Goal: Task Accomplishment & Management: Manage account settings

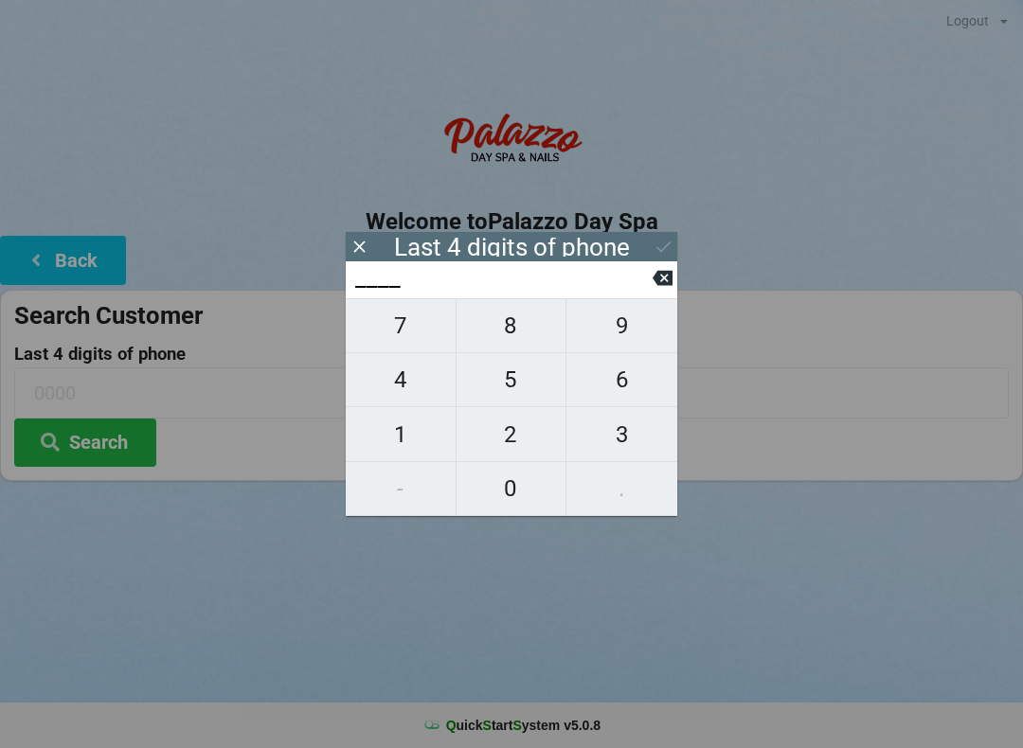
click at [414, 331] on span "7" at bounding box center [401, 326] width 110 height 40
type input "7___"
click at [404, 333] on span "7" at bounding box center [401, 326] width 110 height 40
type input "77__"
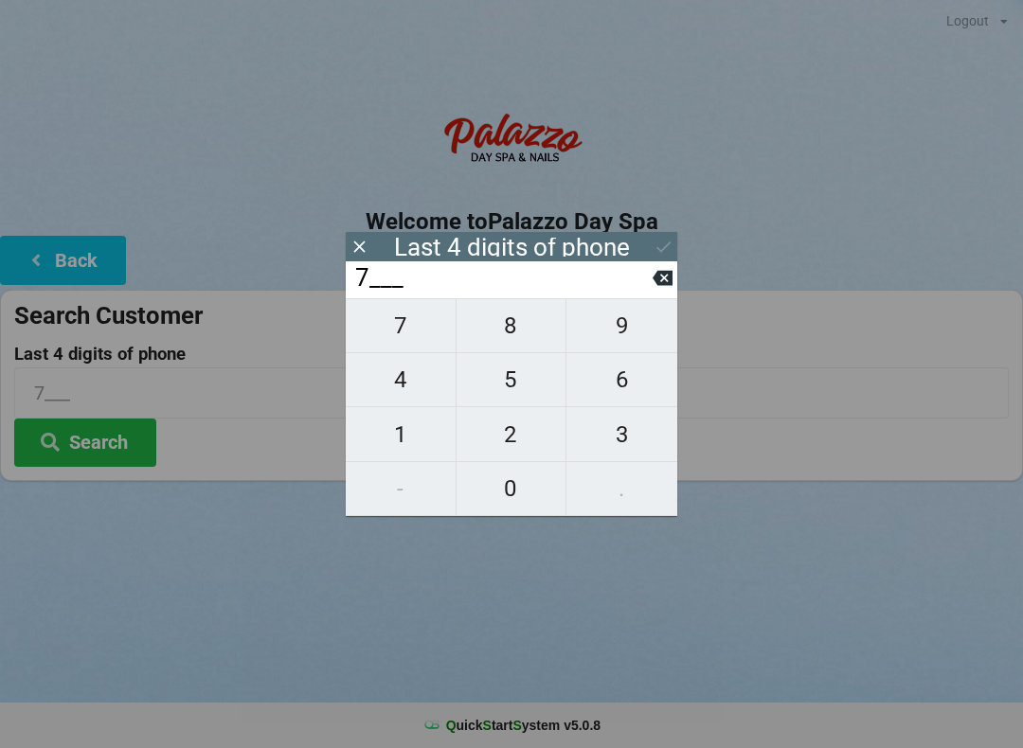
type input "77__"
click at [627, 321] on span "9" at bounding box center [621, 326] width 111 height 40
type input "779_"
click at [417, 332] on span "7" at bounding box center [401, 326] width 110 height 40
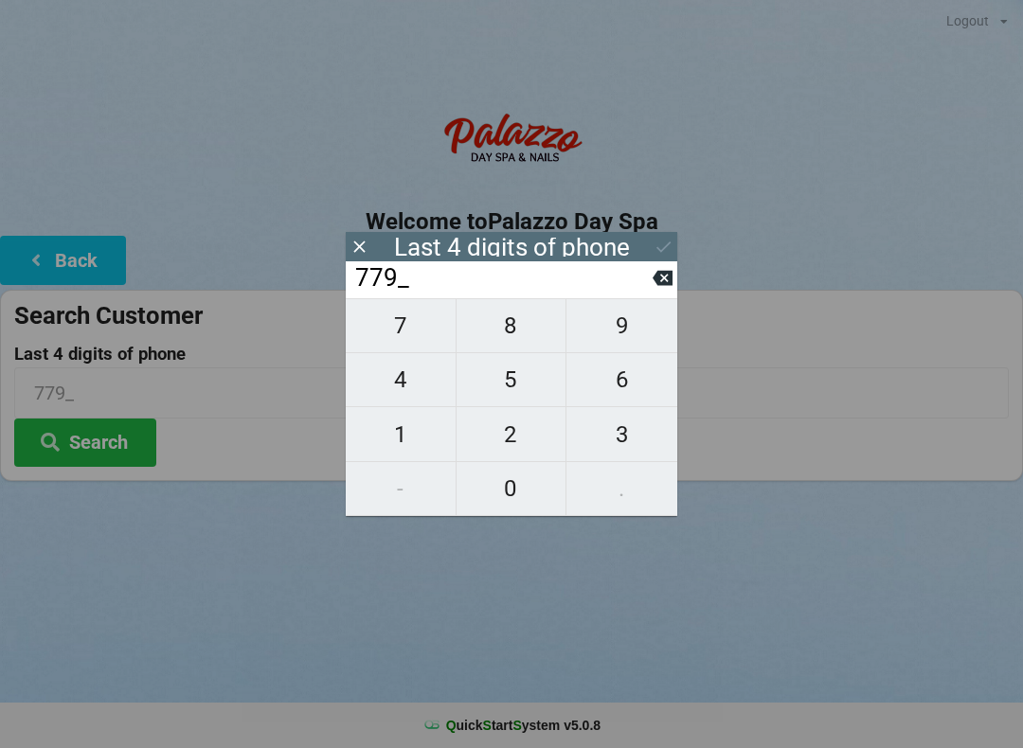
type input "7797"
click at [648, 494] on div "7 8 9 4 5 6 1 2 3 - 0 ." at bounding box center [512, 407] width 332 height 218
click at [653, 278] on icon at bounding box center [663, 278] width 20 height 20
click at [661, 286] on icon at bounding box center [663, 278] width 20 height 15
click at [645, 294] on input "77__" at bounding box center [502, 278] width 299 height 30
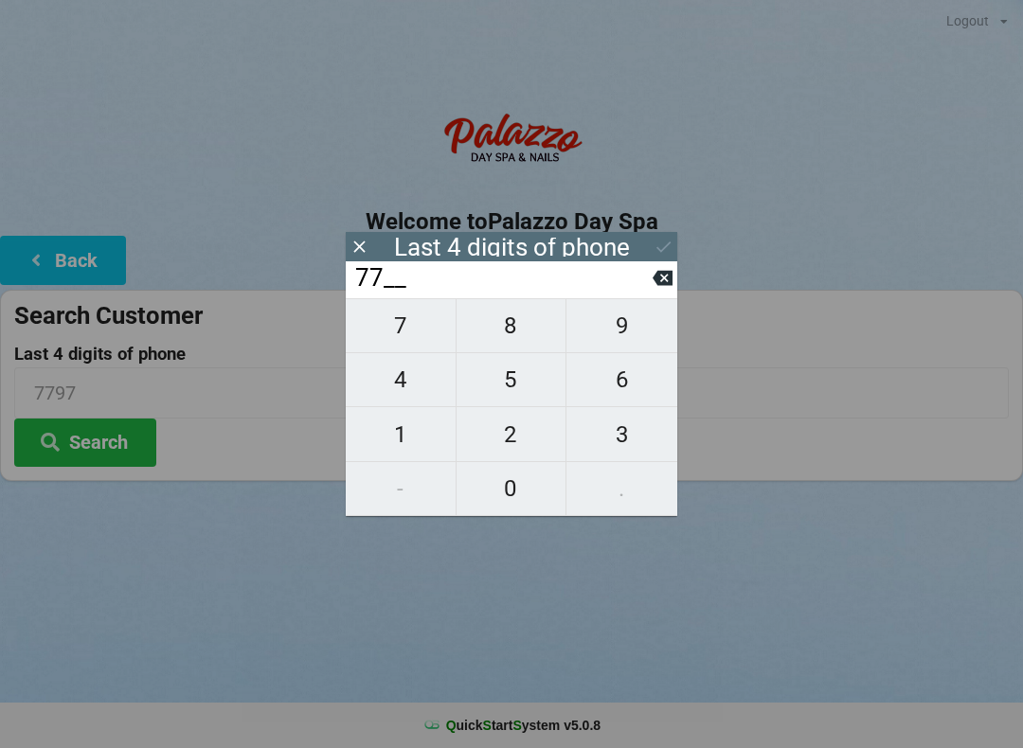
click at [647, 294] on input "77__" at bounding box center [502, 278] width 299 height 30
click at [646, 294] on input "77__" at bounding box center [502, 278] width 299 height 30
click at [645, 285] on input "77__" at bounding box center [502, 278] width 299 height 30
click at [632, 282] on input "77__" at bounding box center [502, 278] width 299 height 30
click at [636, 280] on input "77__" at bounding box center [502, 278] width 299 height 30
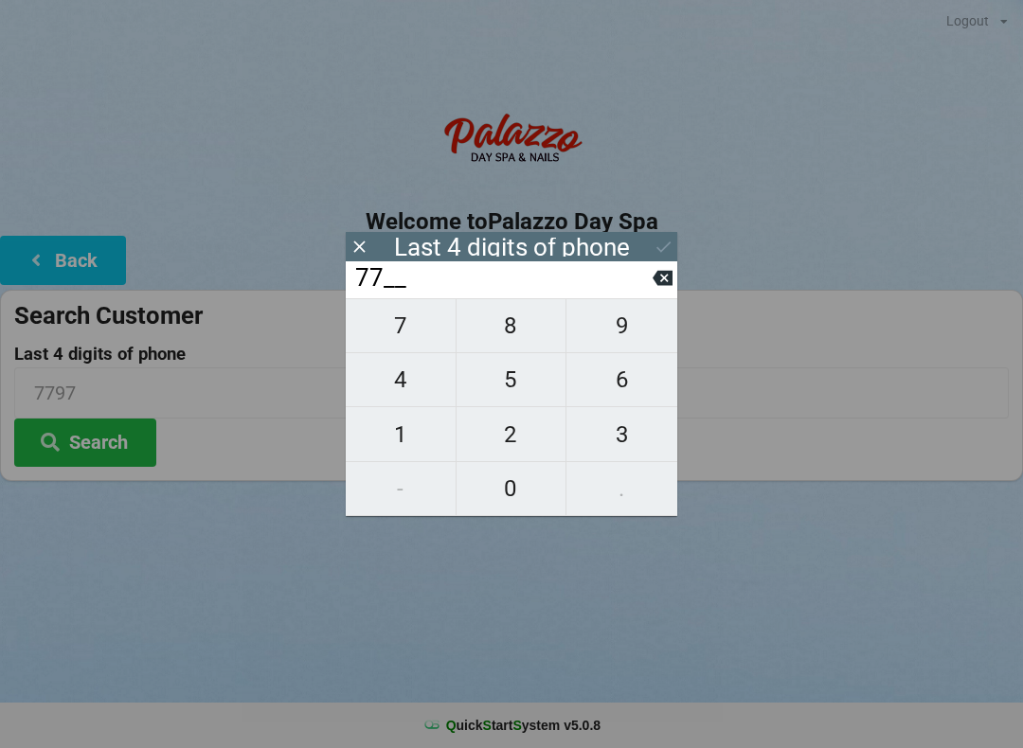
click at [641, 282] on input "77__" at bounding box center [502, 278] width 299 height 30
click at [393, 284] on input "77__" at bounding box center [502, 278] width 299 height 30
click at [637, 294] on input "77__" at bounding box center [502, 278] width 299 height 30
click at [672, 286] on icon at bounding box center [663, 278] width 20 height 15
click at [671, 280] on icon at bounding box center [663, 278] width 20 height 15
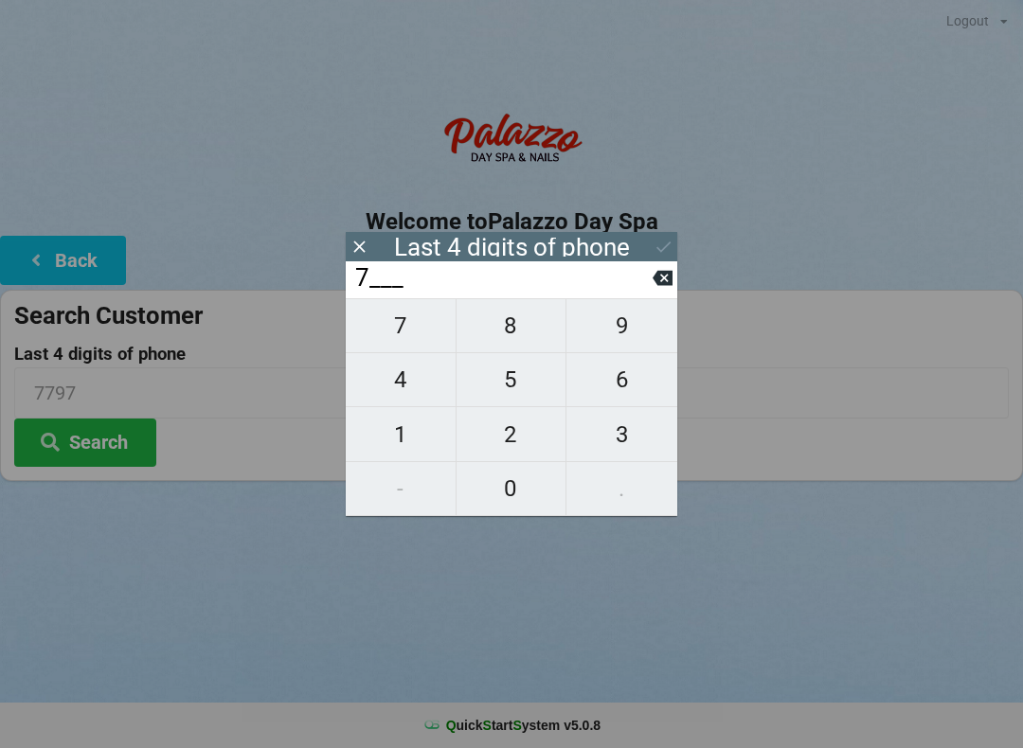
type input "____"
click at [661, 286] on icon at bounding box center [663, 278] width 20 height 15
click at [354, 254] on icon at bounding box center [360, 247] width 20 height 20
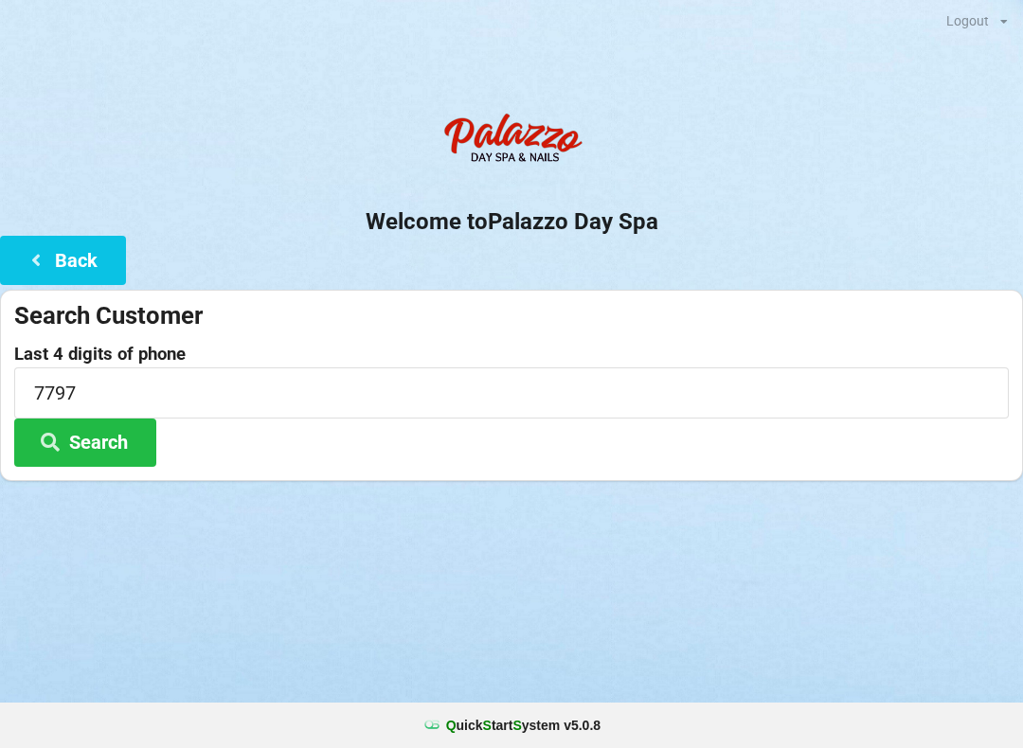
click at [119, 442] on button "Search" at bounding box center [85, 443] width 142 height 48
click at [70, 261] on button "Back" at bounding box center [63, 260] width 126 height 48
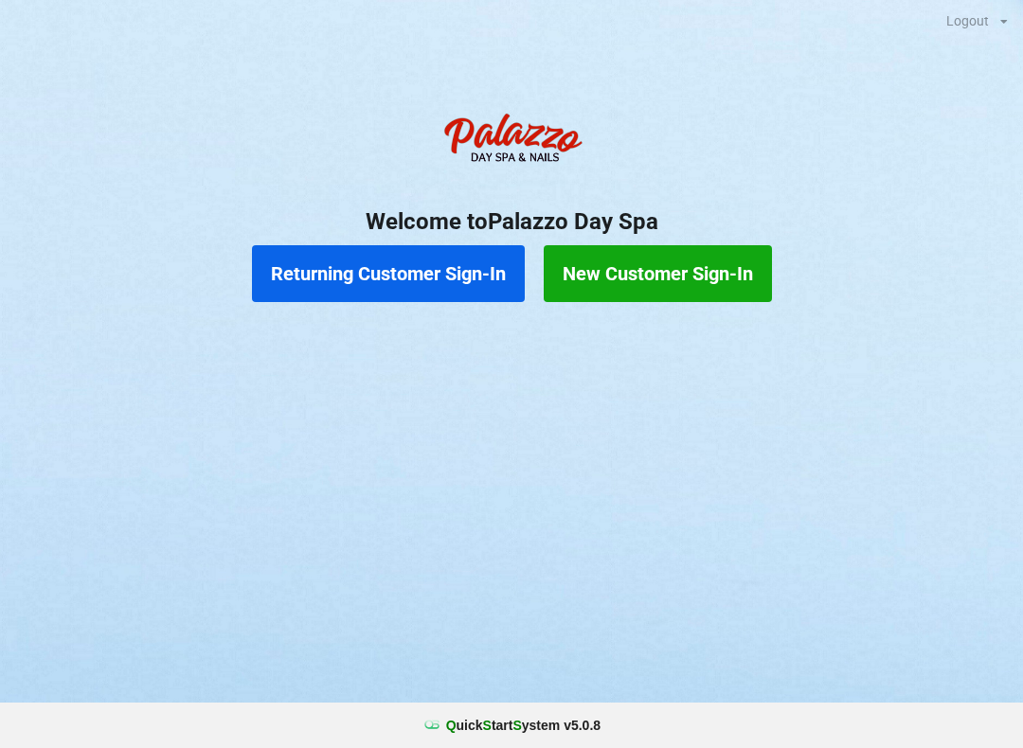
click at [395, 287] on button "Returning Customer Sign-In" at bounding box center [388, 273] width 273 height 57
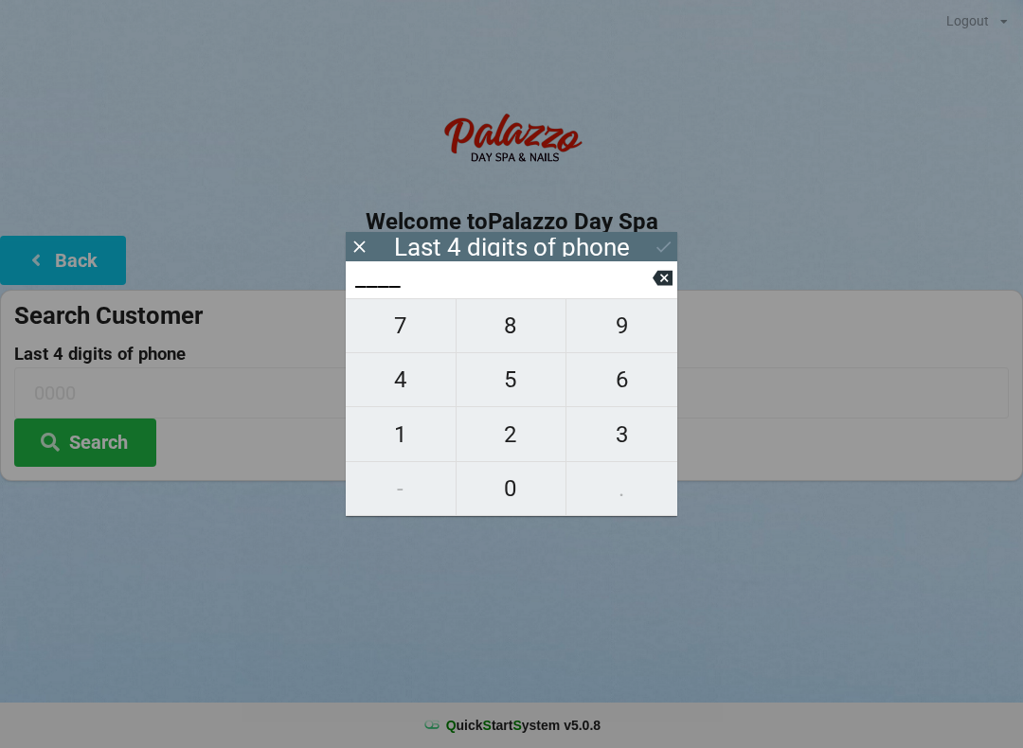
click at [618, 346] on span "9" at bounding box center [621, 326] width 111 height 40
type input "9___"
click at [607, 343] on span "9" at bounding box center [621, 326] width 111 height 40
type input "99__"
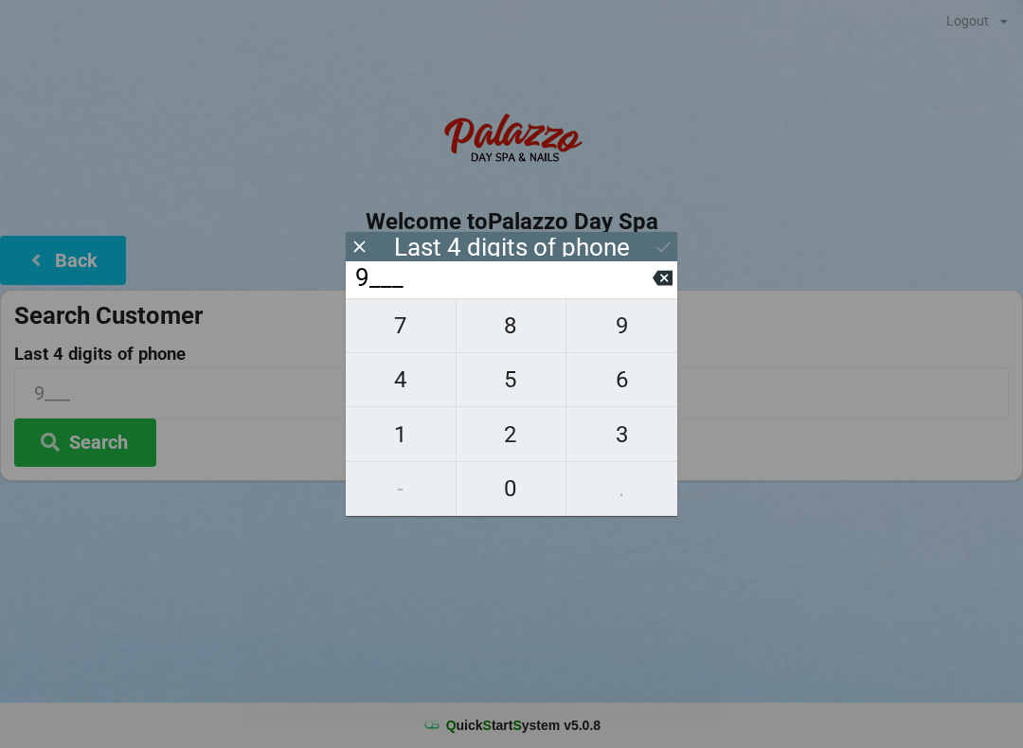
type input "99__"
click at [404, 422] on span "1" at bounding box center [401, 435] width 110 height 40
type input "991_"
click at [647, 287] on input "991_" at bounding box center [502, 278] width 299 height 30
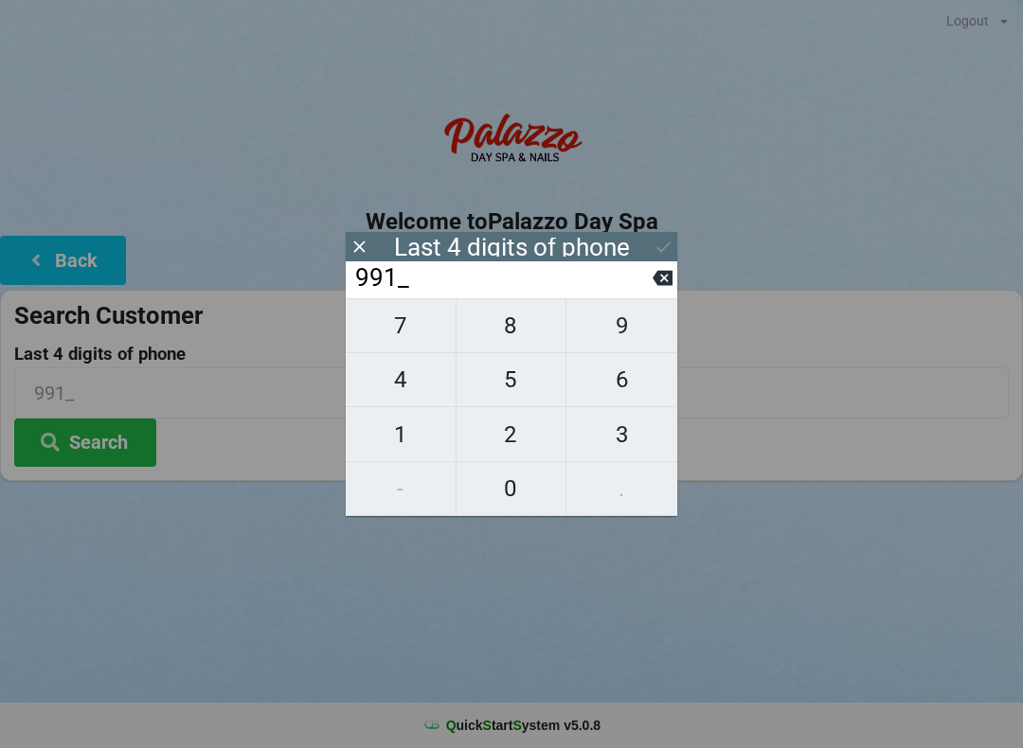
click at [644, 292] on input "991_" at bounding box center [502, 278] width 299 height 30
click at [656, 286] on icon at bounding box center [663, 278] width 20 height 15
click at [419, 342] on span "7" at bounding box center [401, 326] width 110 height 40
type input "997_"
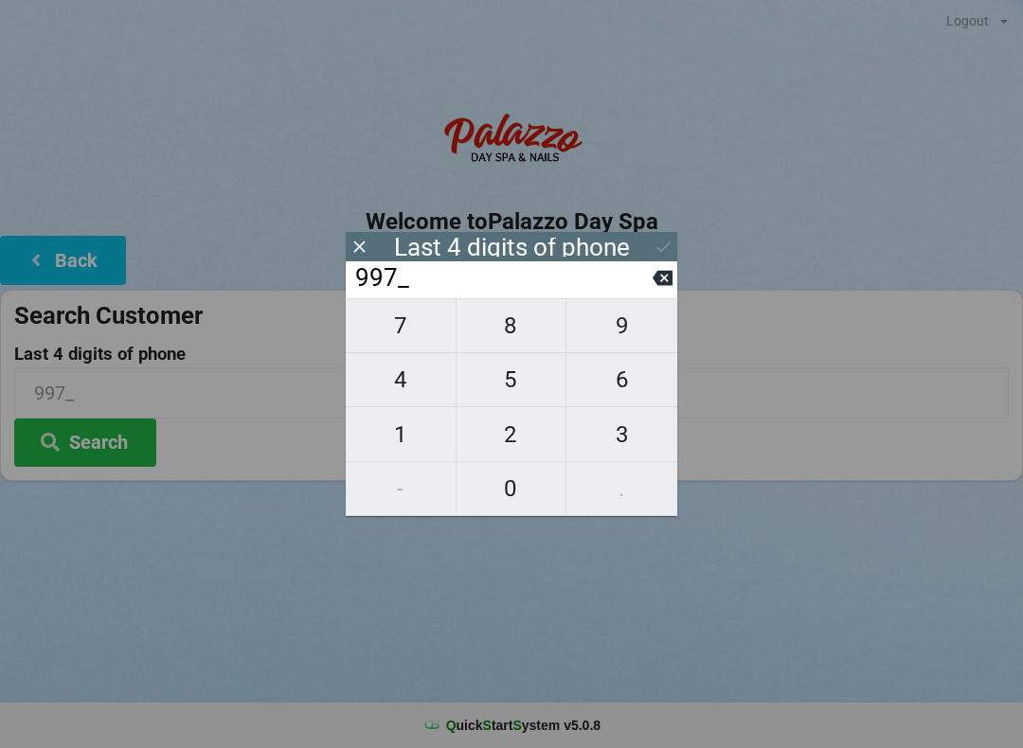
click at [622, 335] on span "9" at bounding box center [621, 326] width 111 height 40
type input "9979"
click at [617, 497] on div "7 8 9 4 5 6 1 2 3 - 0 ." at bounding box center [512, 407] width 332 height 218
click at [661, 254] on icon at bounding box center [664, 247] width 20 height 20
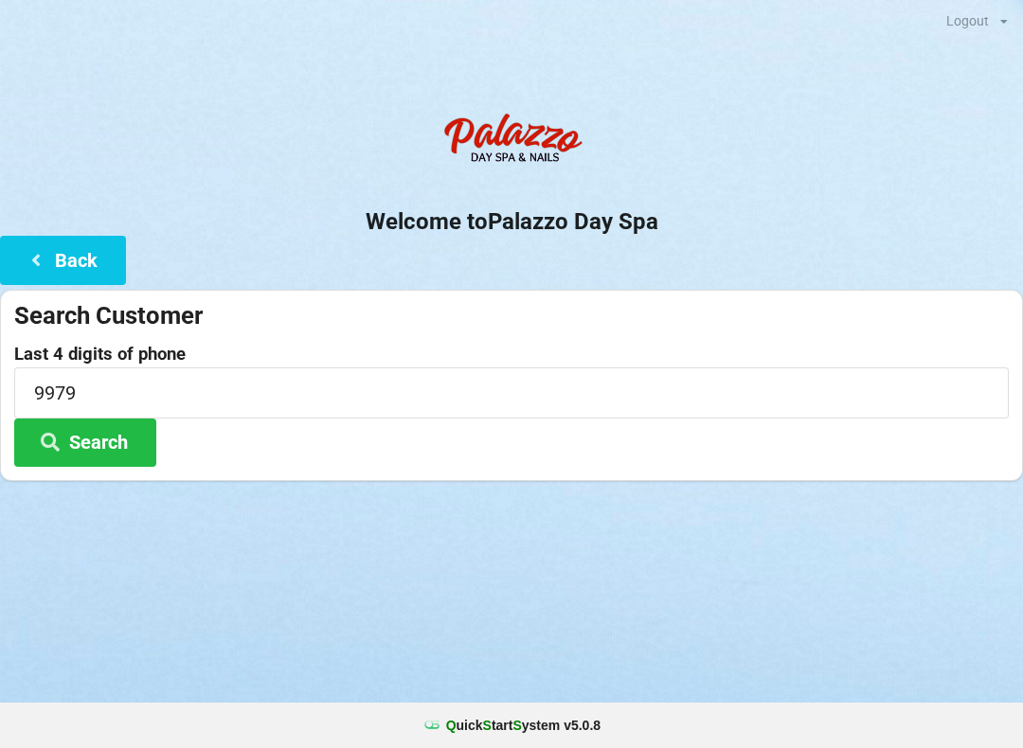
click at [663, 240] on div "Welcome to Palazzo Day Spa Back Search Customer Last 4 digits of phone 9979 Sea…" at bounding box center [511, 292] width 1023 height 378
click at [89, 450] on button "Search" at bounding box center [85, 443] width 142 height 48
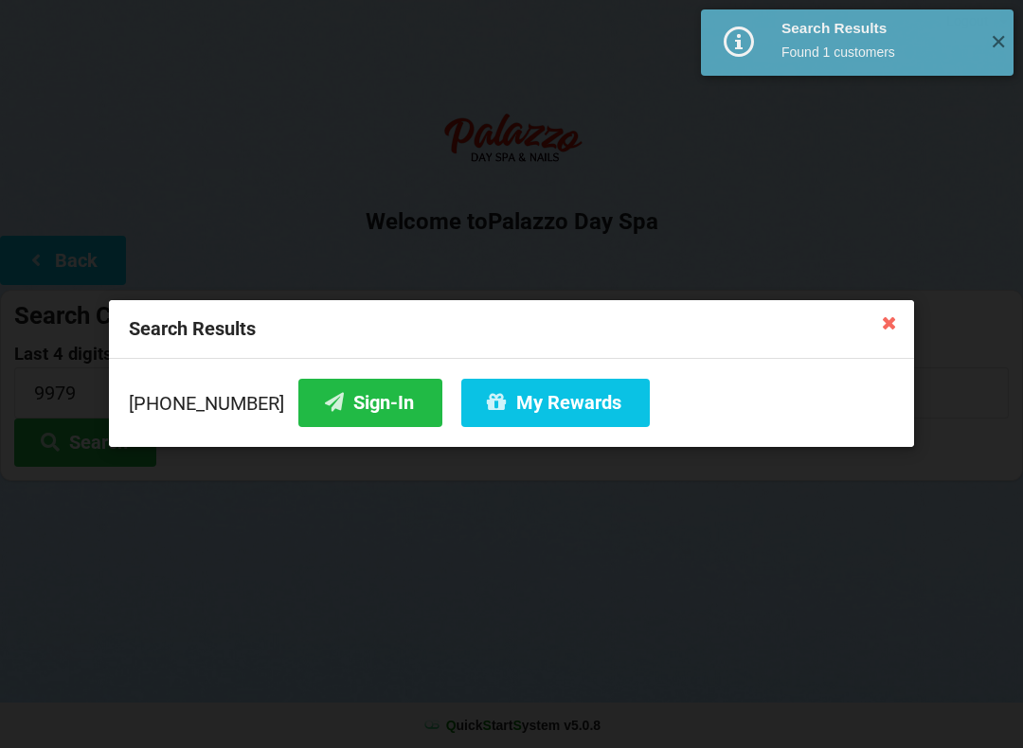
click at [367, 410] on button "Sign-In" at bounding box center [370, 403] width 144 height 48
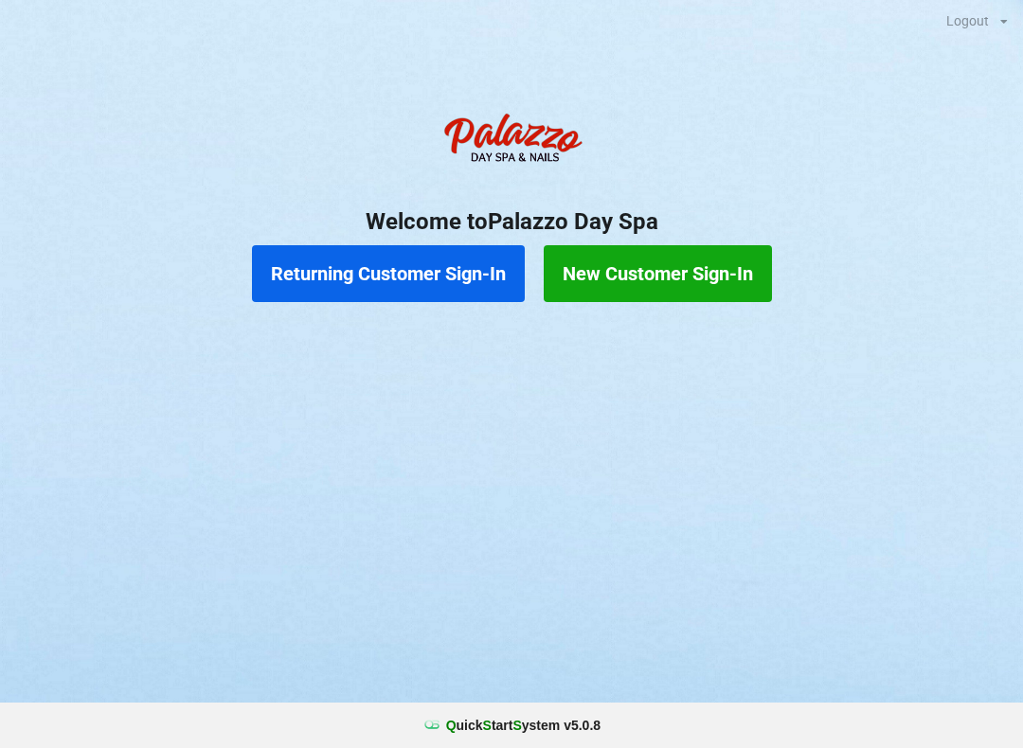
click at [387, 278] on button "Returning Customer Sign-In" at bounding box center [388, 273] width 273 height 57
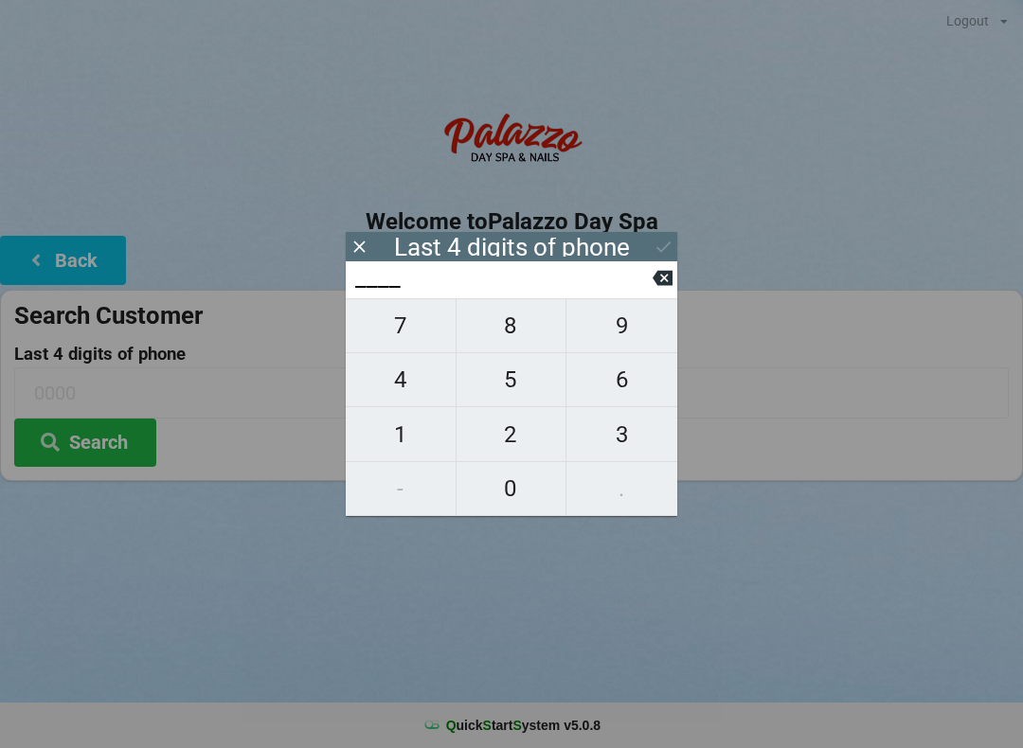
click at [618, 319] on span "9" at bounding box center [621, 326] width 111 height 40
type input "9___"
click at [625, 316] on span "9" at bounding box center [621, 326] width 111 height 40
type input "99__"
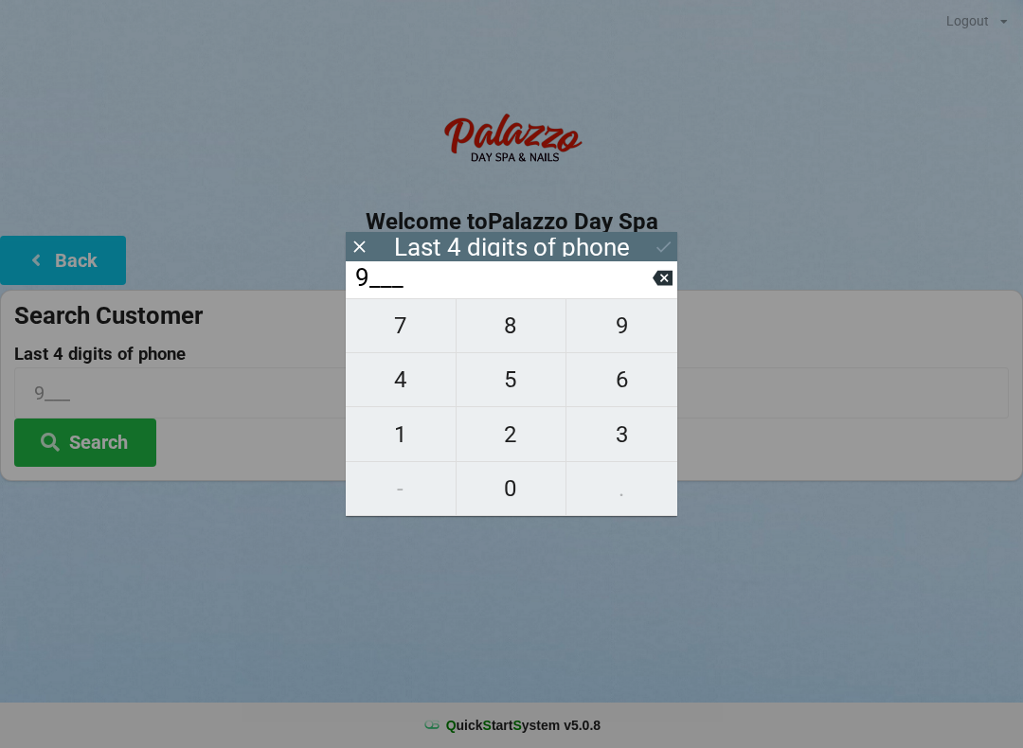
type input "99__"
click at [511, 492] on span "0" at bounding box center [512, 489] width 110 height 40
type input "990_"
click at [511, 481] on span "0" at bounding box center [512, 489] width 110 height 40
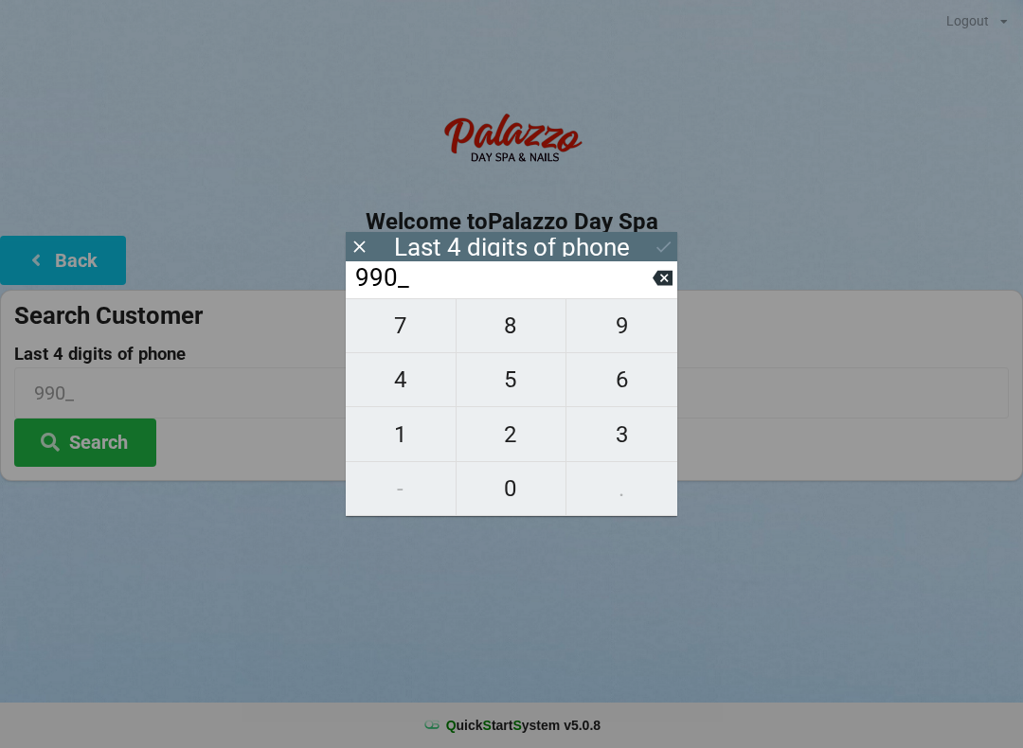
type input "9900"
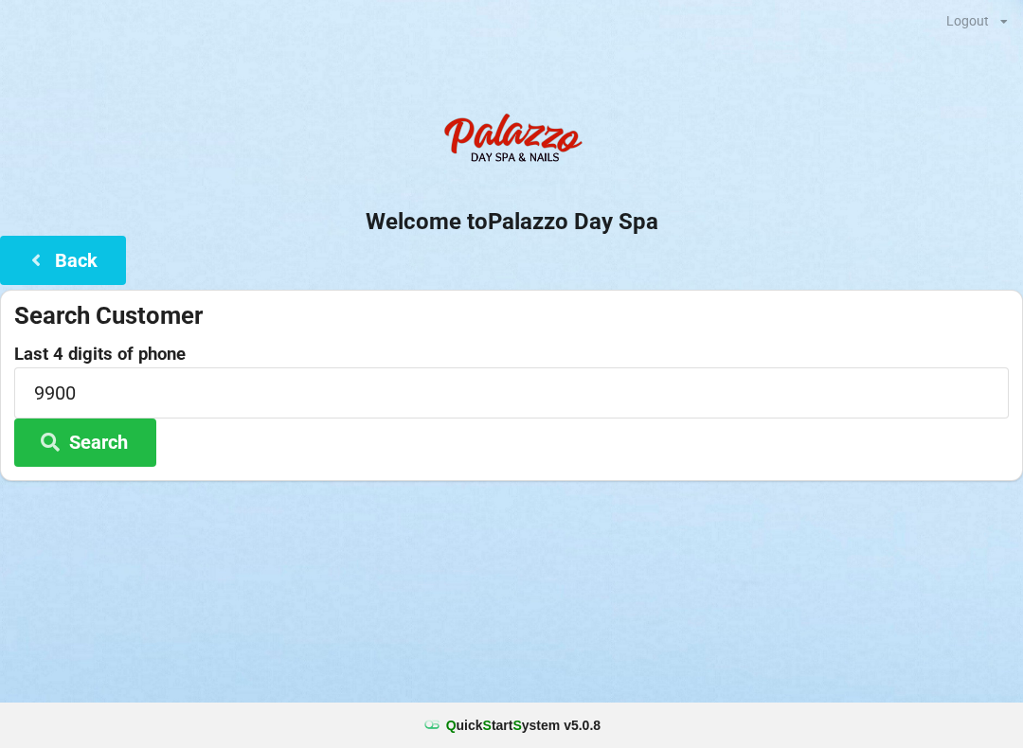
click at [677, 226] on h2 "Welcome to [GEOGRAPHIC_DATA]" at bounding box center [511, 221] width 1023 height 29
click at [71, 441] on button "Search" at bounding box center [85, 443] width 142 height 48
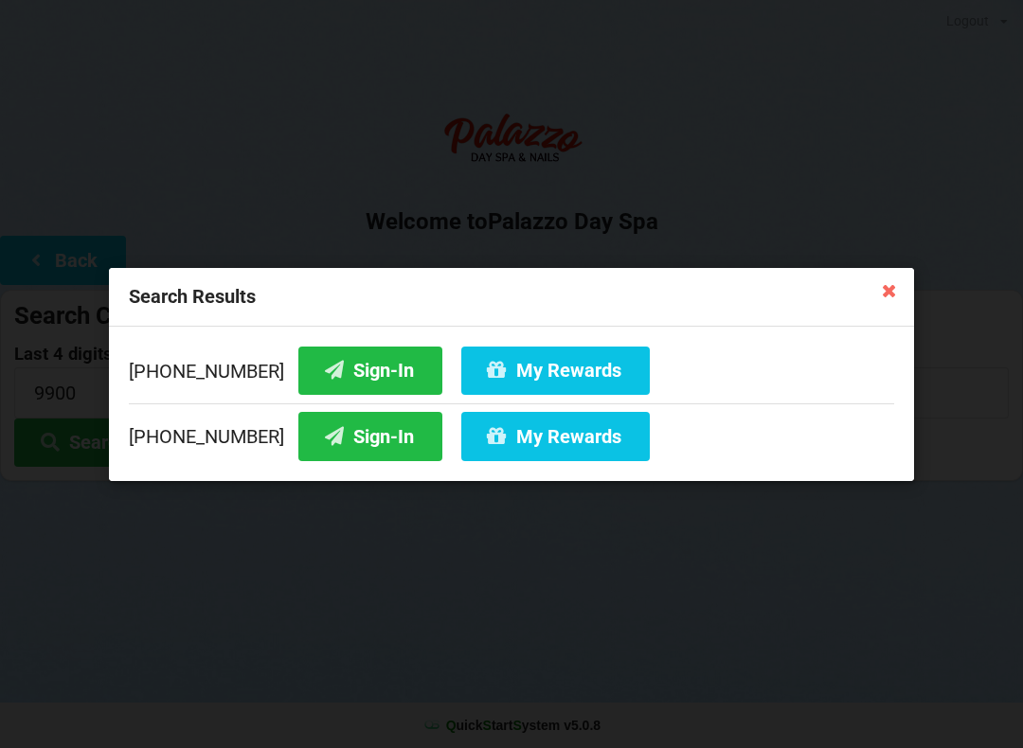
click at [310, 348] on button "Sign-In" at bounding box center [370, 370] width 144 height 48
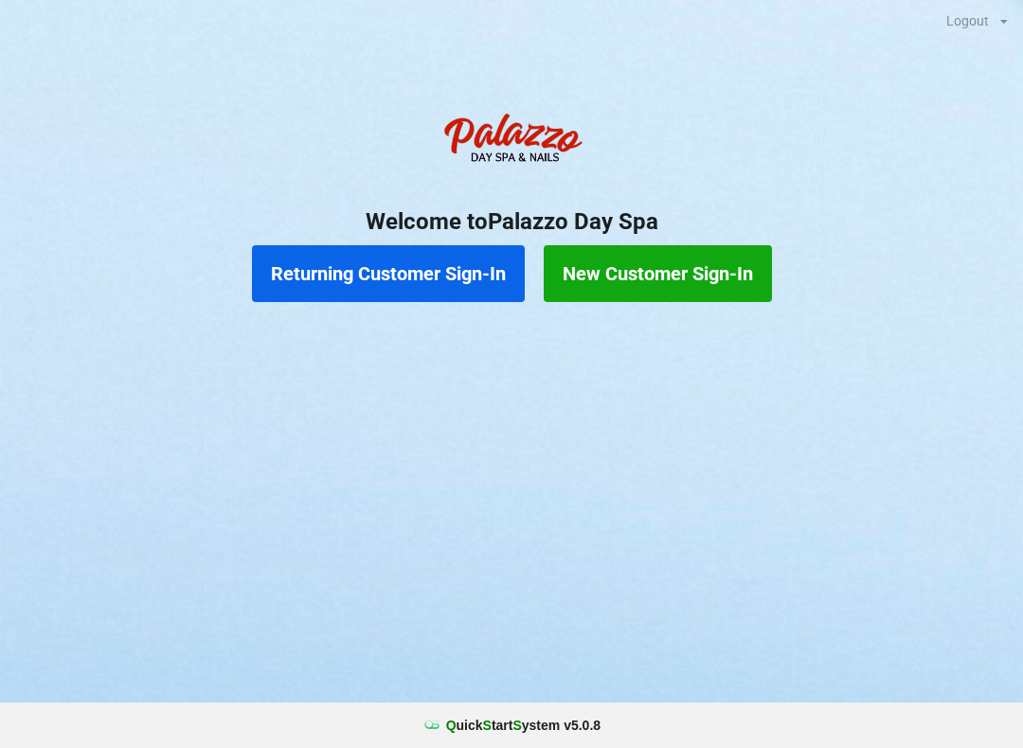
click at [360, 297] on button "Returning Customer Sign-In" at bounding box center [388, 273] width 273 height 57
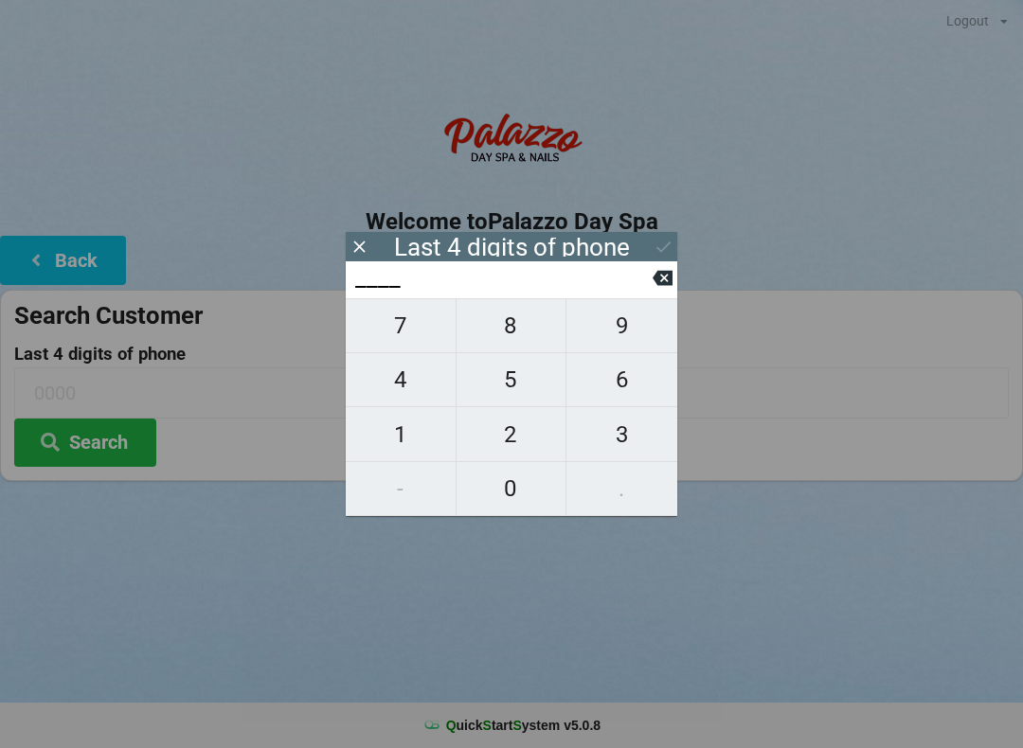
click at [617, 443] on span "3" at bounding box center [621, 435] width 111 height 40
type input "3___"
click at [639, 332] on span "9" at bounding box center [621, 326] width 111 height 40
type input "39__"
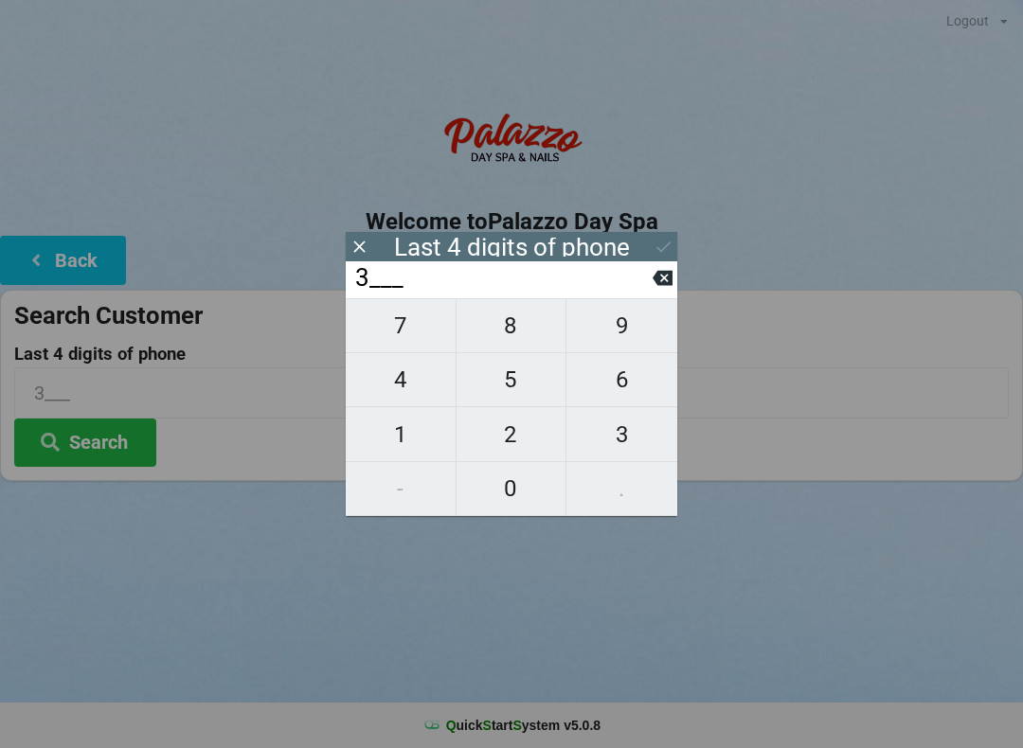
type input "39__"
click at [620, 444] on span "3" at bounding box center [621, 435] width 111 height 40
type input "393_"
click at [514, 482] on span "0" at bounding box center [512, 489] width 110 height 40
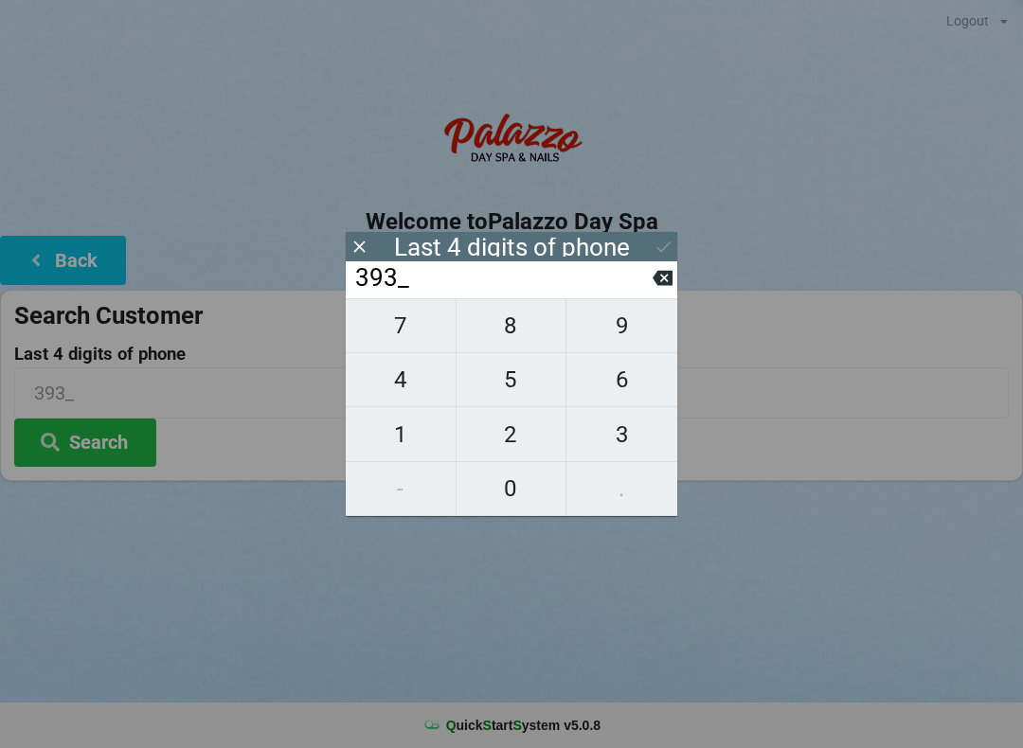
type input "3930"
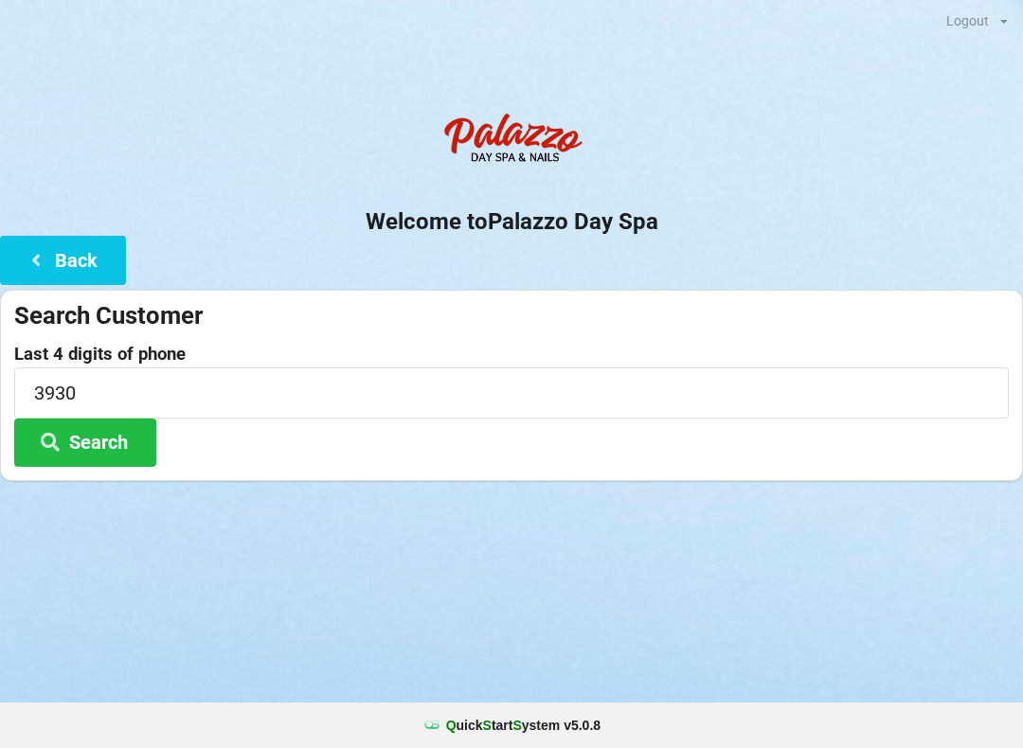
click at [691, 632] on div "Logout Logout Sign-In Welcome to Palazzo Day Spa Back Search Customer Last 4 di…" at bounding box center [511, 374] width 1023 height 748
click at [52, 447] on icon at bounding box center [50, 441] width 23 height 16
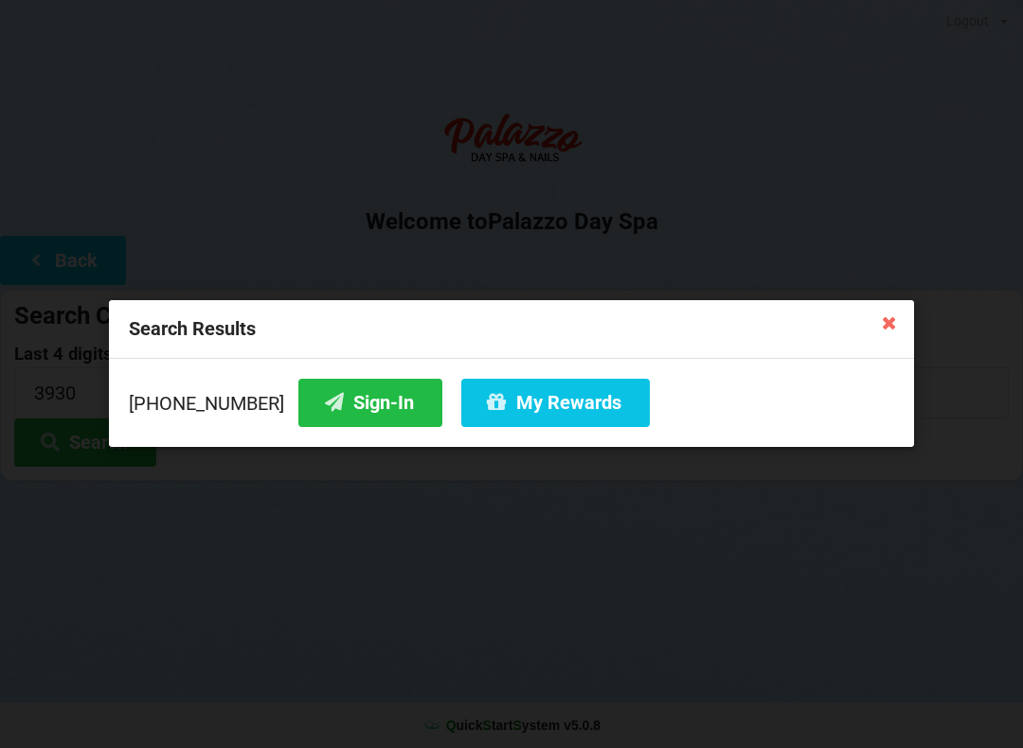
click at [336, 396] on button "Sign-In" at bounding box center [370, 403] width 144 height 48
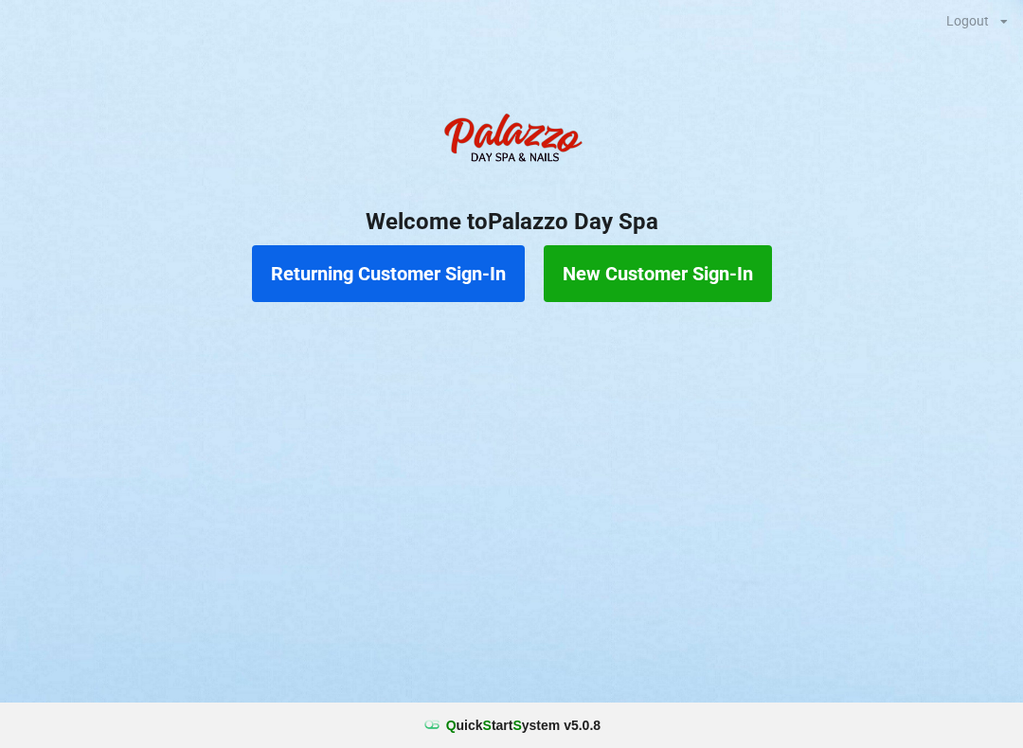
click at [350, 283] on button "Returning Customer Sign-In" at bounding box center [388, 273] width 273 height 57
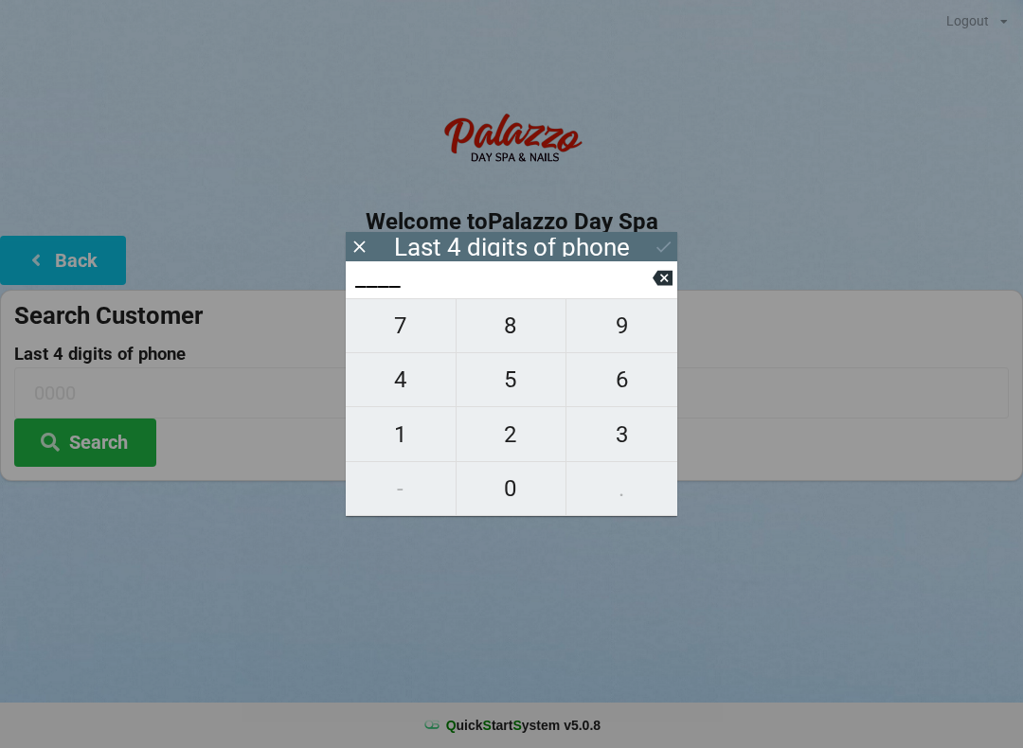
click at [405, 377] on span "4" at bounding box center [401, 380] width 110 height 40
type input "4___"
click at [615, 331] on span "9" at bounding box center [621, 326] width 111 height 40
type input "49__"
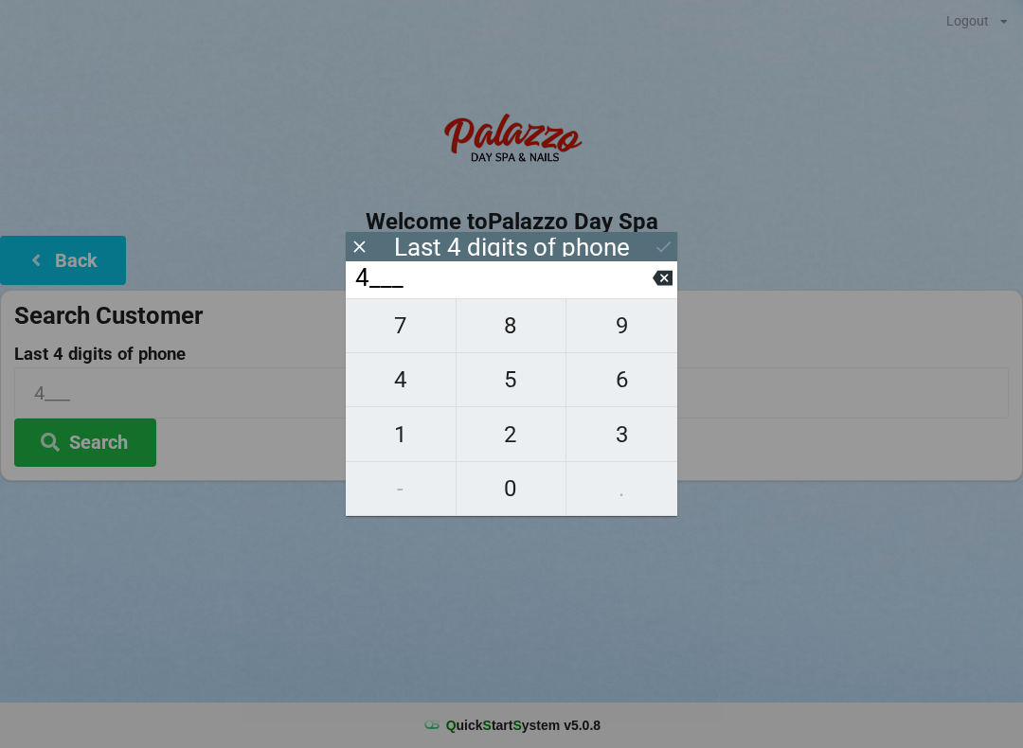
type input "49__"
click at [525, 388] on span "5" at bounding box center [512, 380] width 110 height 40
type input "495_"
click at [629, 393] on span "6" at bounding box center [621, 380] width 111 height 40
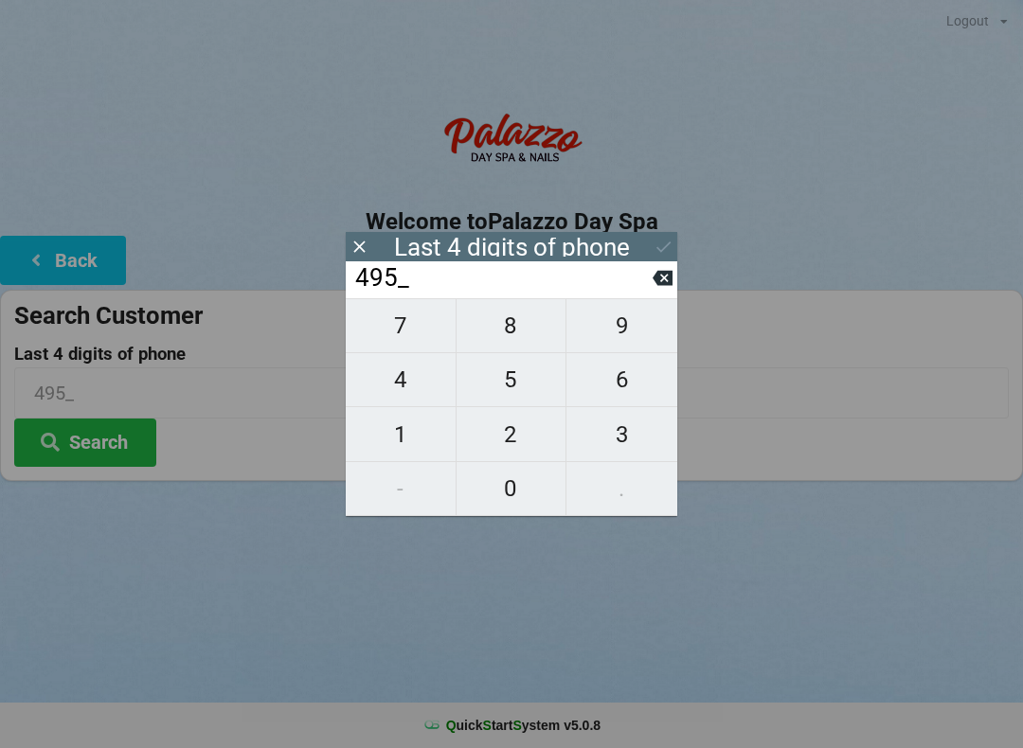
type input "4956"
click at [664, 247] on icon at bounding box center [664, 247] width 20 height 20
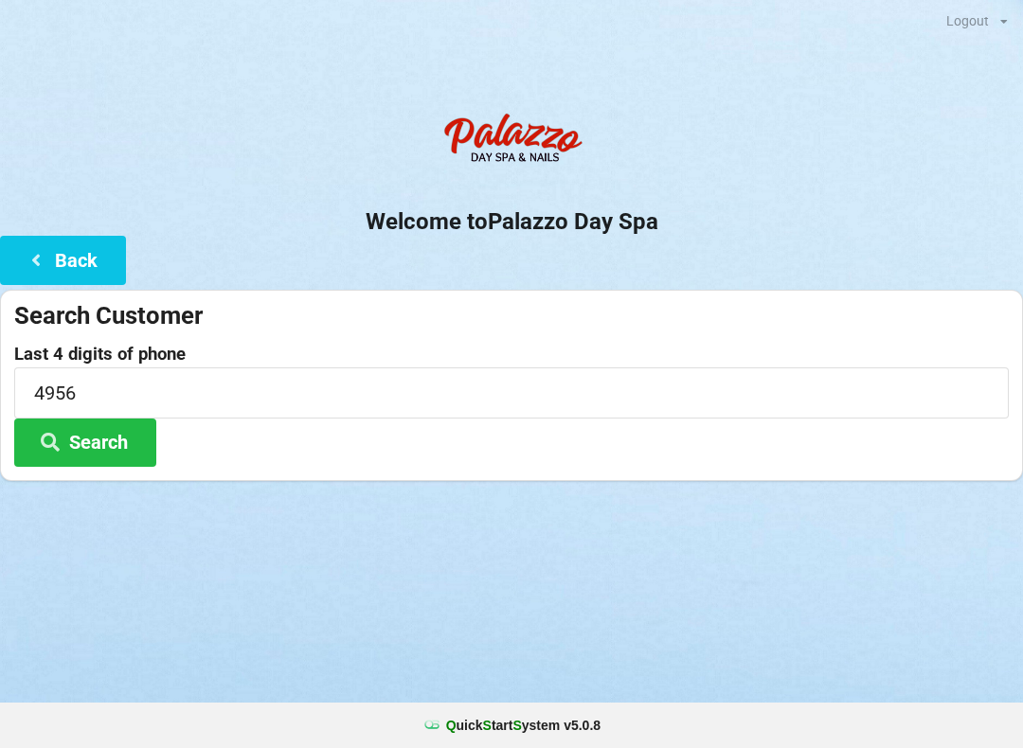
click at [60, 438] on icon at bounding box center [50, 441] width 23 height 16
click at [120, 430] on button "Search" at bounding box center [85, 443] width 142 height 48
click at [116, 433] on button "Search" at bounding box center [85, 443] width 142 height 48
click at [503, 352] on label "Last 4 digits of phone" at bounding box center [511, 354] width 995 height 19
click at [90, 253] on button "Back" at bounding box center [63, 260] width 126 height 48
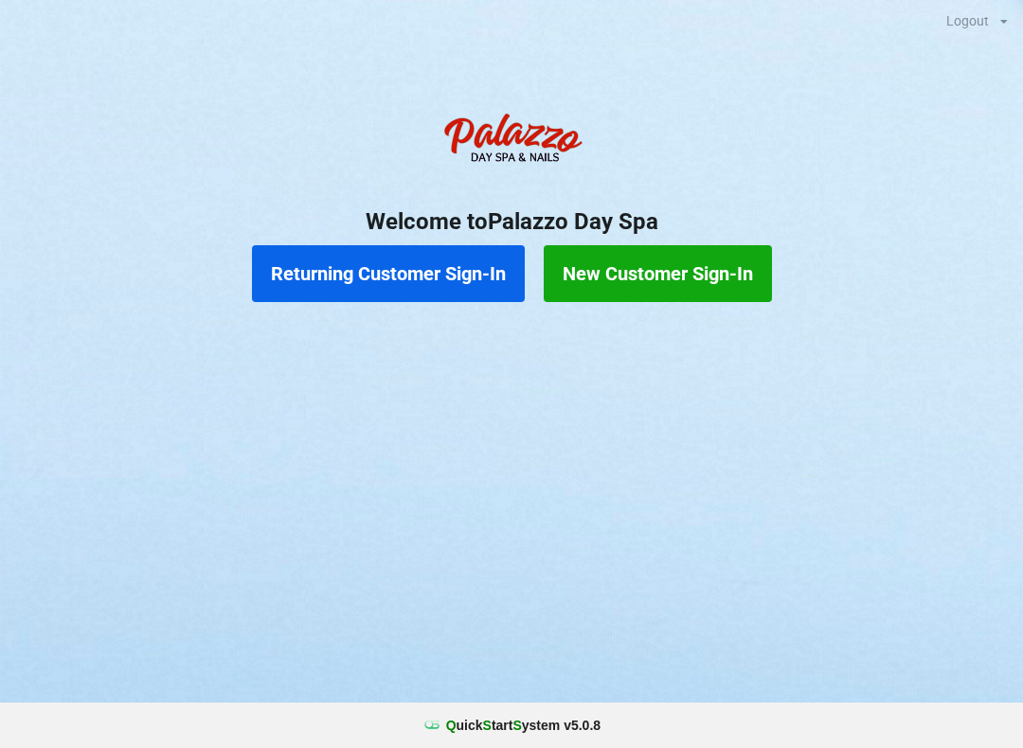
click at [466, 274] on button "Returning Customer Sign-In" at bounding box center [388, 273] width 273 height 57
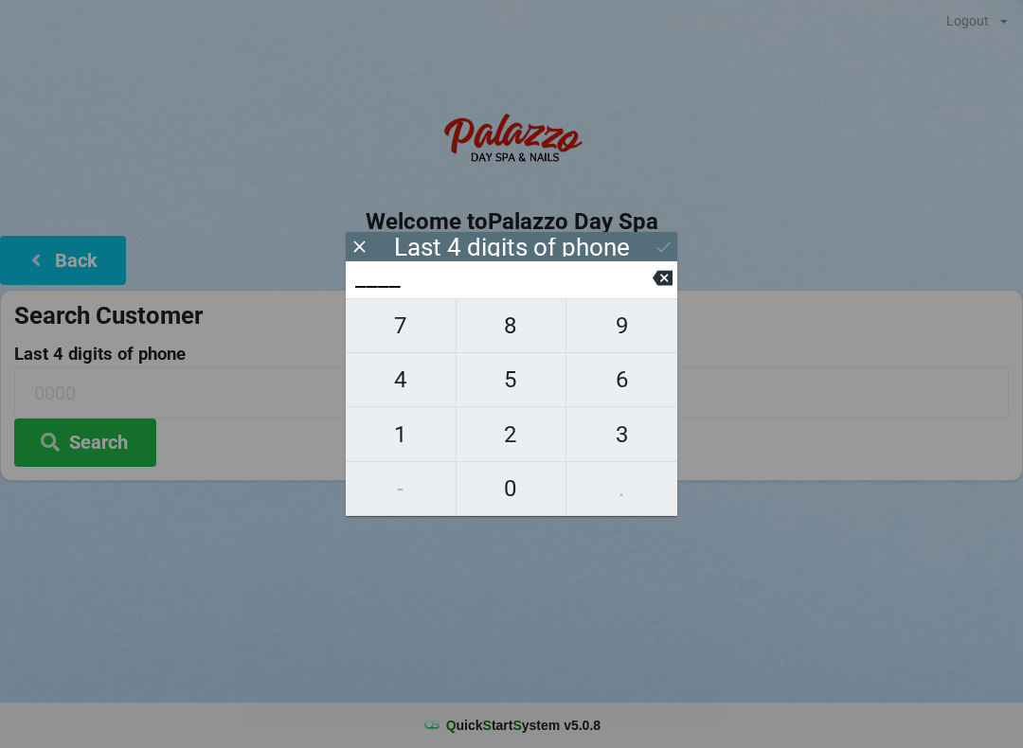
click at [517, 332] on span "8" at bounding box center [512, 326] width 110 height 40
type input "8___"
click at [522, 335] on span "8" at bounding box center [512, 326] width 110 height 40
type input "88__"
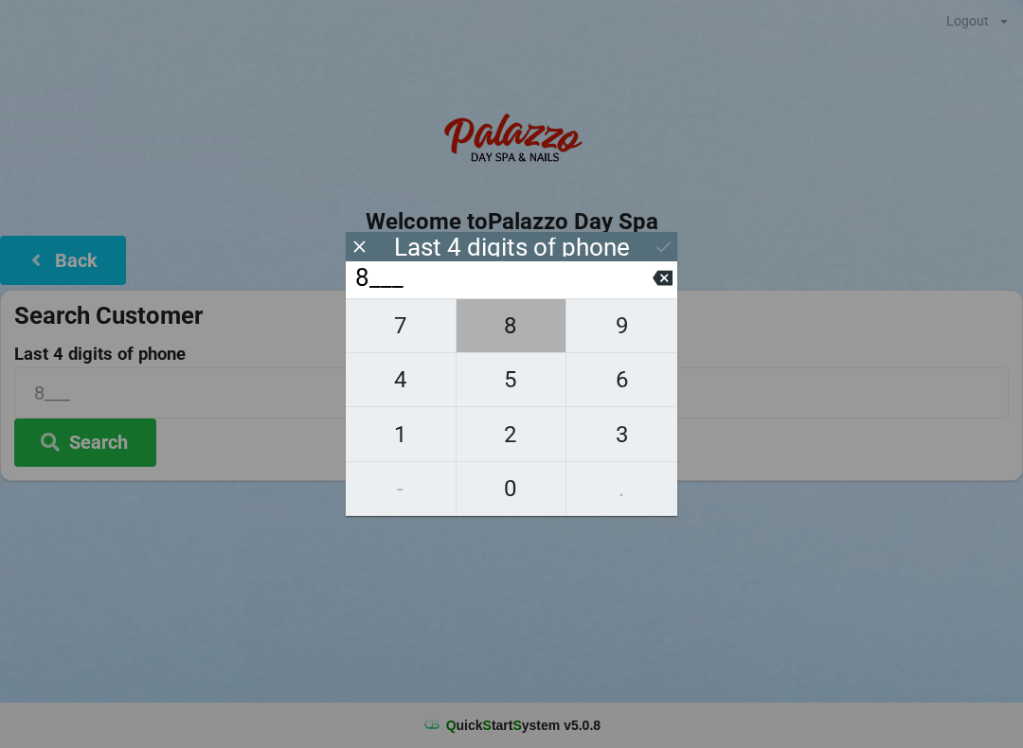
type input "88__"
click at [627, 333] on span "9" at bounding box center [621, 326] width 111 height 40
type input "889_"
click at [637, 336] on span "9" at bounding box center [621, 326] width 111 height 40
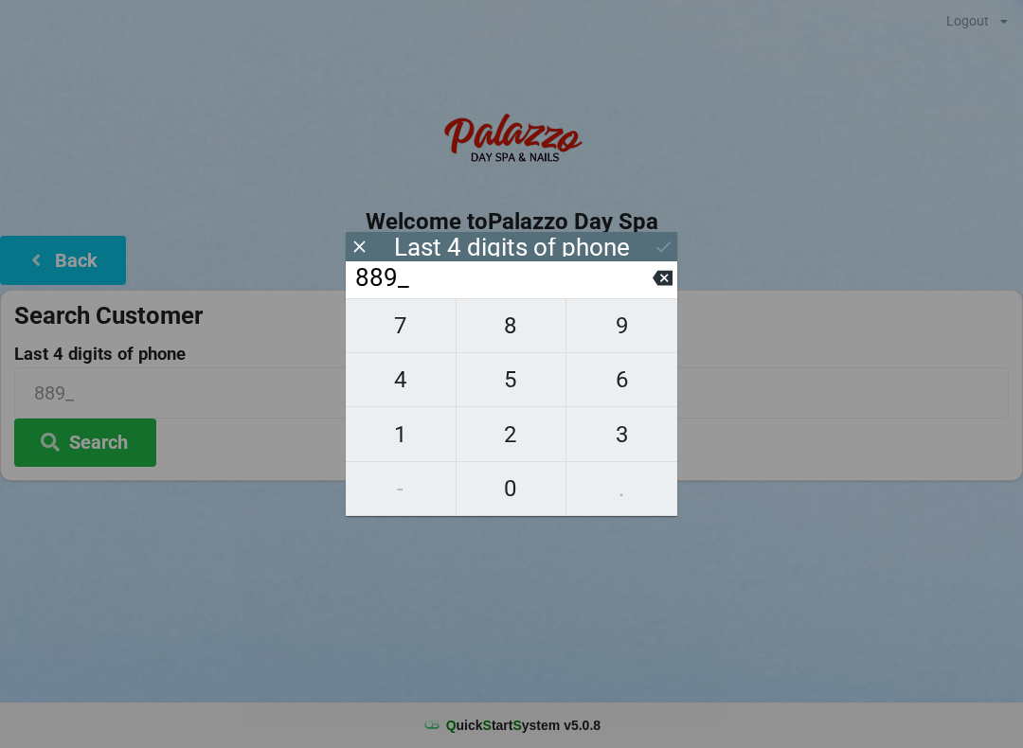
type input "8899"
click at [127, 441] on button "Search" at bounding box center [85, 443] width 142 height 48
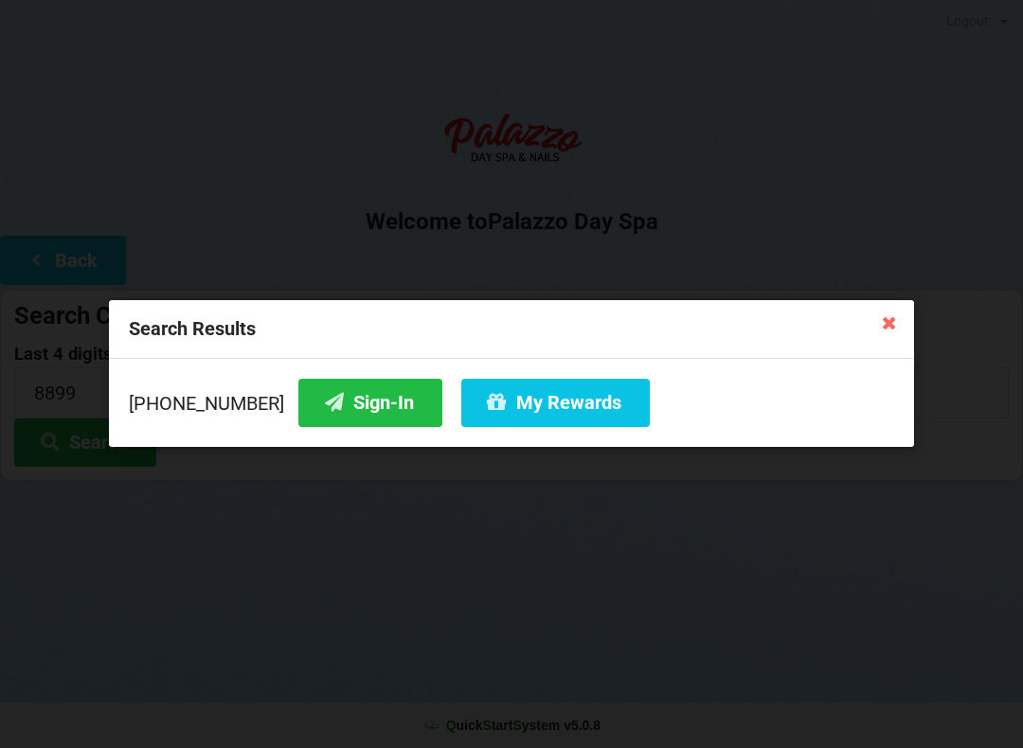
click at [562, 385] on button "My Rewards" at bounding box center [555, 403] width 189 height 48
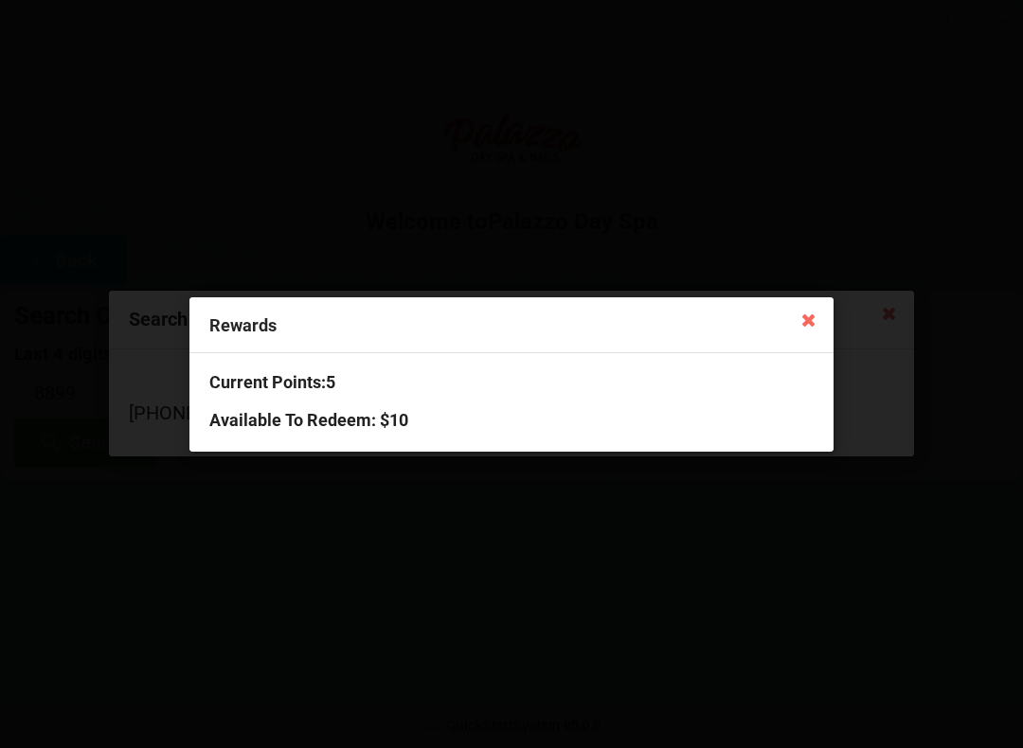
click at [817, 332] on icon at bounding box center [809, 319] width 30 height 30
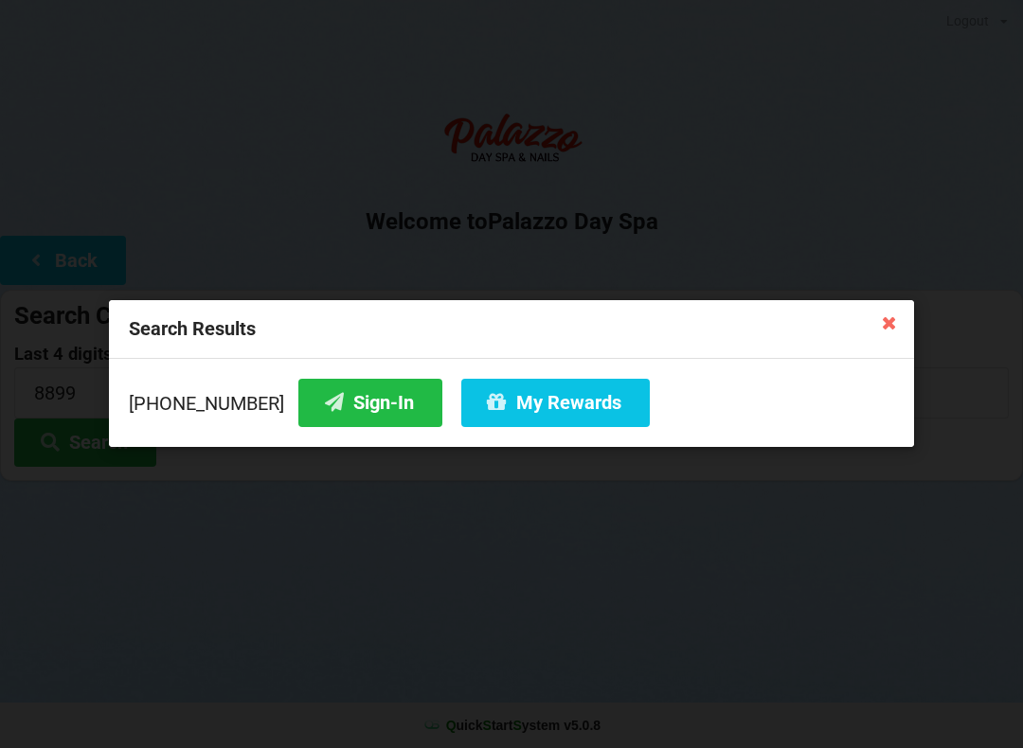
click at [328, 386] on button "Sign-In" at bounding box center [370, 403] width 144 height 48
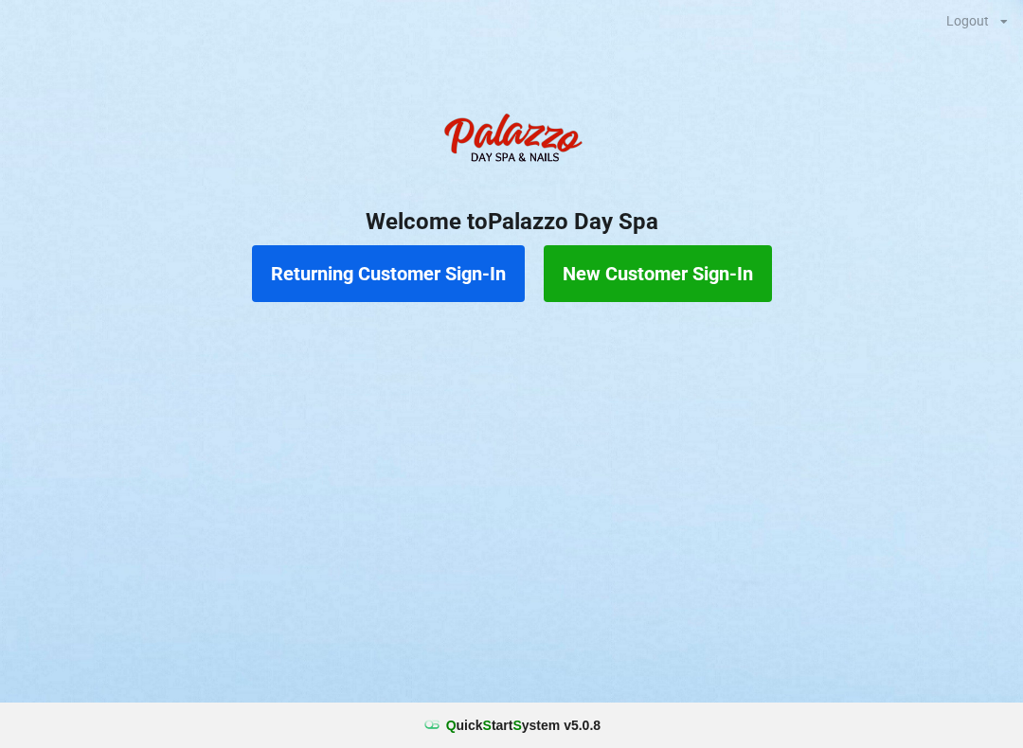
click at [404, 280] on button "Returning Customer Sign-In" at bounding box center [388, 273] width 273 height 57
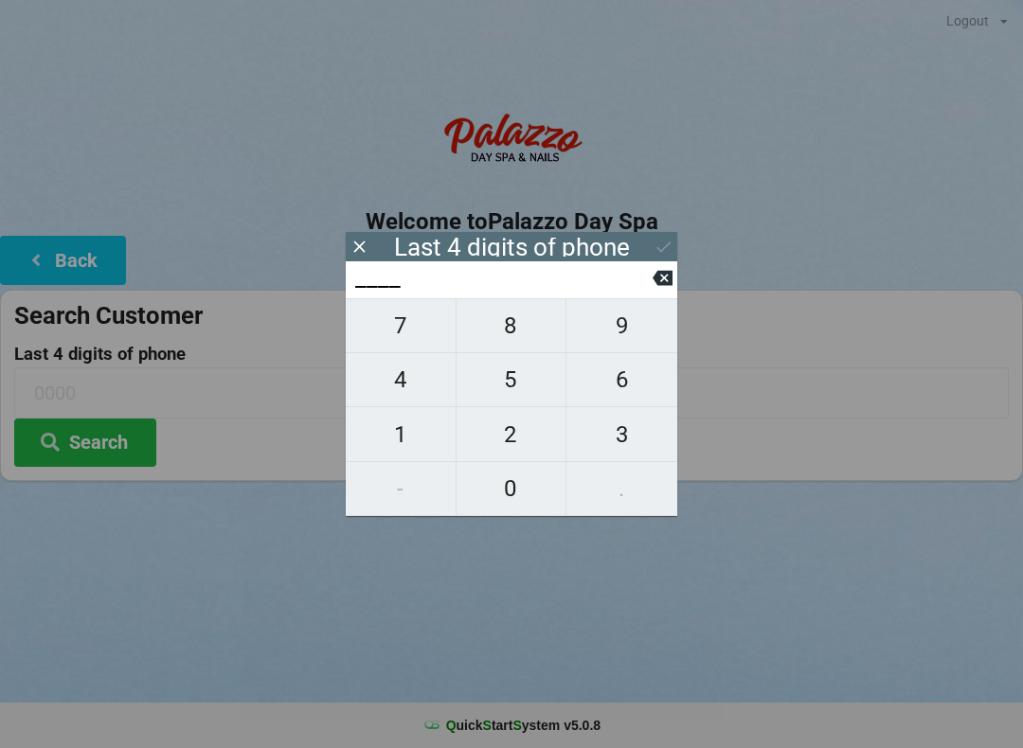
click at [404, 394] on span "4" at bounding box center [401, 380] width 110 height 40
type input "4___"
click at [513, 486] on span "0" at bounding box center [512, 489] width 110 height 40
type input "40__"
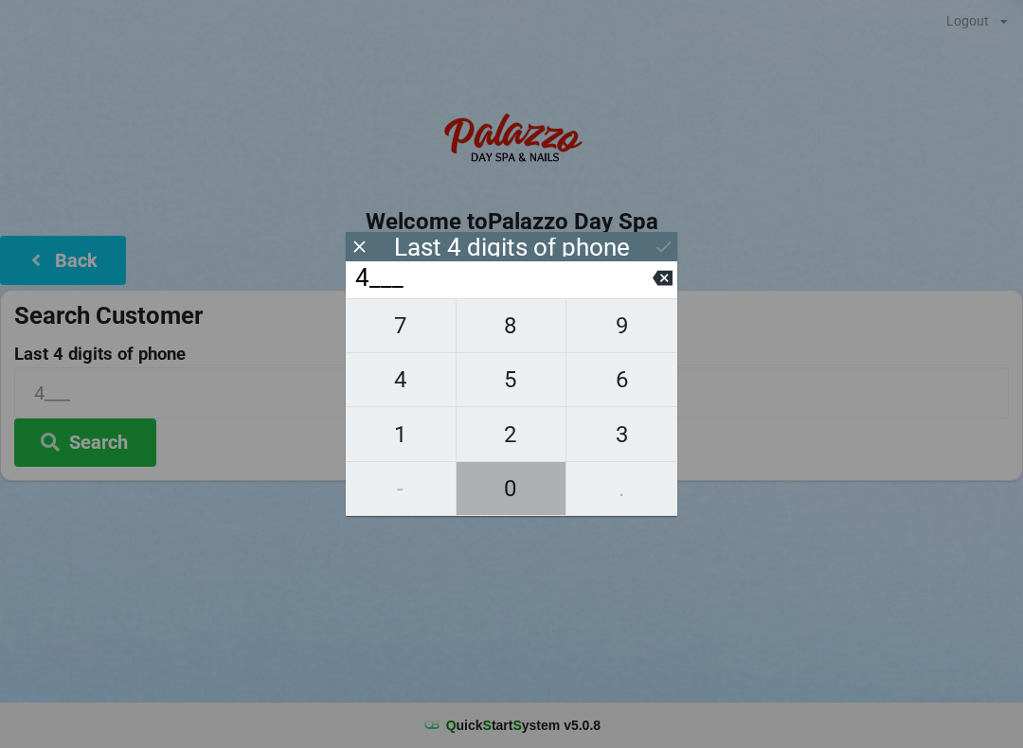
type input "40__"
click at [460, 474] on span "0" at bounding box center [512, 489] width 110 height 40
type input "400_"
click at [666, 285] on icon at bounding box center [663, 278] width 20 height 15
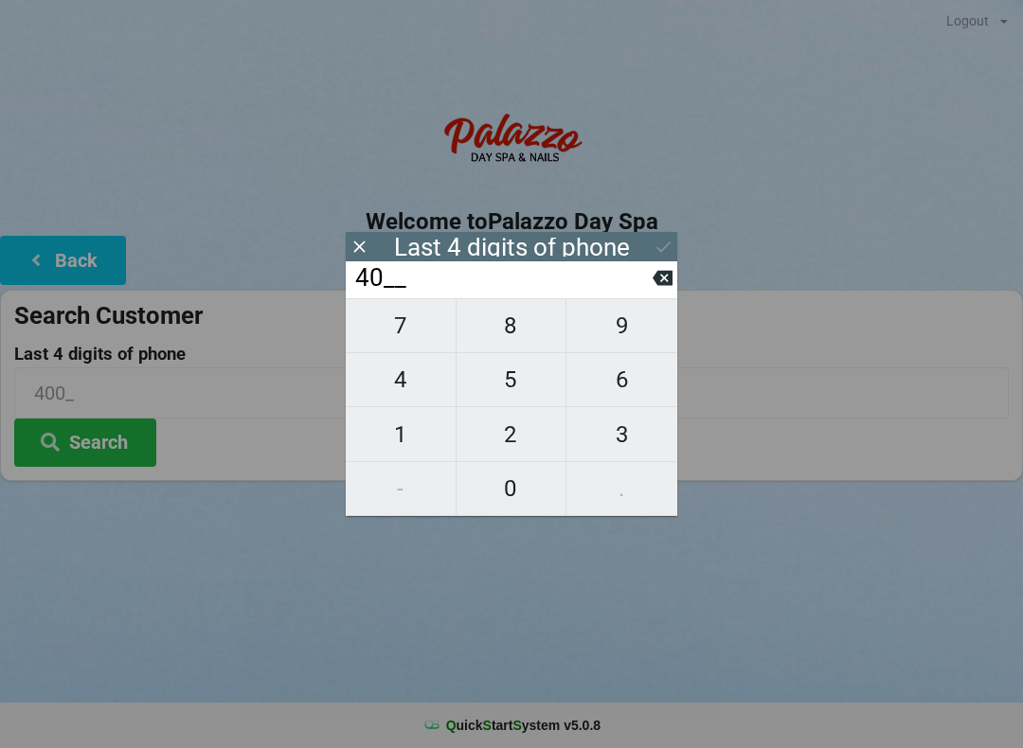
click at [528, 343] on span "8" at bounding box center [512, 326] width 110 height 40
type input "408_"
click at [651, 287] on input "408_" at bounding box center [502, 278] width 299 height 30
click at [671, 286] on icon at bounding box center [663, 278] width 20 height 15
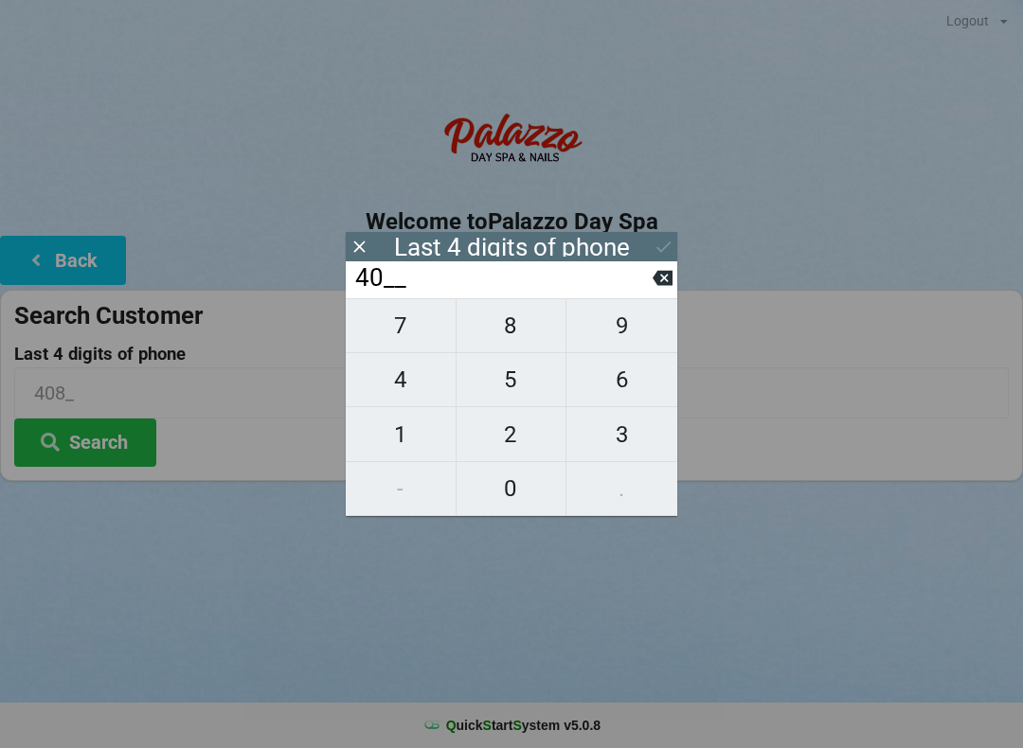
click at [401, 332] on span "7" at bounding box center [401, 326] width 110 height 40
type input "407_"
click at [513, 336] on span "8" at bounding box center [512, 326] width 110 height 40
type input "4078"
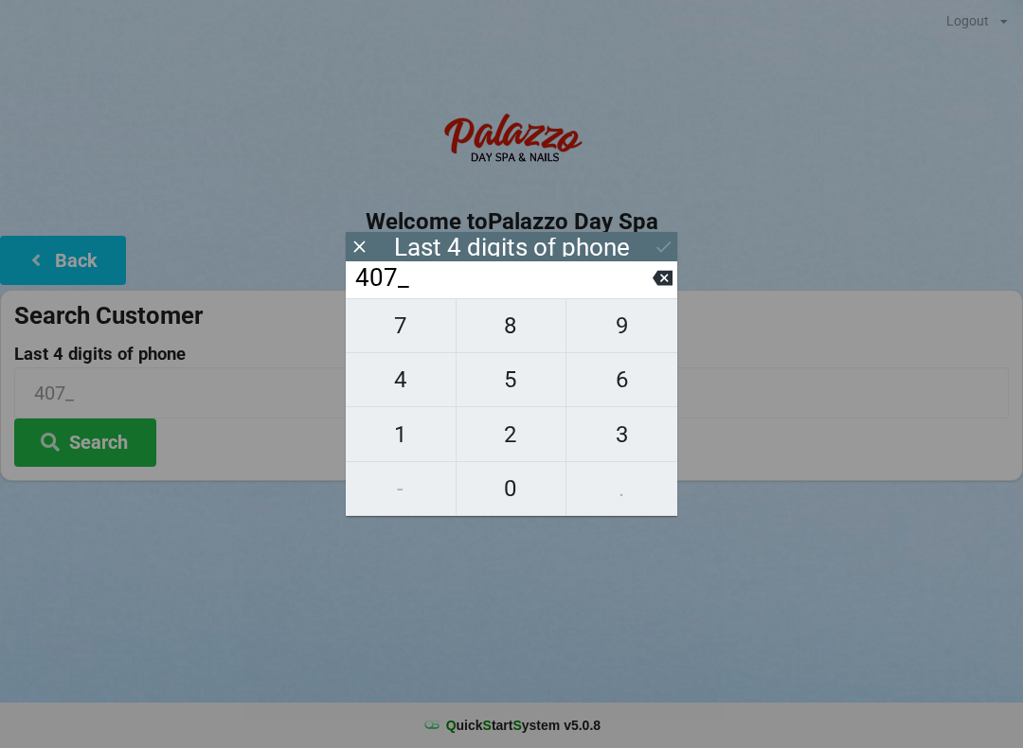
type input "4078"
click at [401, 443] on div "7 8 9 4 5 6 1 2 3 - 0 ." at bounding box center [512, 407] width 332 height 218
click at [409, 435] on div "7 8 9 4 5 6 1 2 3 - 0 ." at bounding box center [512, 407] width 332 height 218
click at [383, 438] on div "7 8 9 4 5 6 1 2 3 - 0 ." at bounding box center [512, 407] width 332 height 218
click at [420, 447] on div "7 8 9 4 5 6 1 2 3 - 0 ." at bounding box center [512, 407] width 332 height 218
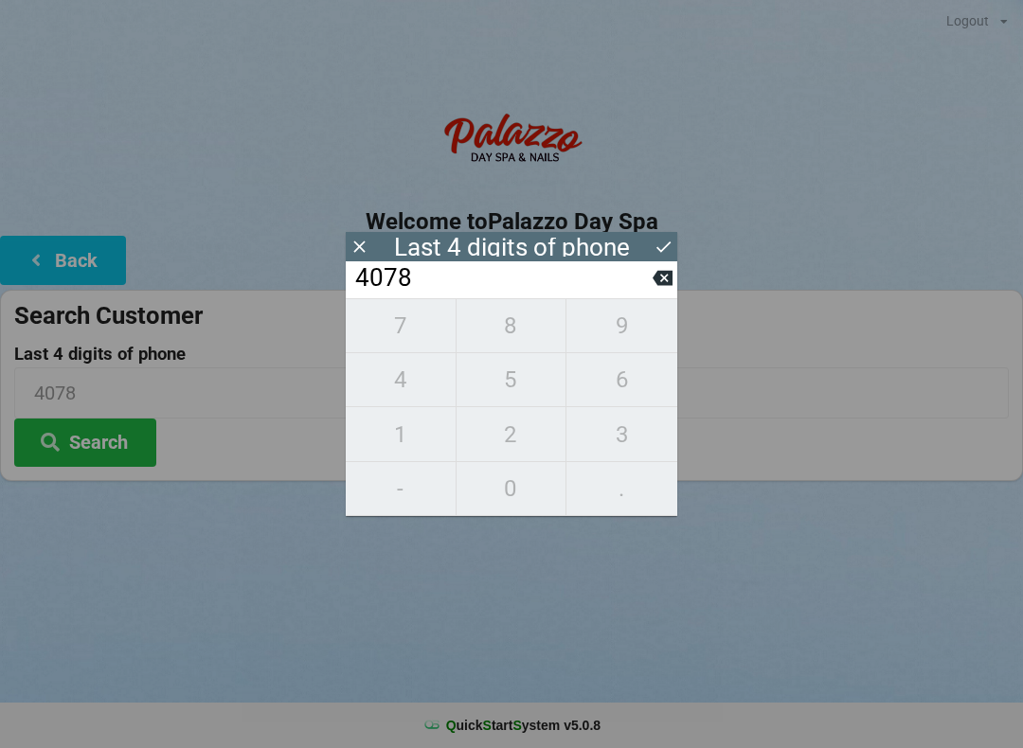
click at [395, 422] on div "7 8 9 4 5 6 1 2 3 - 0 ." at bounding box center [512, 407] width 332 height 218
click at [376, 443] on div "7 8 9 4 5 6 1 2 3 - 0 ." at bounding box center [512, 407] width 332 height 218
click at [652, 294] on input "4078" at bounding box center [502, 278] width 299 height 30
click at [662, 291] on button at bounding box center [663, 278] width 20 height 26
click at [657, 288] on icon at bounding box center [663, 278] width 20 height 20
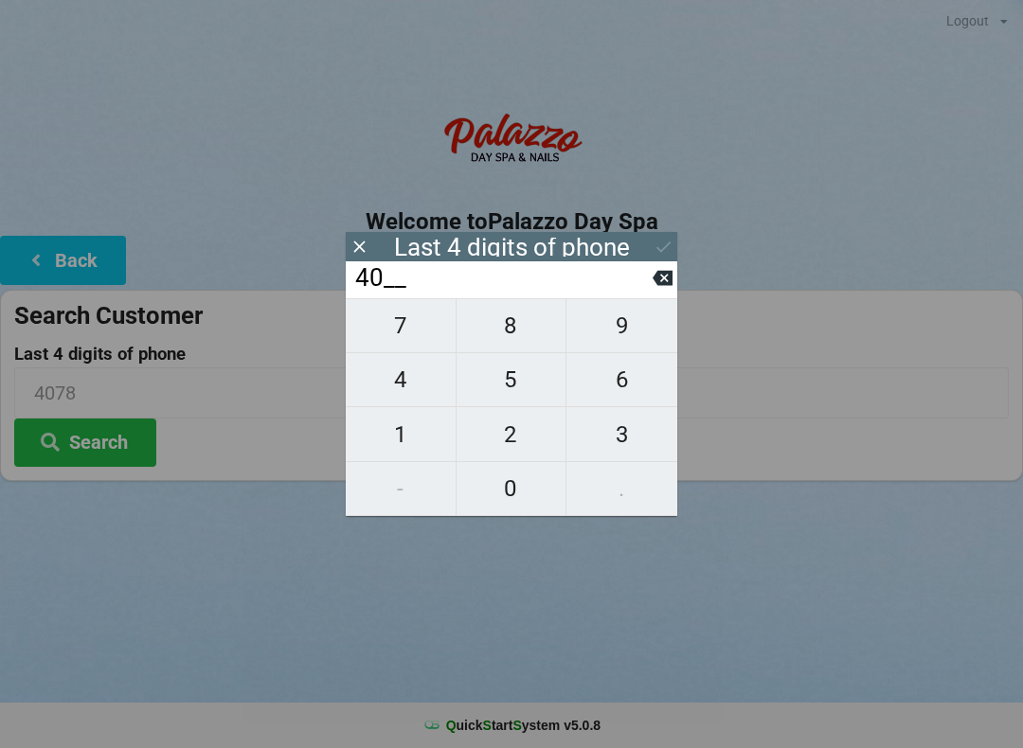
click at [652, 283] on input "40__" at bounding box center [502, 278] width 299 height 30
click at [656, 286] on icon at bounding box center [663, 278] width 20 height 15
type input "4___"
click at [649, 287] on input "4___" at bounding box center [502, 278] width 299 height 30
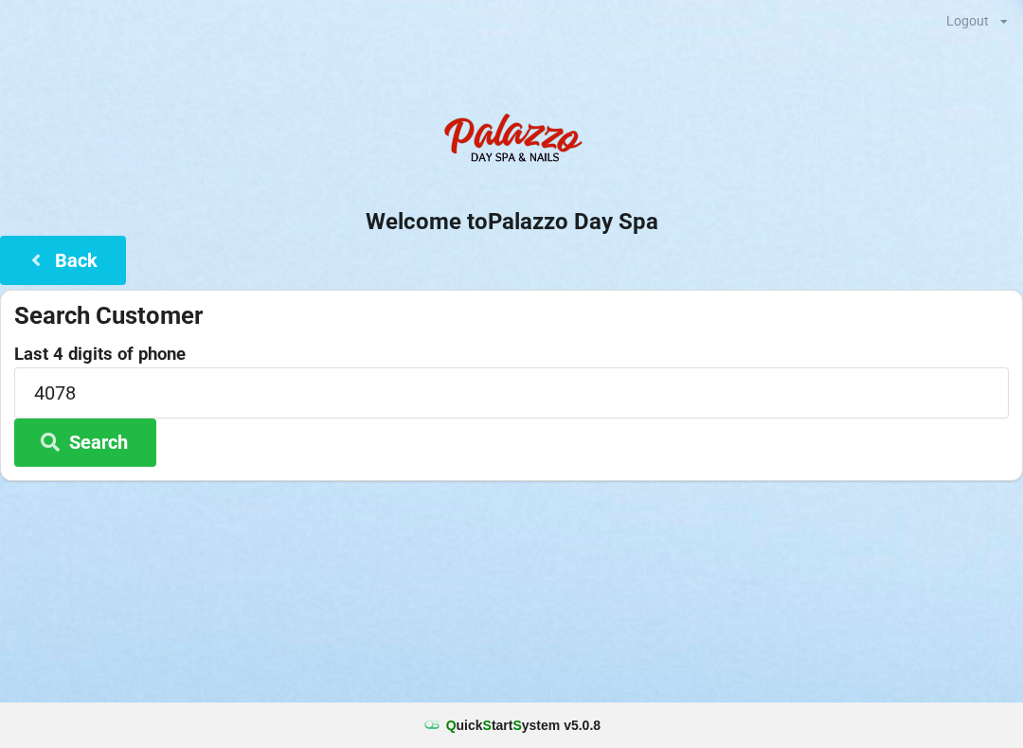
click at [68, 262] on button "Back" at bounding box center [63, 260] width 126 height 48
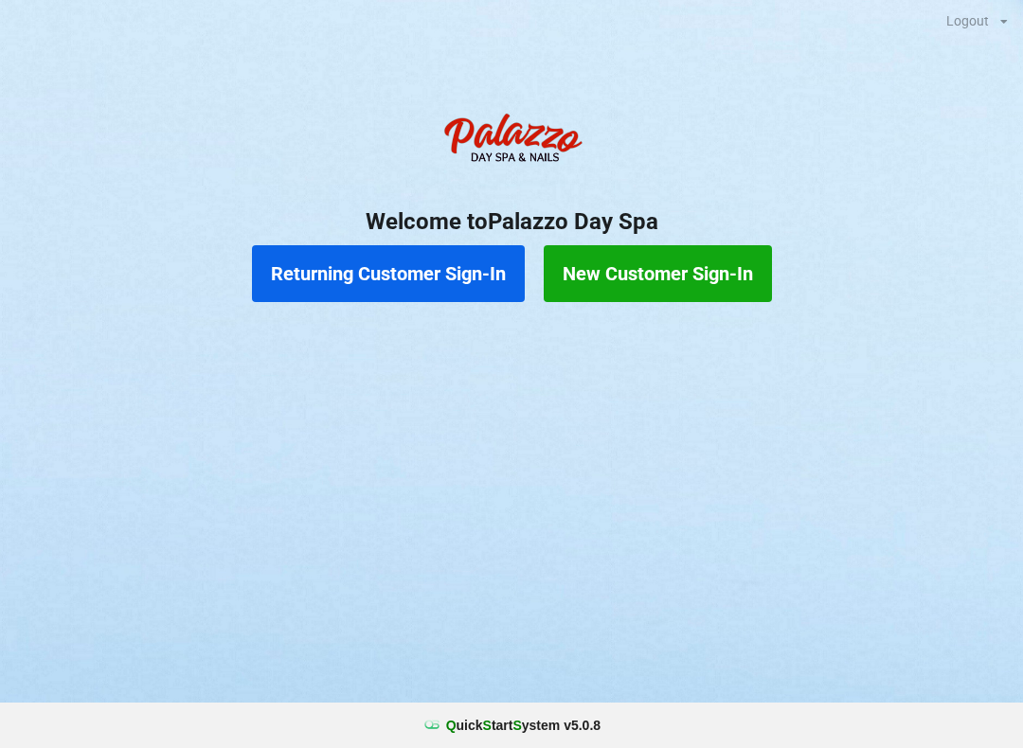
click at [422, 271] on button "Returning Customer Sign-In" at bounding box center [388, 273] width 273 height 57
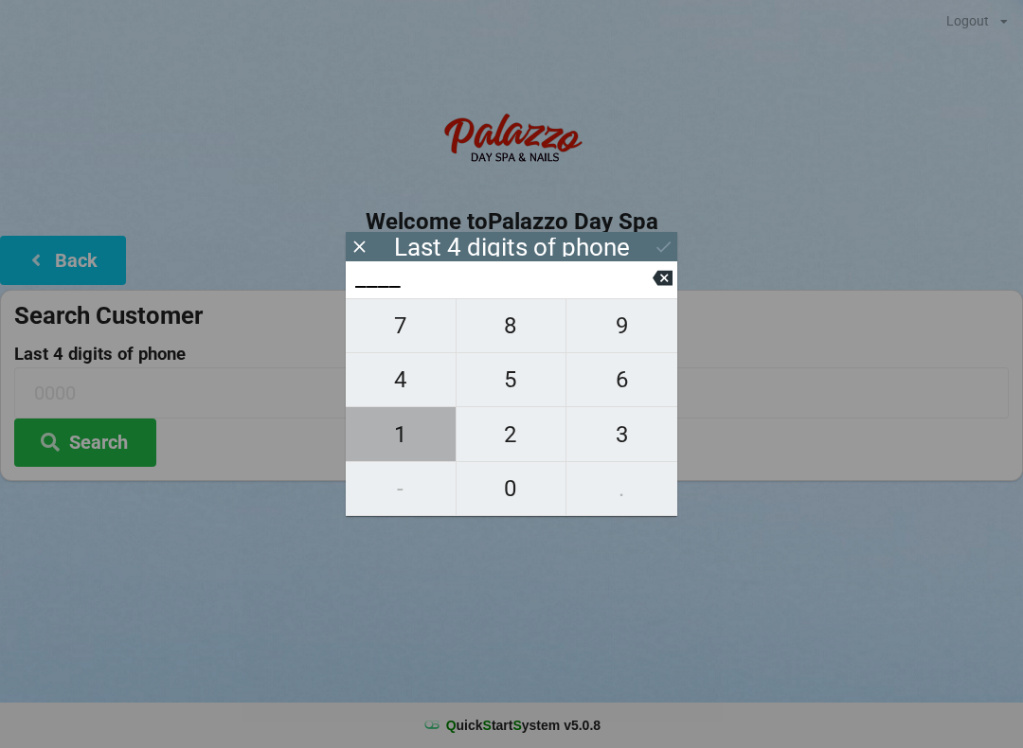
click at [396, 440] on span "1" at bounding box center [401, 435] width 110 height 40
type input "1___"
click at [386, 444] on span "1" at bounding box center [401, 435] width 110 height 40
type input "11__"
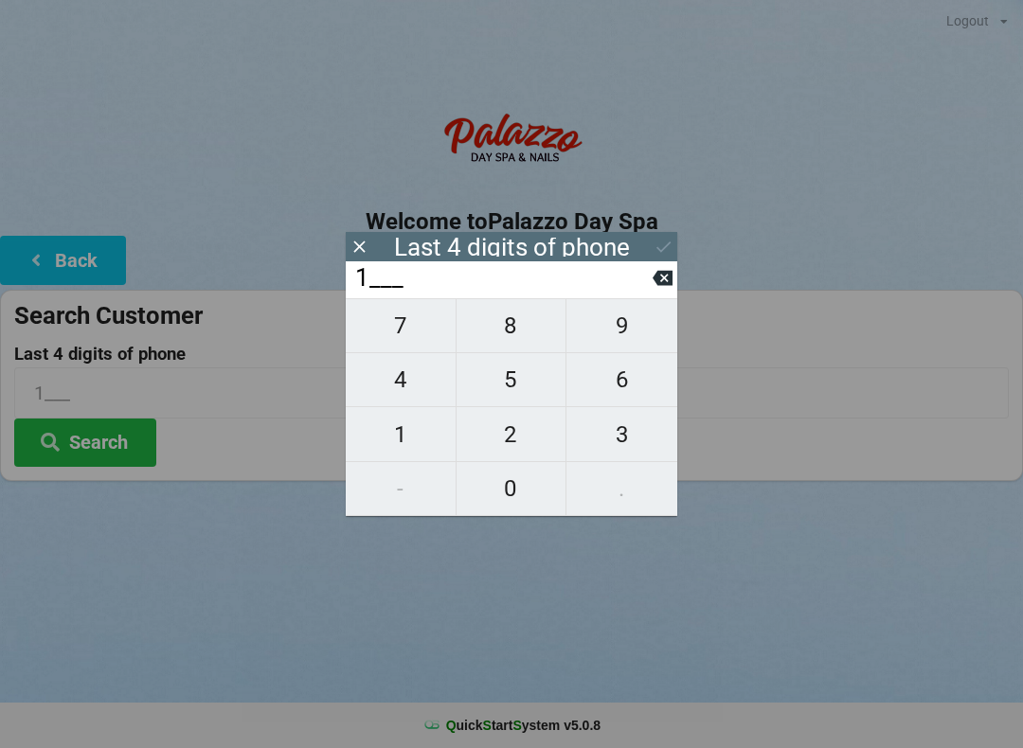
type input "11__"
click at [626, 433] on span "3" at bounding box center [621, 435] width 111 height 40
type input "113_"
click at [506, 378] on span "5" at bounding box center [512, 380] width 110 height 40
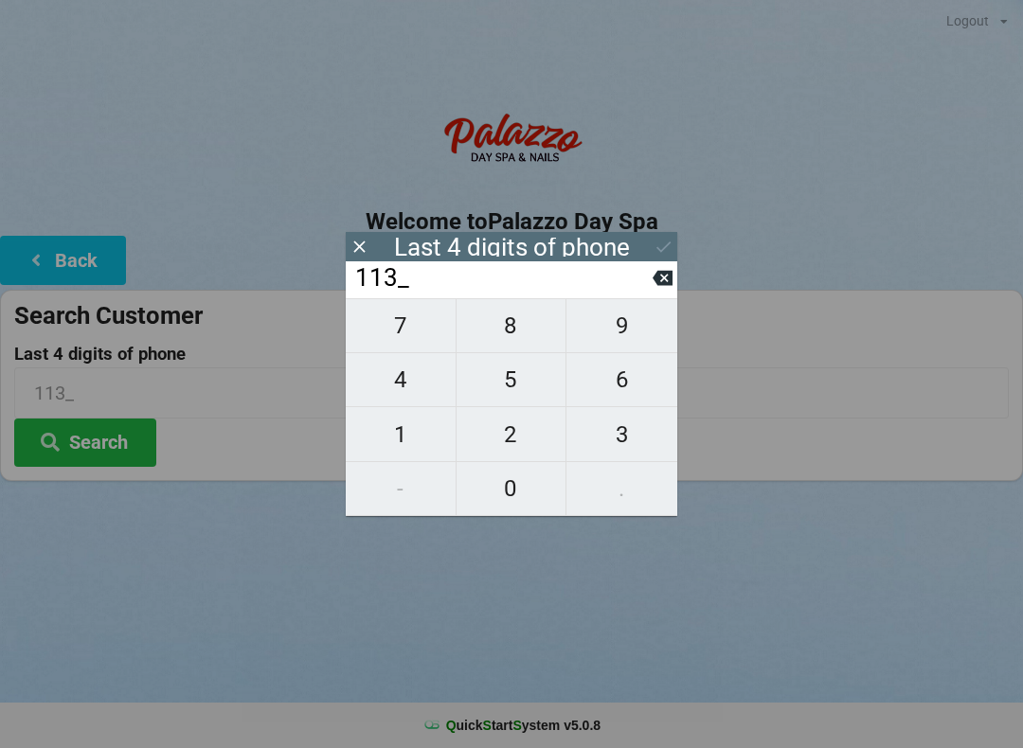
type input "1135"
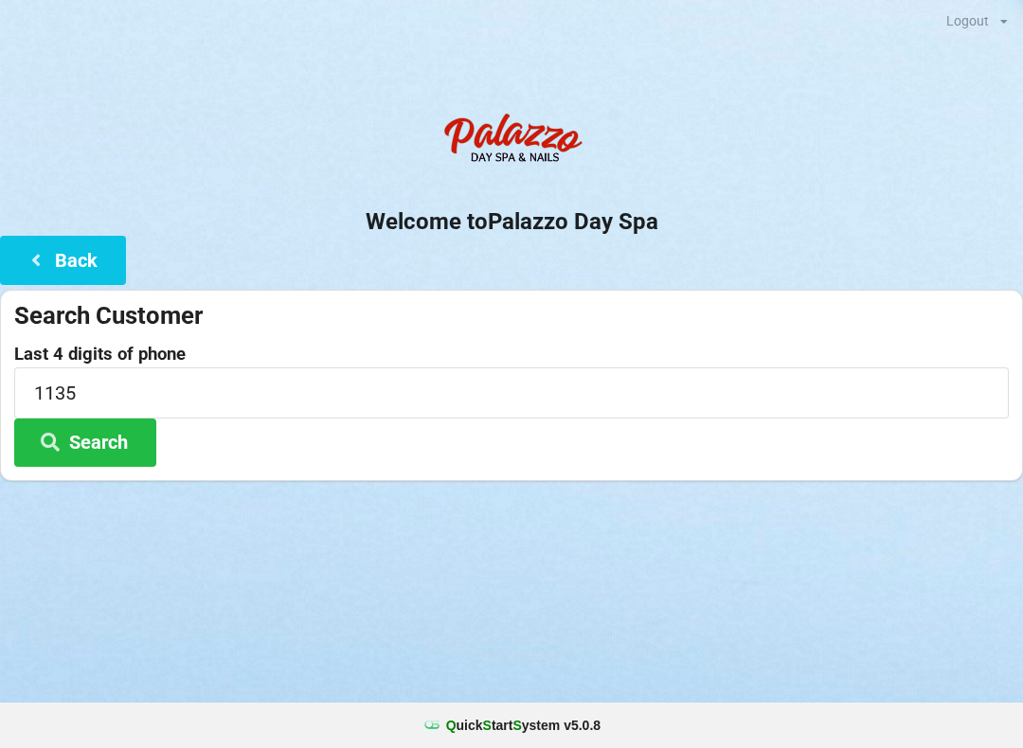
click at [106, 431] on button "Search" at bounding box center [85, 443] width 142 height 48
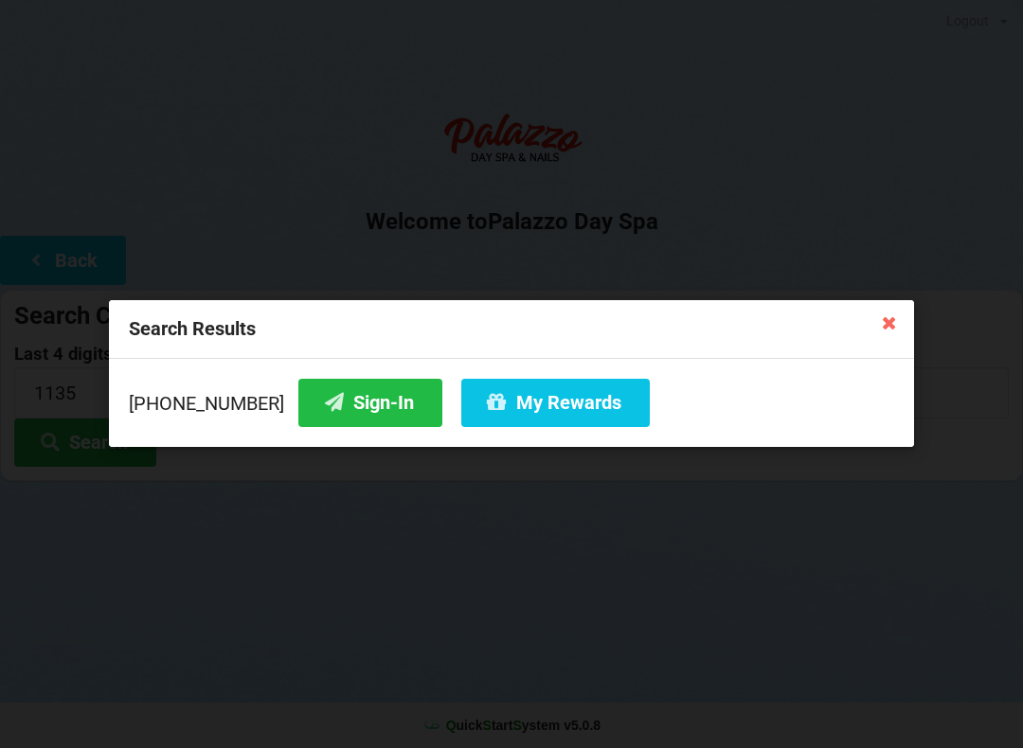
click at [515, 414] on button "My Rewards" at bounding box center [555, 403] width 189 height 48
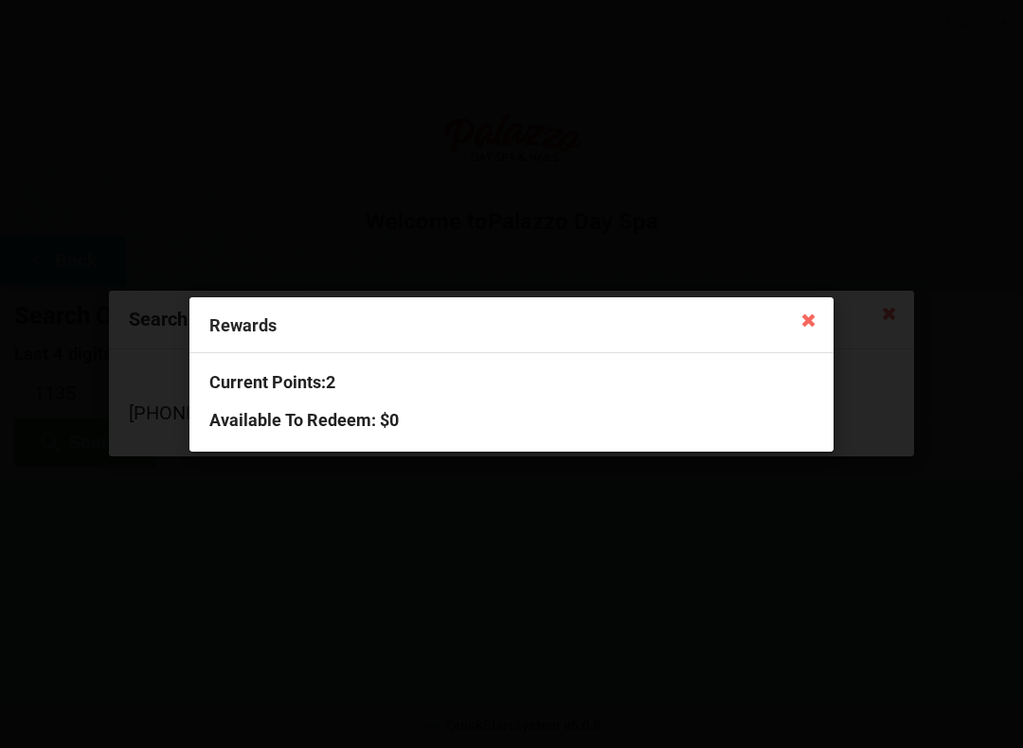
click at [823, 319] on icon at bounding box center [809, 319] width 30 height 30
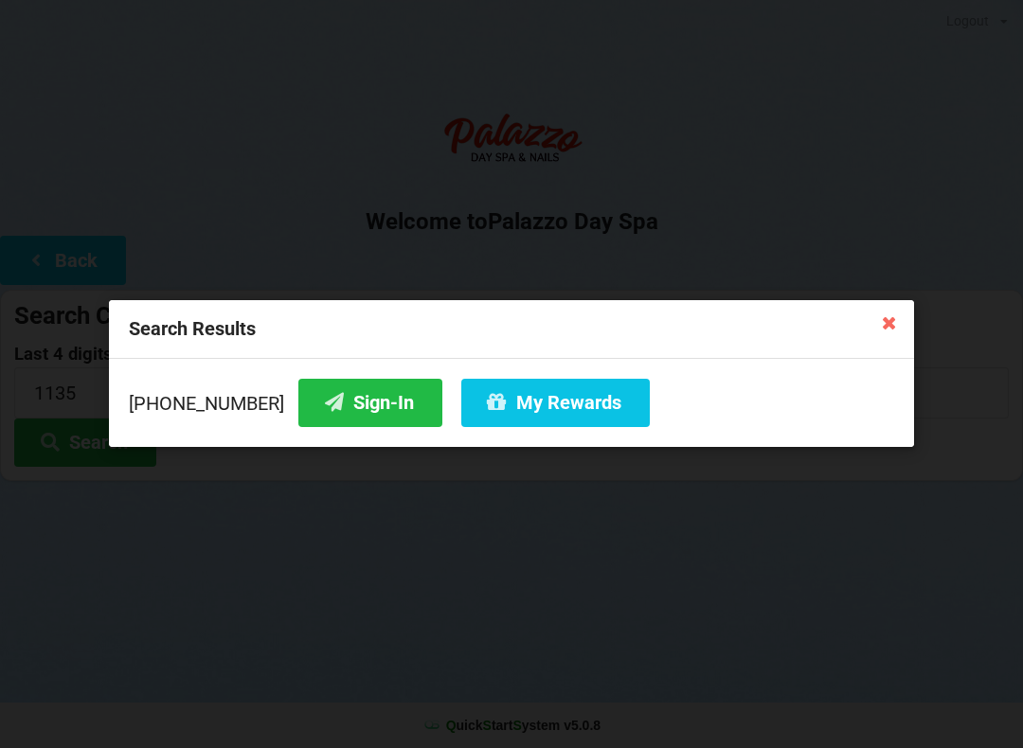
click at [305, 379] on button "Sign-In" at bounding box center [370, 403] width 144 height 48
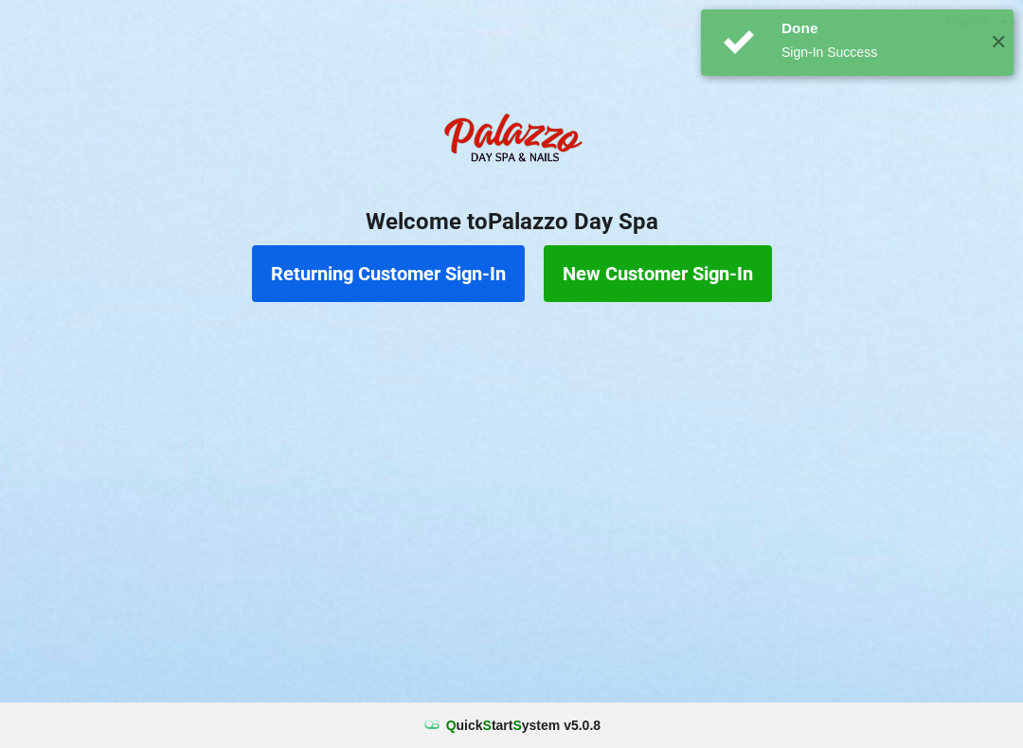
click at [481, 260] on button "Returning Customer Sign-In" at bounding box center [388, 273] width 273 height 57
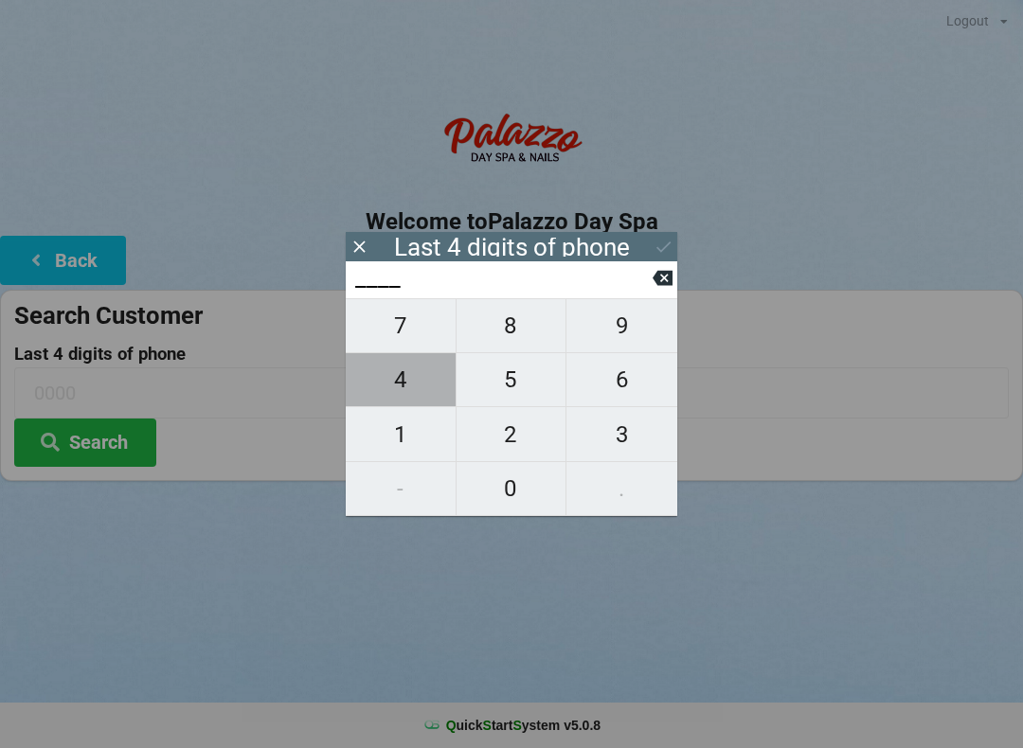
click at [386, 387] on span "4" at bounding box center [401, 380] width 110 height 40
type input "4___"
click at [517, 393] on span "5" at bounding box center [512, 380] width 110 height 40
type input "45__"
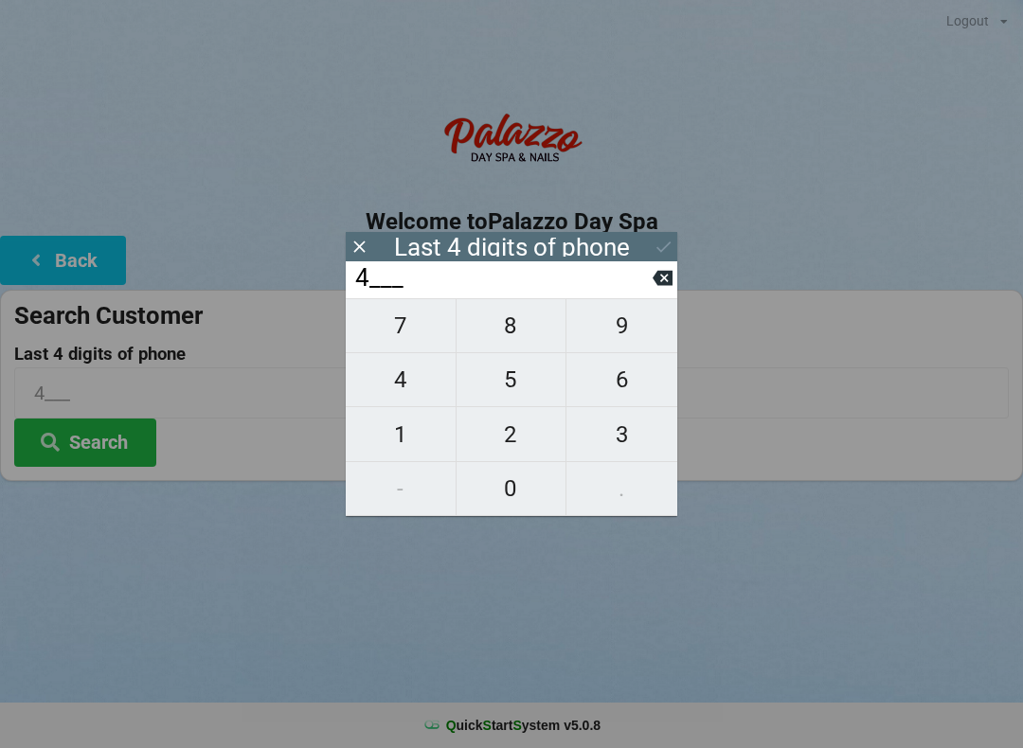
type input "45__"
click at [618, 385] on span "6" at bounding box center [621, 380] width 111 height 40
type input "456_"
click at [401, 327] on span "7" at bounding box center [401, 326] width 110 height 40
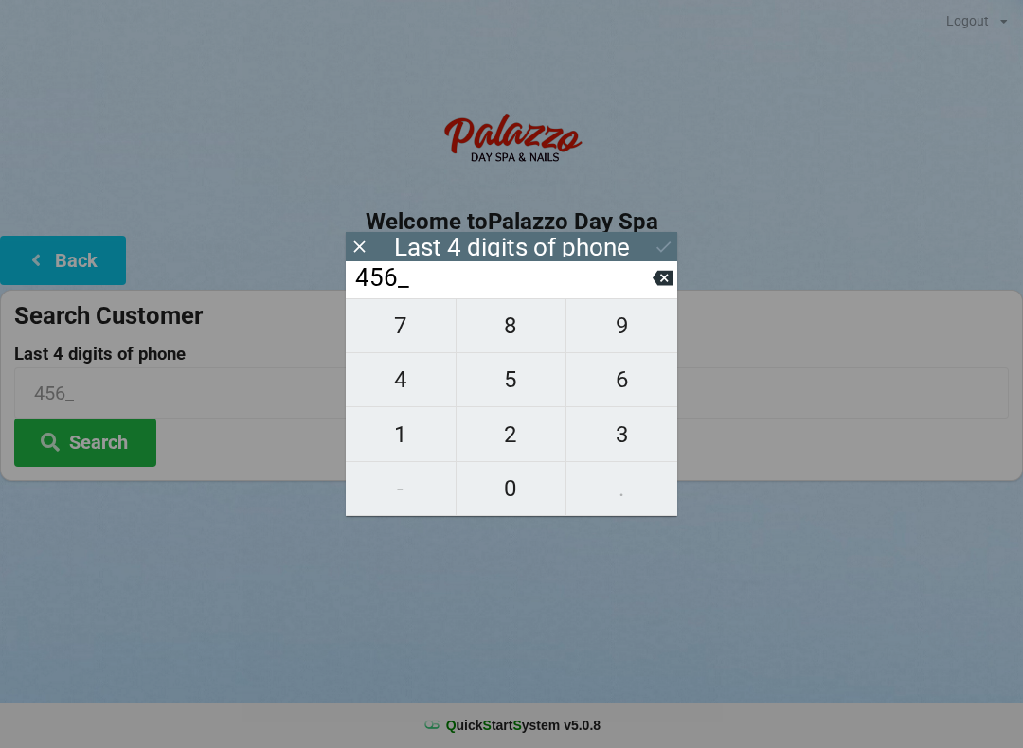
type input "4567"
click at [659, 244] on icon at bounding box center [664, 247] width 20 height 20
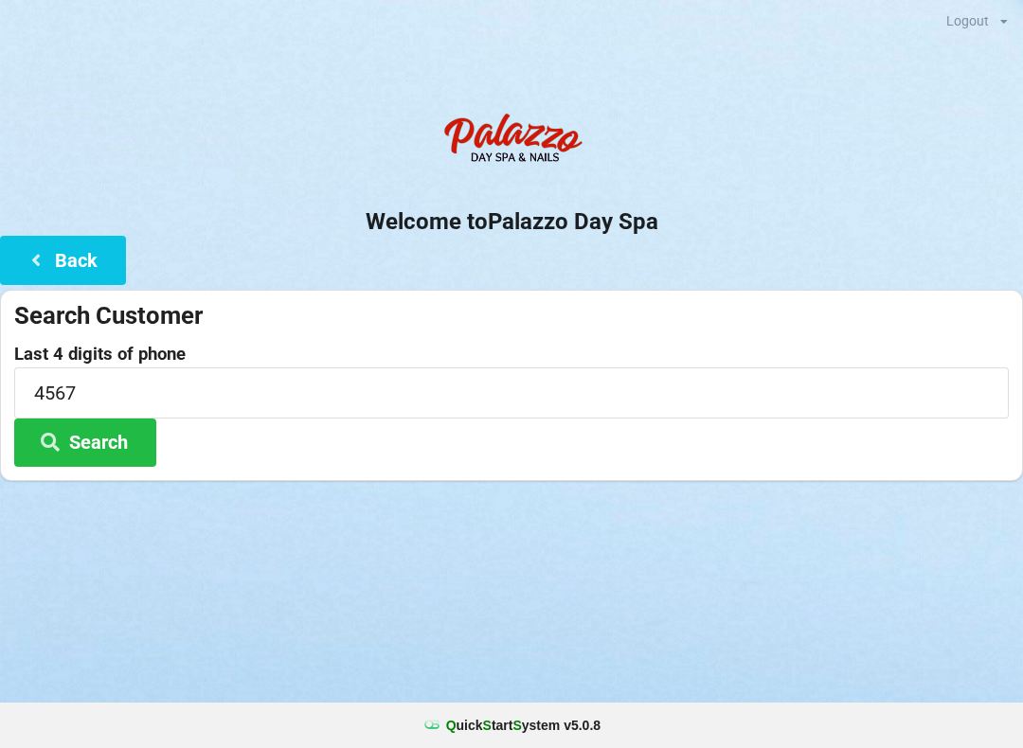
click at [53, 440] on icon at bounding box center [50, 441] width 23 height 16
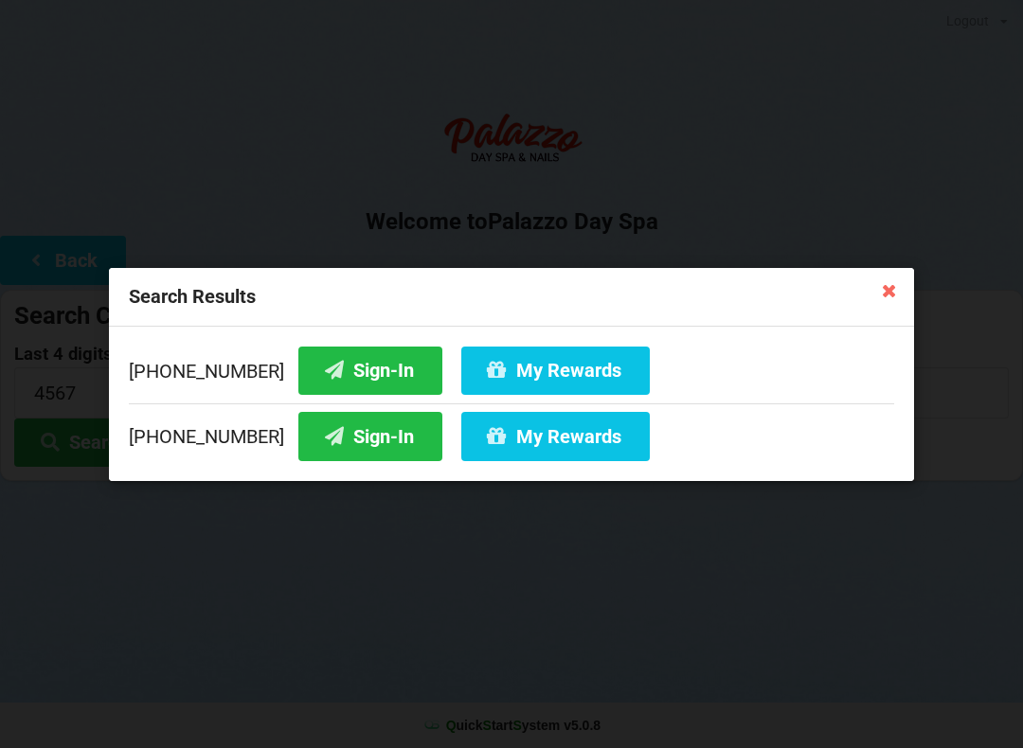
click at [903, 298] on icon at bounding box center [889, 290] width 30 height 30
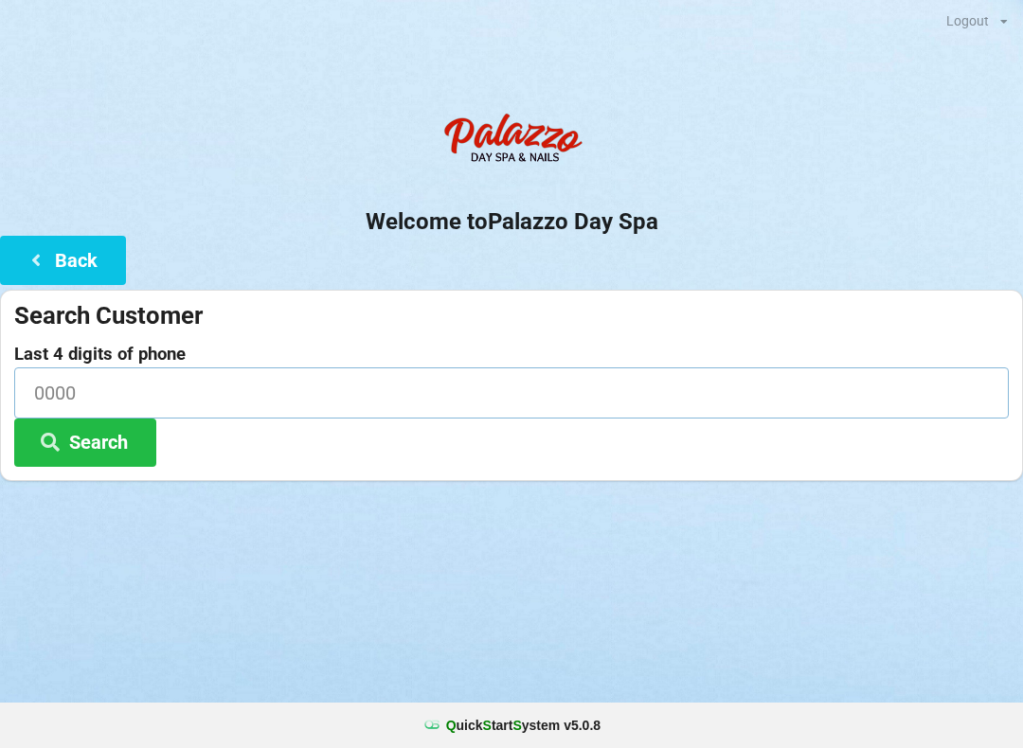
click at [86, 377] on input at bounding box center [511, 393] width 995 height 50
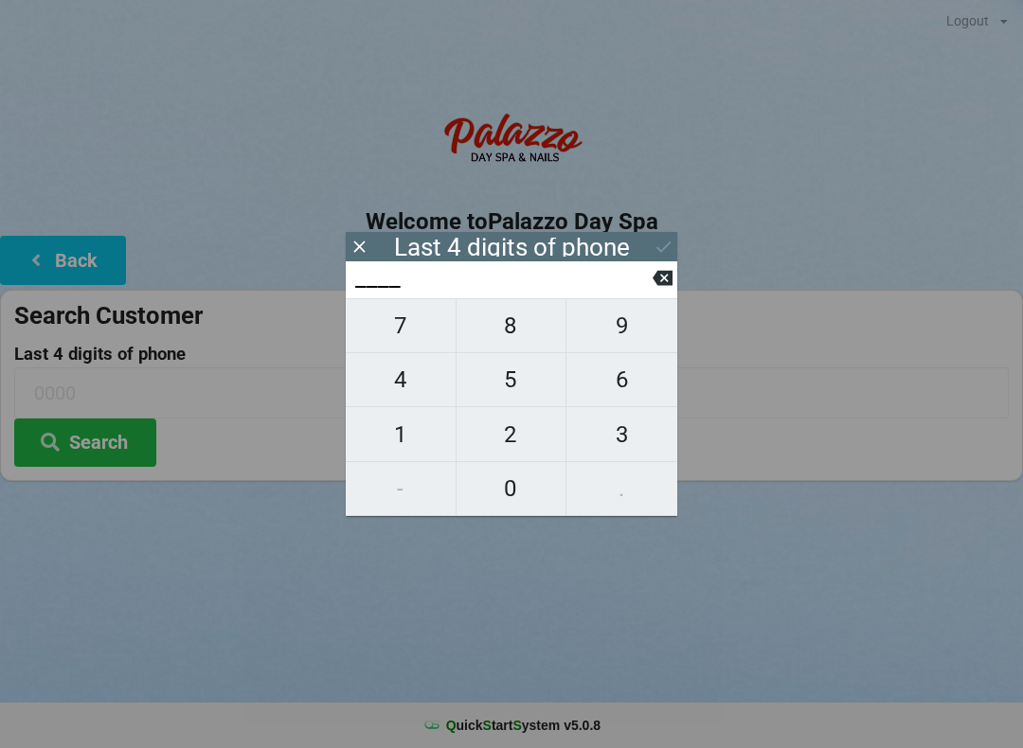
click at [409, 376] on span "4" at bounding box center [401, 380] width 110 height 40
type input "4___"
click at [502, 385] on span "5" at bounding box center [512, 380] width 110 height 40
type input "45__"
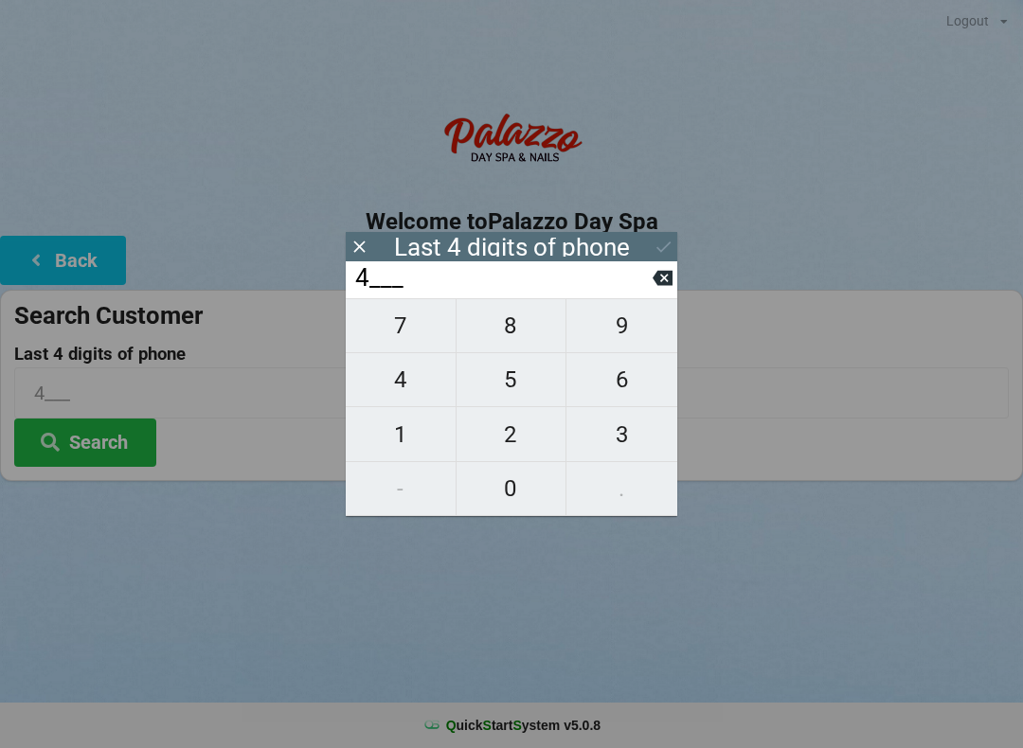
type input "45__"
click at [617, 389] on span "6" at bounding box center [621, 380] width 111 height 40
type input "456_"
click at [392, 436] on span "1" at bounding box center [401, 435] width 110 height 40
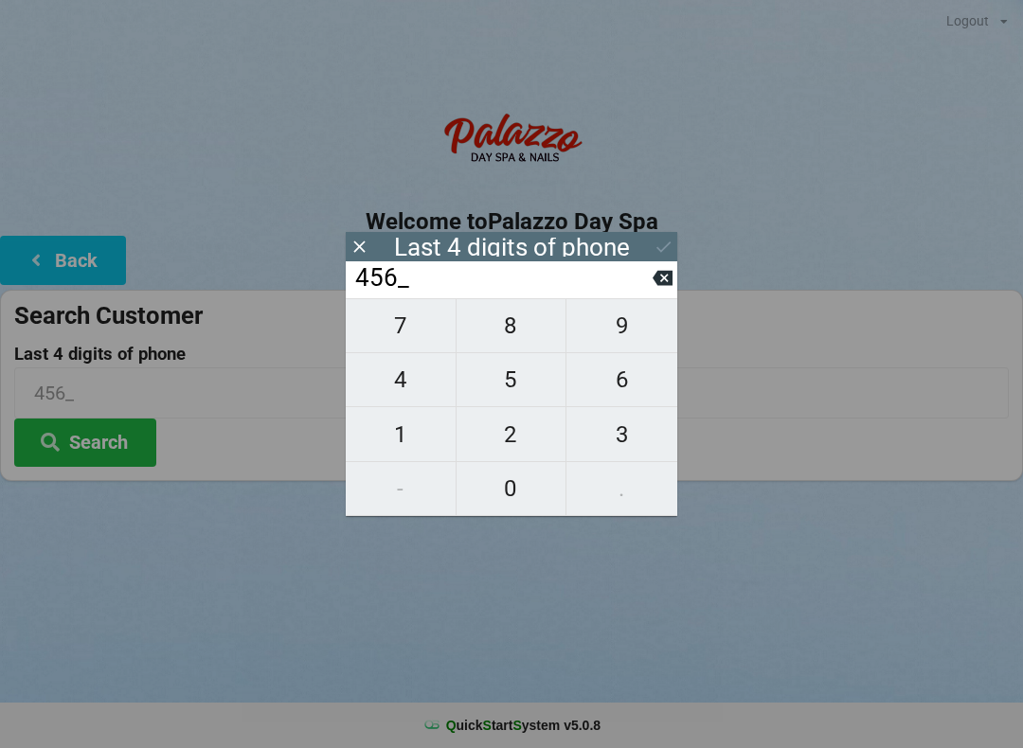
type input "4561"
click at [657, 239] on icon at bounding box center [664, 247] width 20 height 20
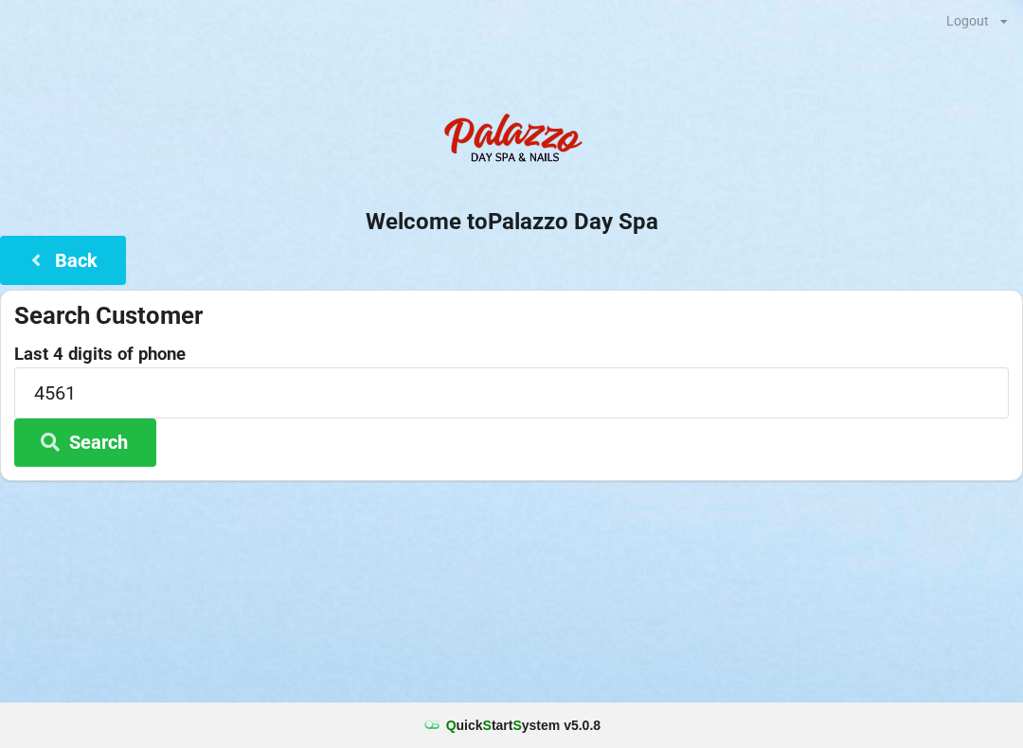
click at [61, 422] on button "Search" at bounding box center [85, 443] width 142 height 48
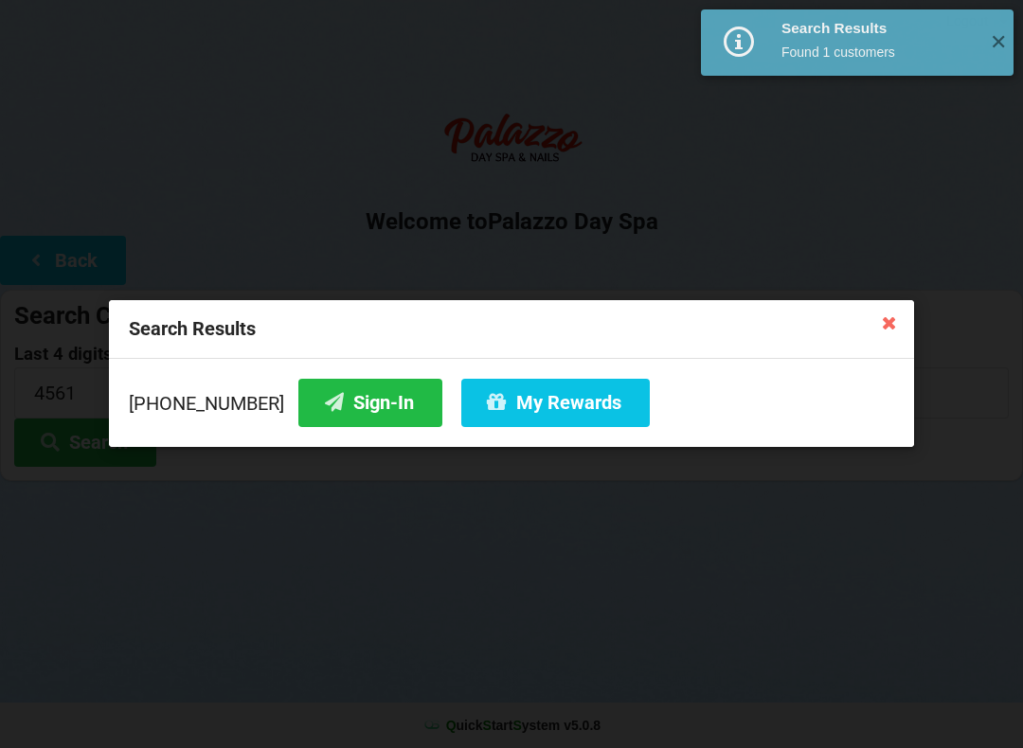
click at [329, 398] on button "Sign-In" at bounding box center [370, 403] width 144 height 48
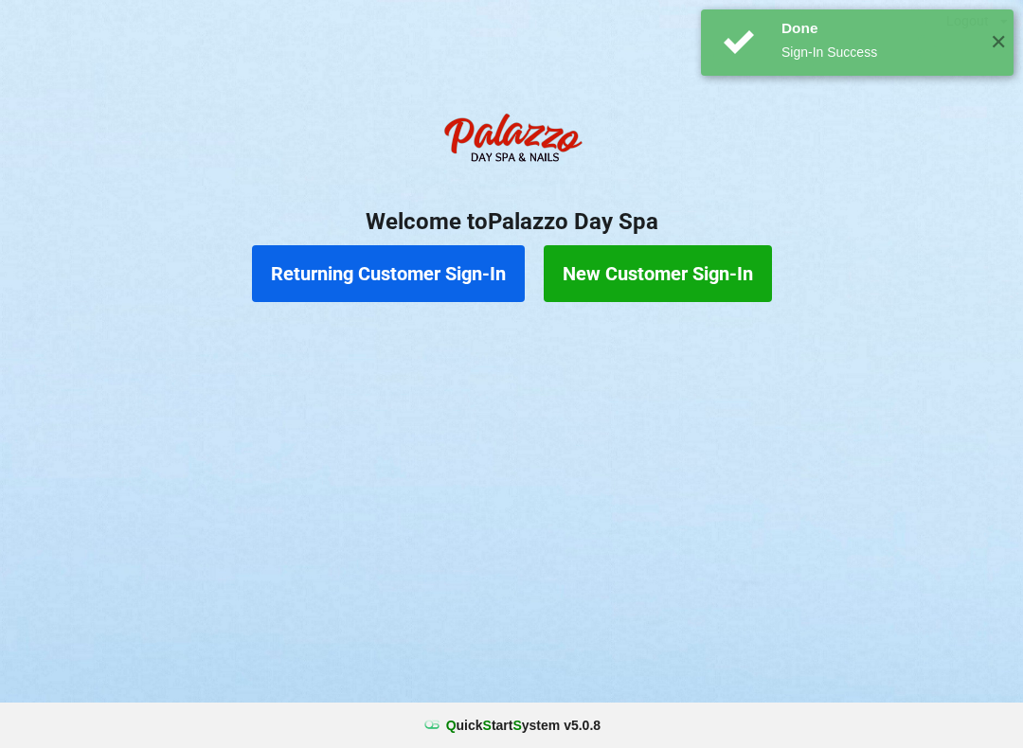
click at [379, 251] on button "Returning Customer Sign-In" at bounding box center [388, 273] width 273 height 57
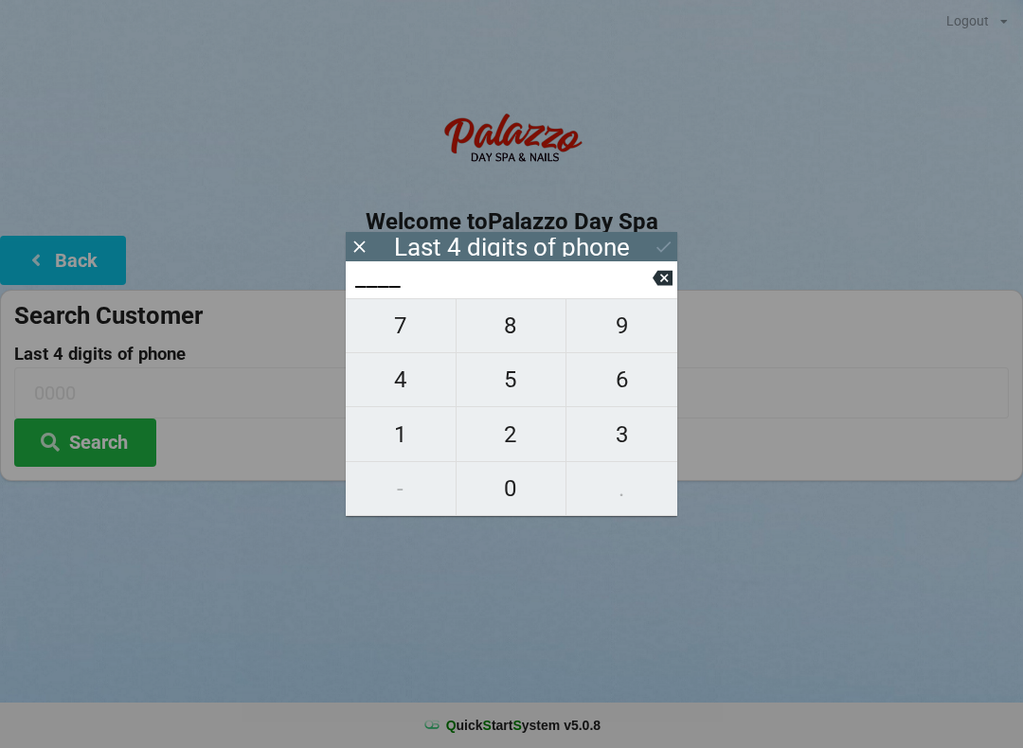
click at [391, 385] on span "4" at bounding box center [401, 380] width 110 height 40
type input "4___"
click at [504, 502] on span "0" at bounding box center [512, 489] width 110 height 40
type input "40__"
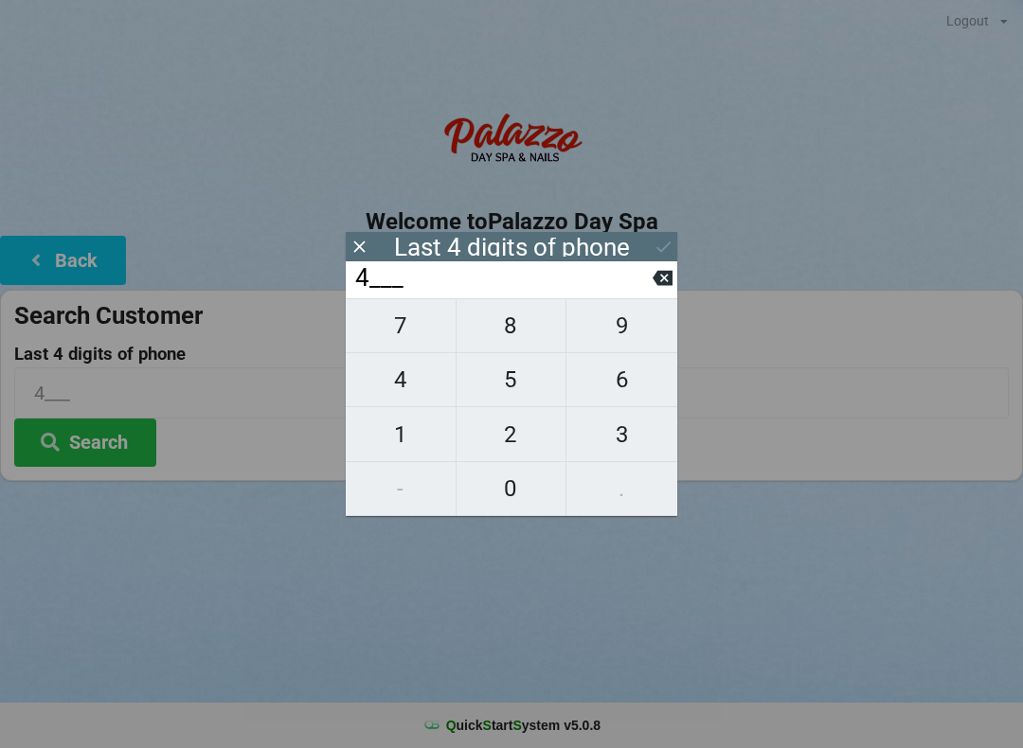
type input "40__"
click at [668, 291] on button at bounding box center [663, 278] width 20 height 26
click at [655, 284] on icon at bounding box center [663, 278] width 20 height 15
click at [655, 288] on icon at bounding box center [663, 278] width 20 height 20
click at [616, 390] on span "6" at bounding box center [621, 380] width 111 height 40
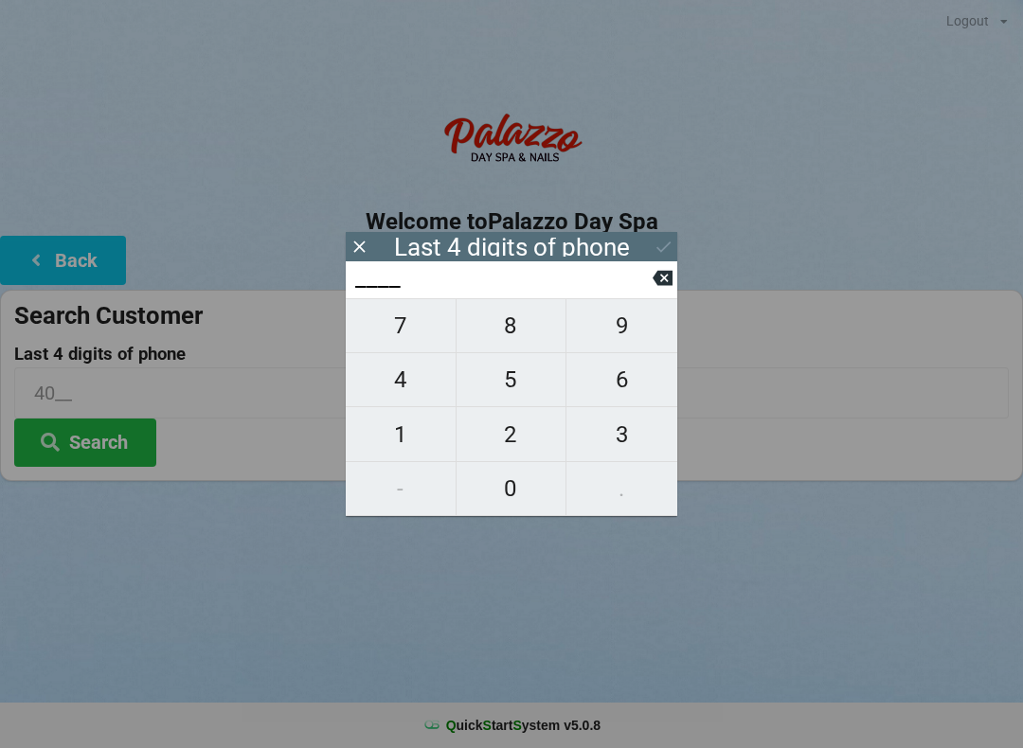
type input "6___"
click at [386, 432] on span "1" at bounding box center [401, 435] width 110 height 40
type input "61__"
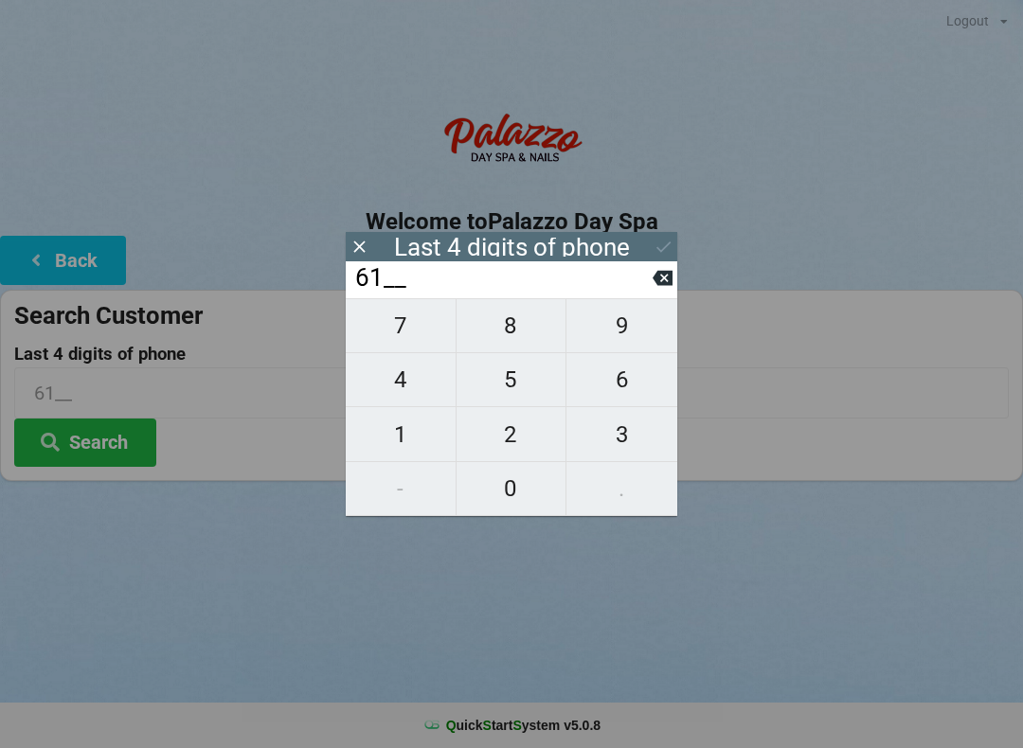
click at [492, 373] on span "5" at bounding box center [512, 380] width 110 height 40
type input "615_"
click at [394, 314] on button "7" at bounding box center [401, 325] width 111 height 55
type input "6157"
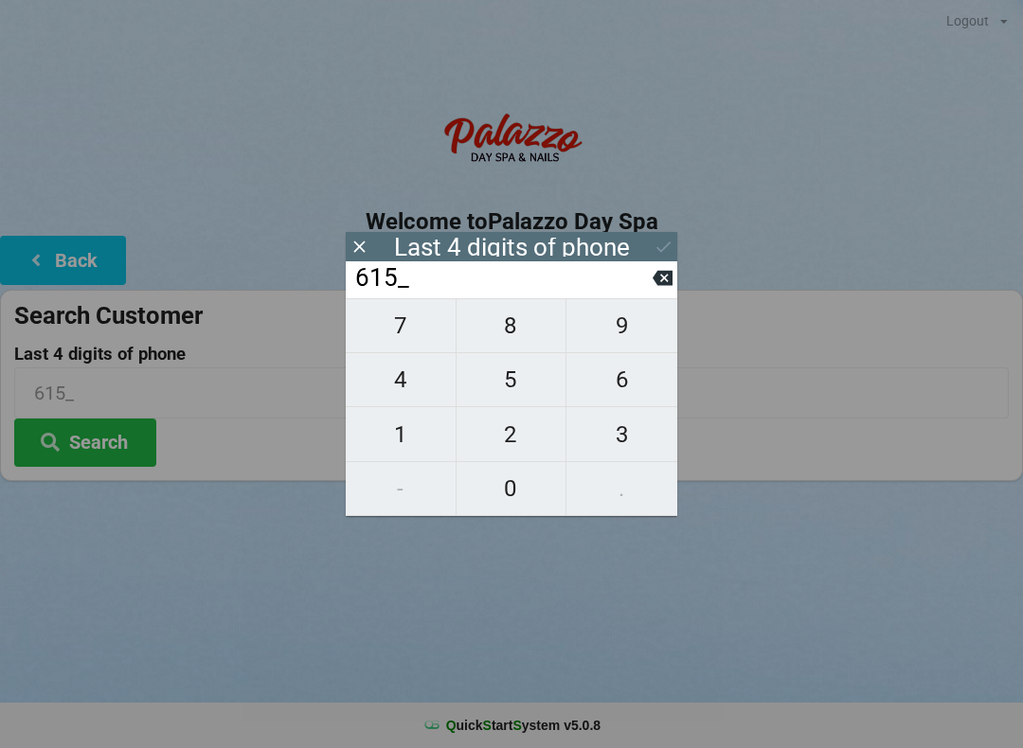
type input "6157"
click at [671, 254] on icon at bounding box center [664, 247] width 20 height 20
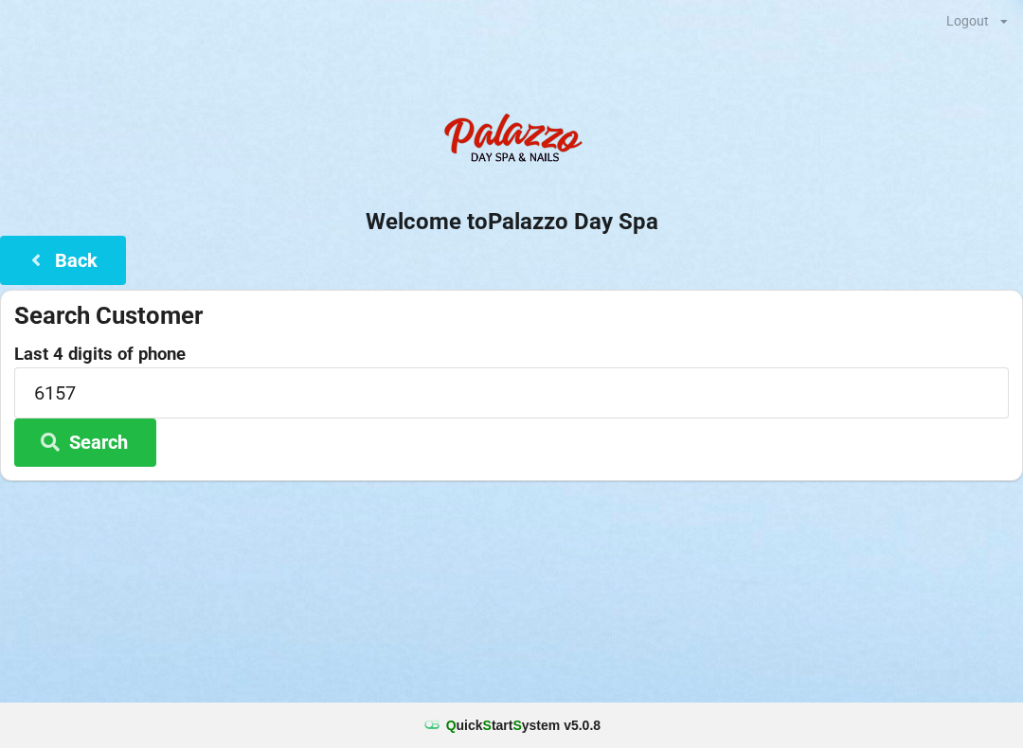
click at [70, 437] on button "Search" at bounding box center [85, 443] width 142 height 48
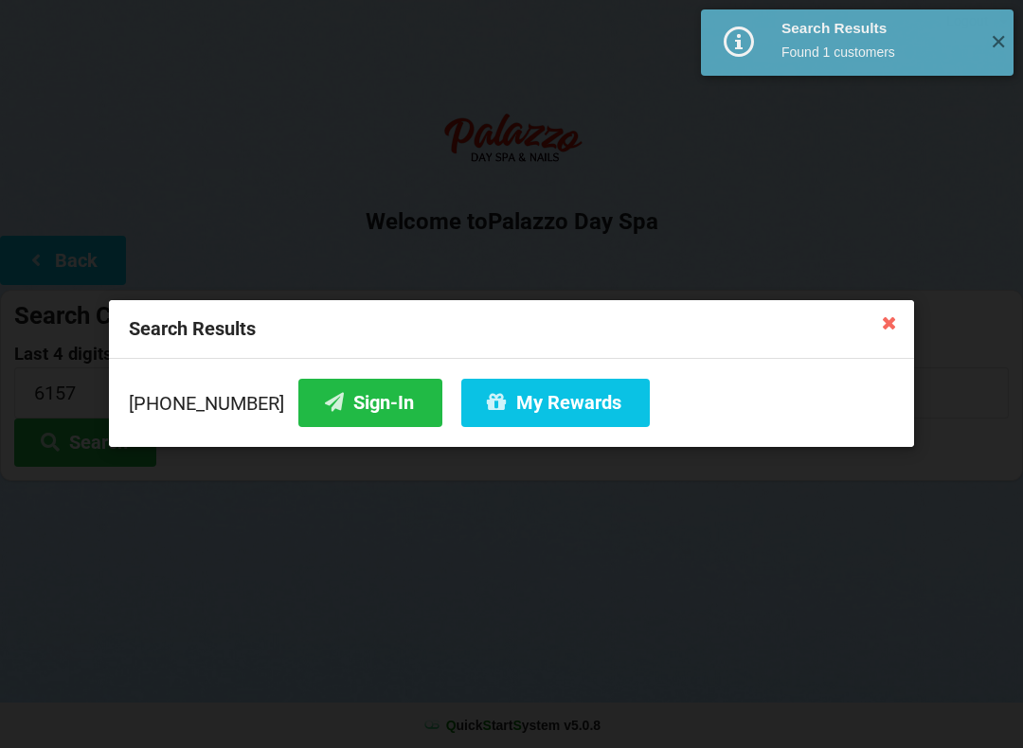
click at [485, 380] on button "My Rewards" at bounding box center [555, 403] width 189 height 48
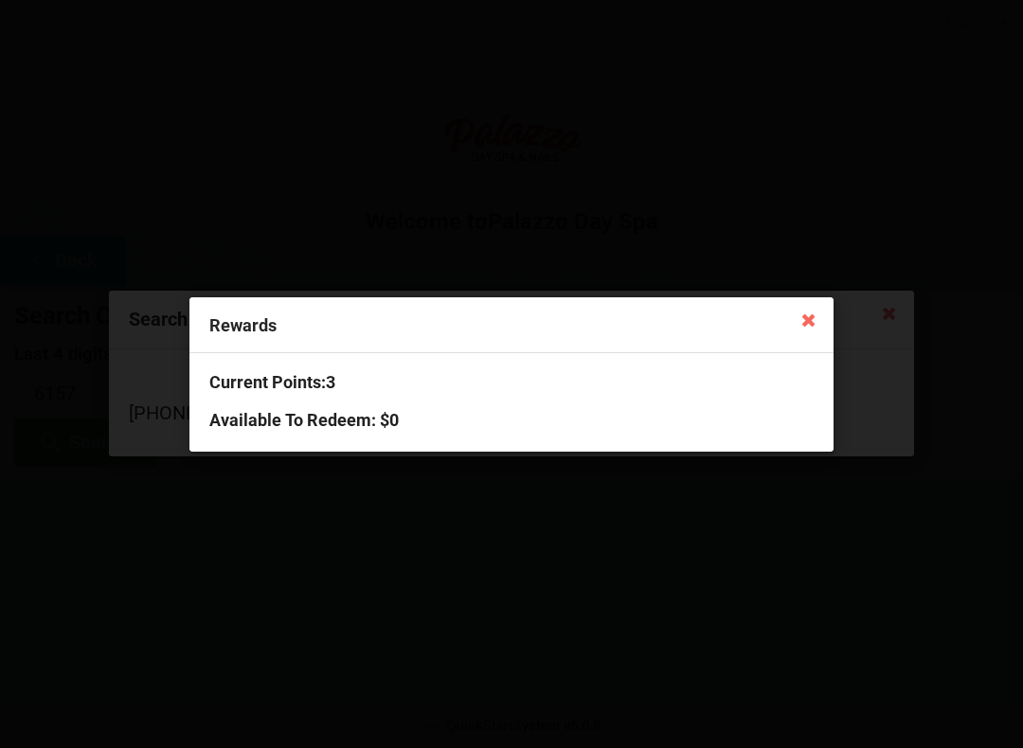
click at [819, 324] on icon at bounding box center [809, 319] width 30 height 30
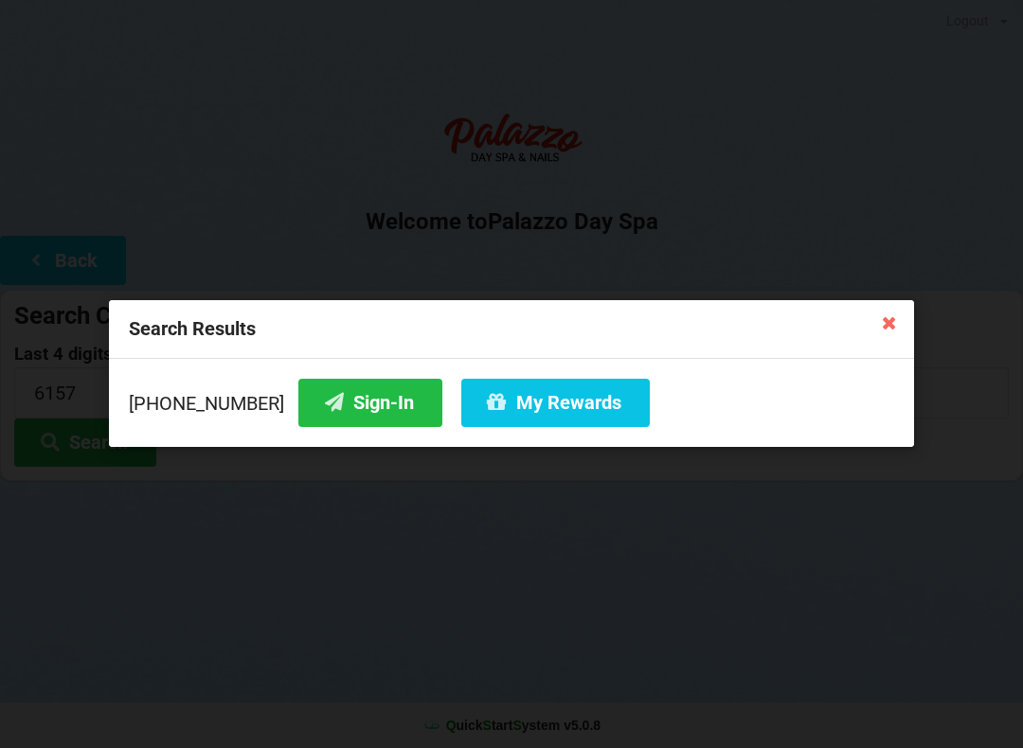
click at [314, 386] on button "Sign-In" at bounding box center [370, 403] width 144 height 48
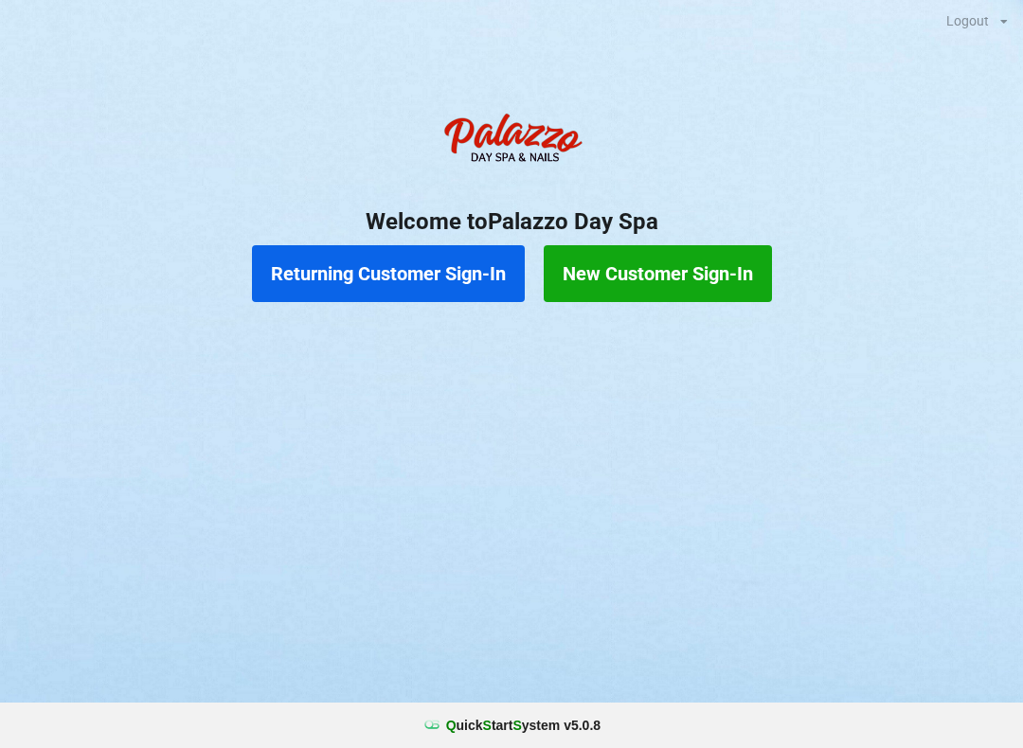
click at [454, 250] on button "Returning Customer Sign-In" at bounding box center [388, 273] width 273 height 57
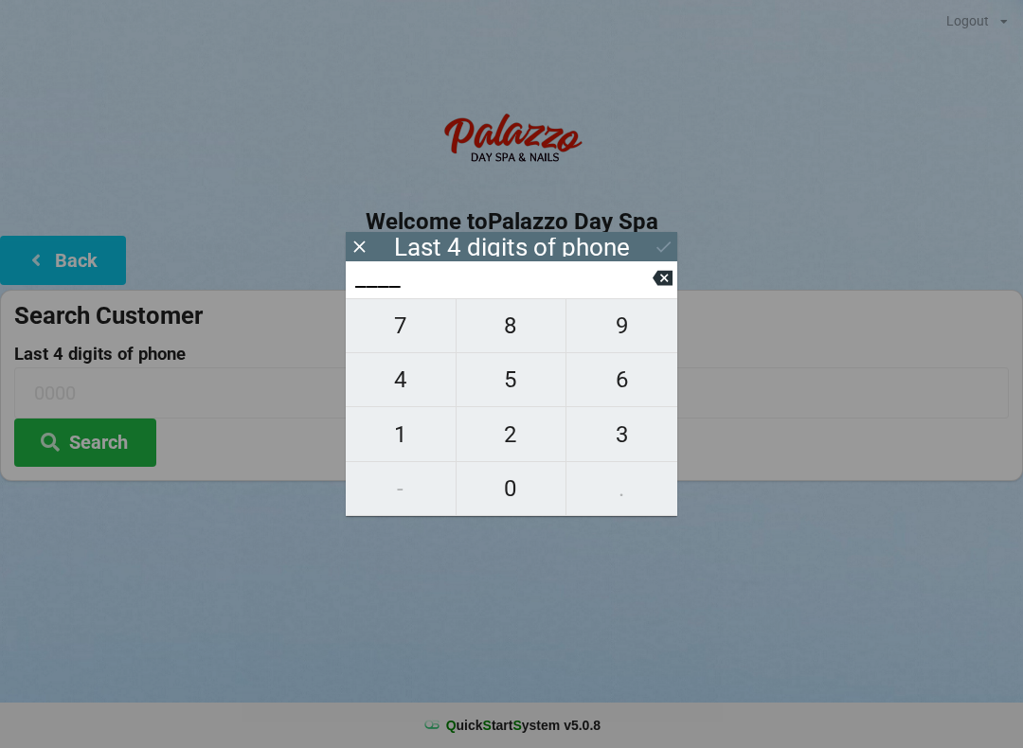
click at [433, 380] on span "4" at bounding box center [401, 380] width 110 height 40
type input "4___"
click at [503, 391] on span "5" at bounding box center [512, 380] width 110 height 40
type input "45__"
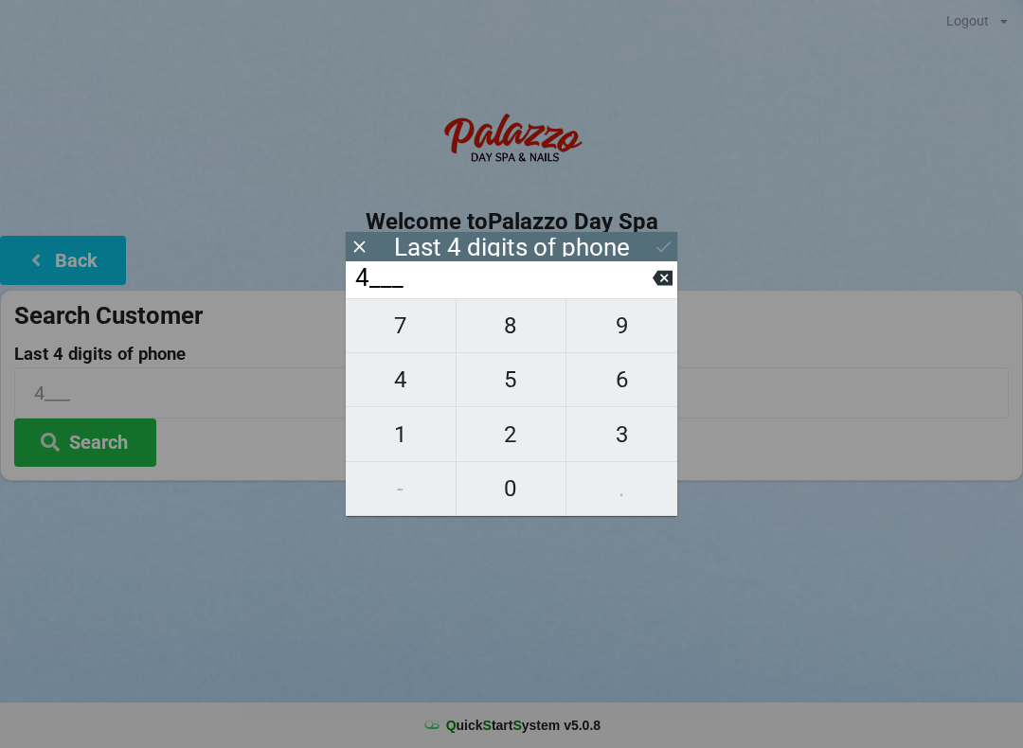
type input "45__"
click at [643, 376] on span "6" at bounding box center [621, 380] width 111 height 40
type input "456_"
click at [409, 445] on span "1" at bounding box center [401, 435] width 110 height 40
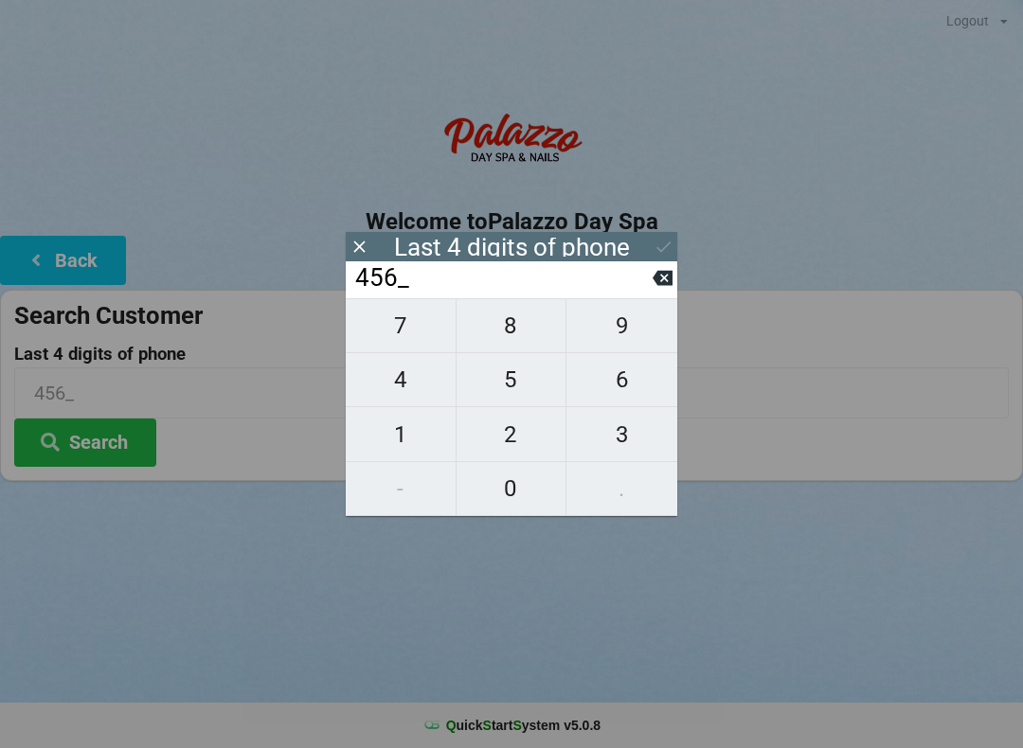
type input "4561"
click at [642, 242] on div "Last 4 digits of phone" at bounding box center [512, 246] width 332 height 29
click at [654, 248] on icon at bounding box center [664, 247] width 20 height 20
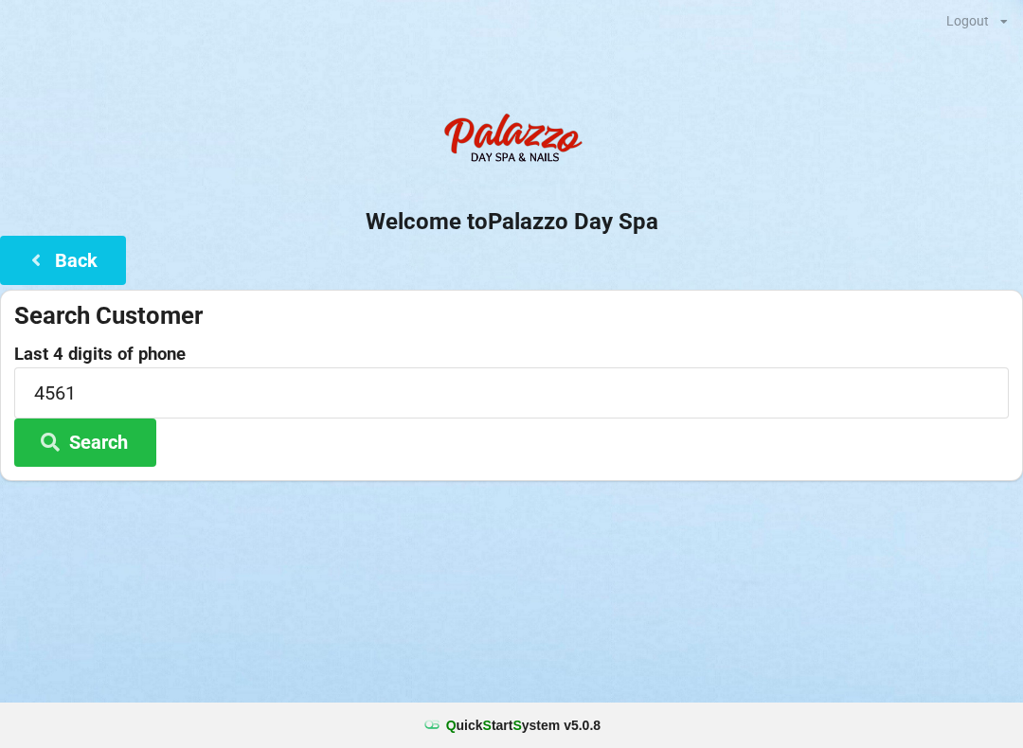
click at [102, 456] on button "Search" at bounding box center [85, 443] width 142 height 48
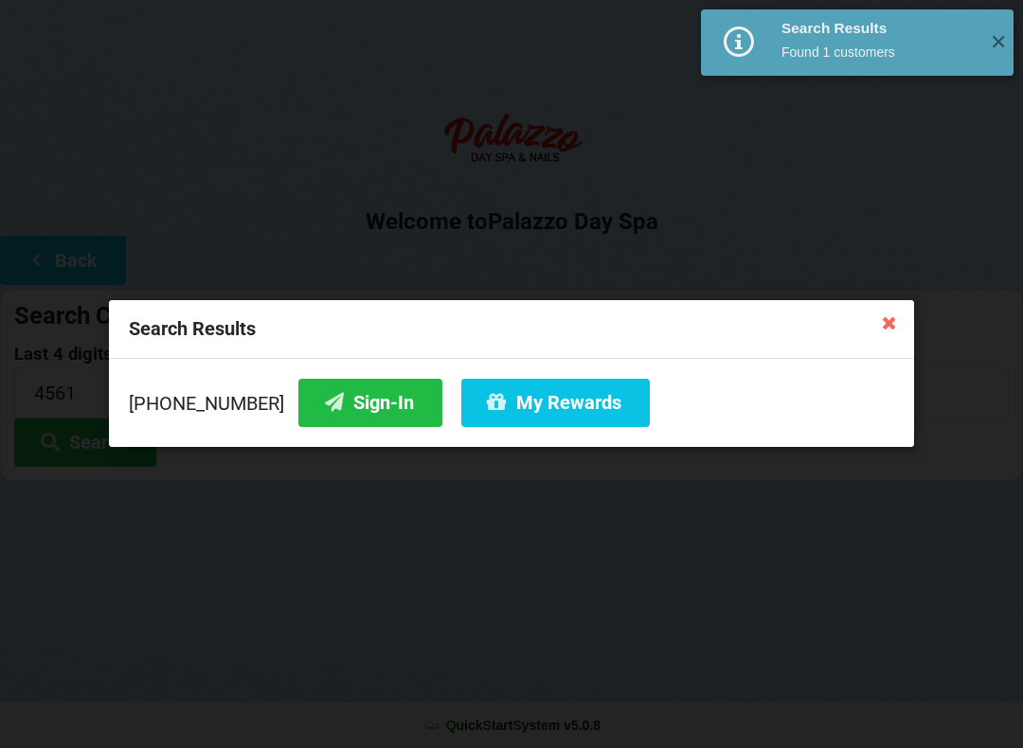
click at [566, 388] on button "My Rewards" at bounding box center [555, 403] width 189 height 48
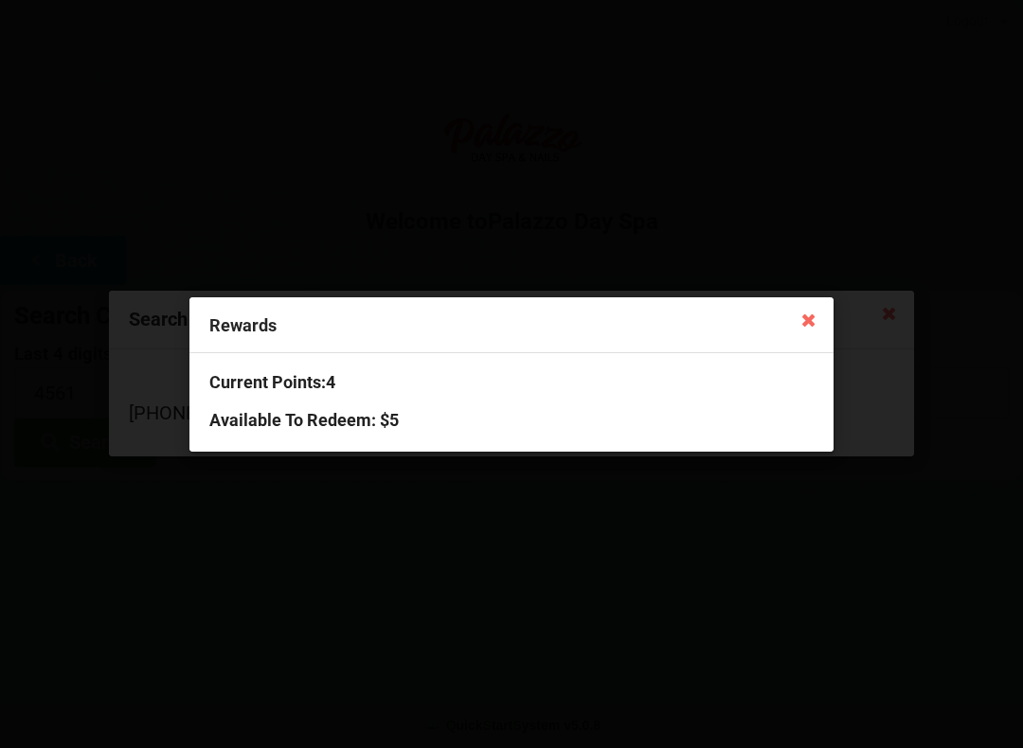
click at [794, 316] on icon at bounding box center [809, 319] width 30 height 30
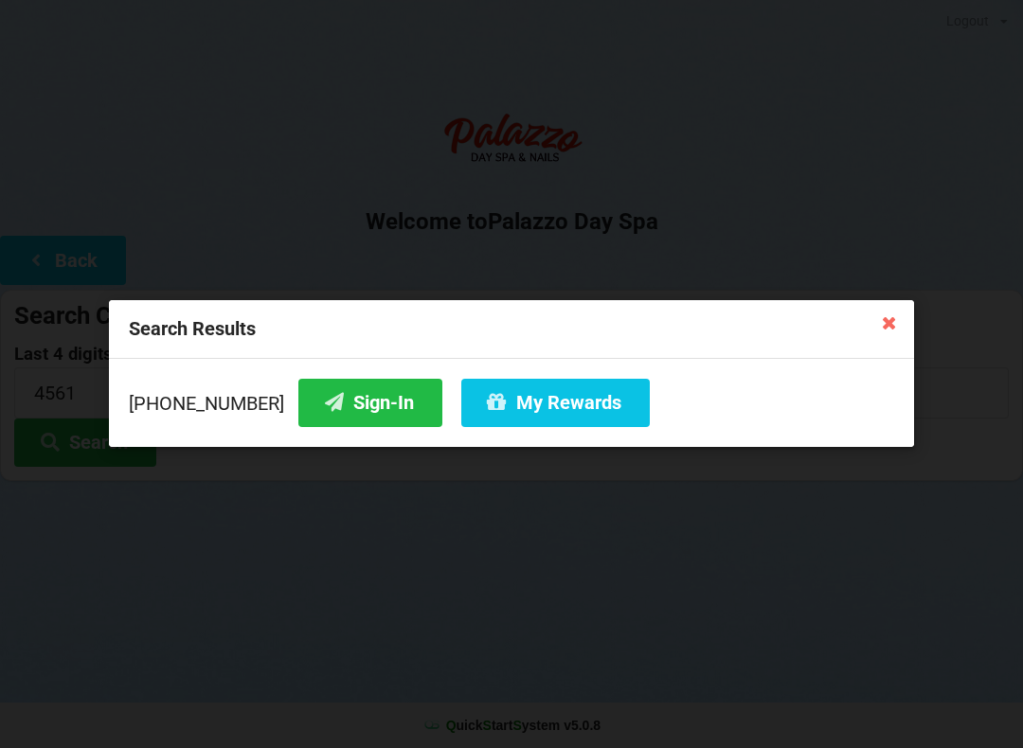
click at [880, 317] on icon at bounding box center [889, 322] width 30 height 30
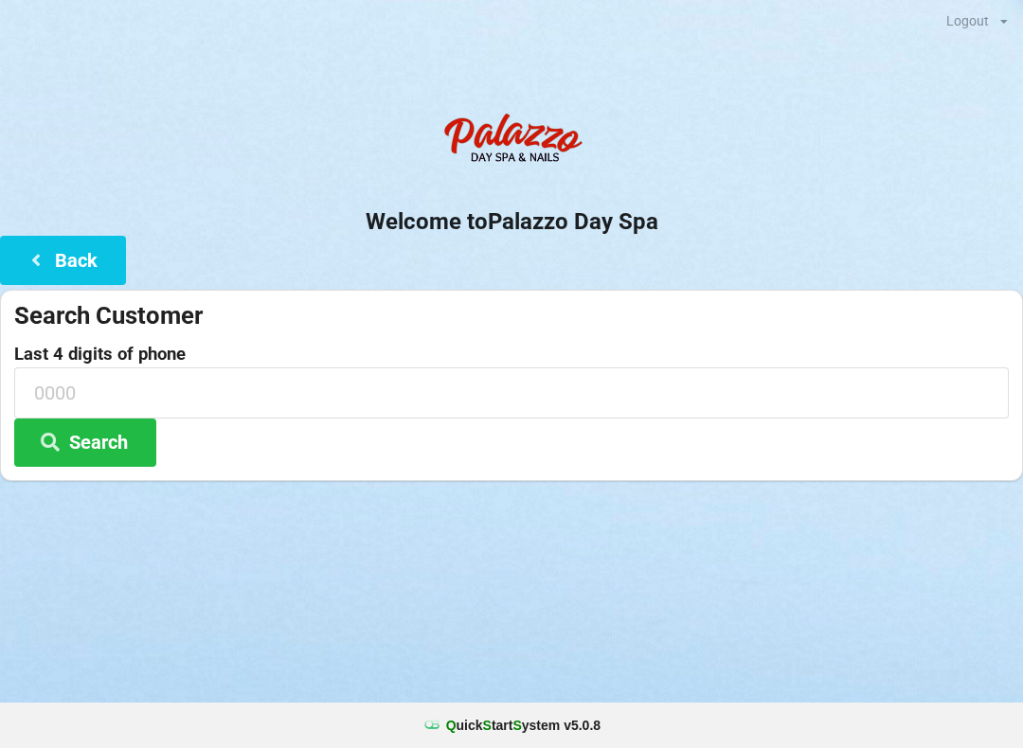
click at [64, 240] on button "Back" at bounding box center [63, 260] width 126 height 48
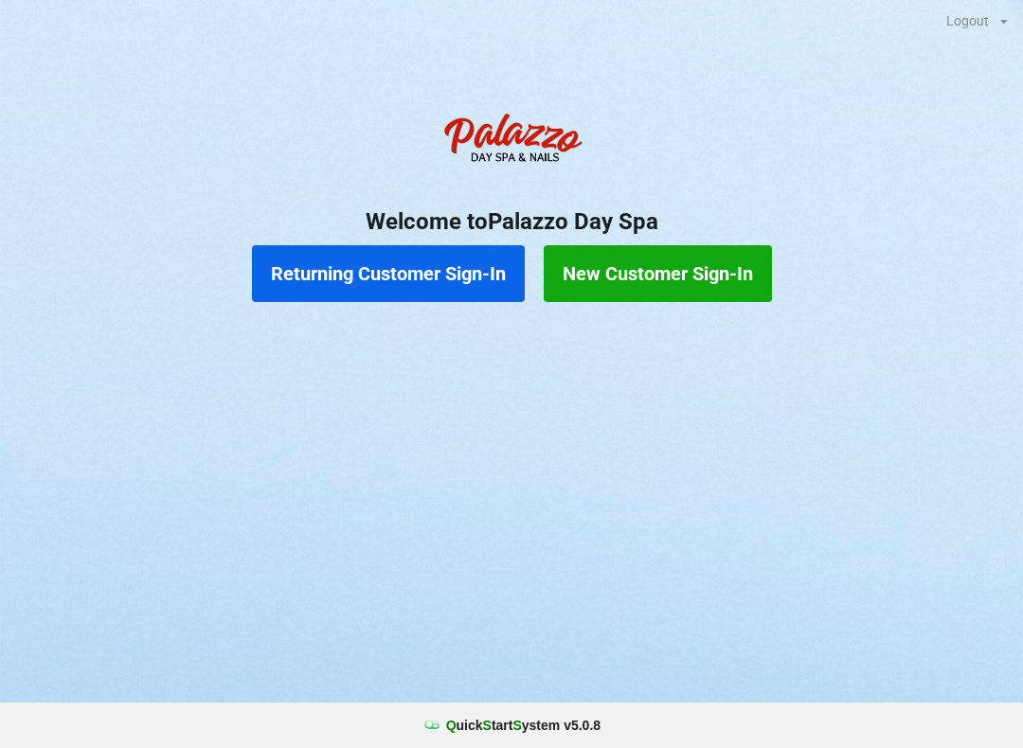
click at [436, 276] on button "Returning Customer Sign-In" at bounding box center [388, 273] width 273 height 57
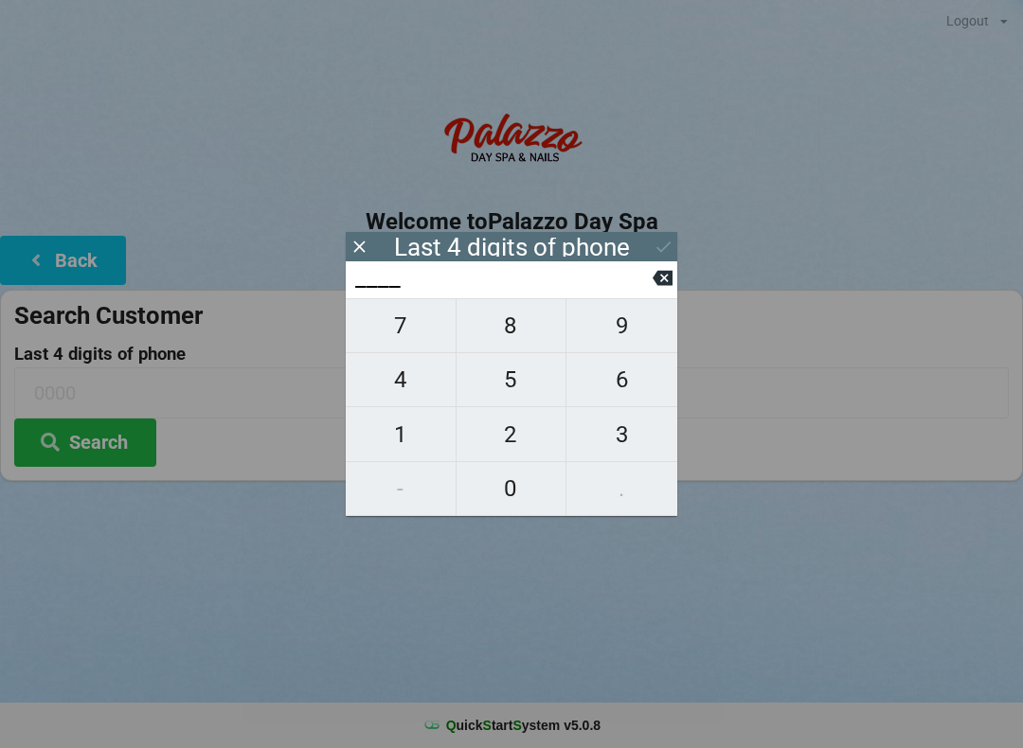
click at [634, 440] on span "3" at bounding box center [621, 435] width 111 height 40
type input "3___"
click at [625, 389] on span "6" at bounding box center [621, 380] width 111 height 40
type input "36__"
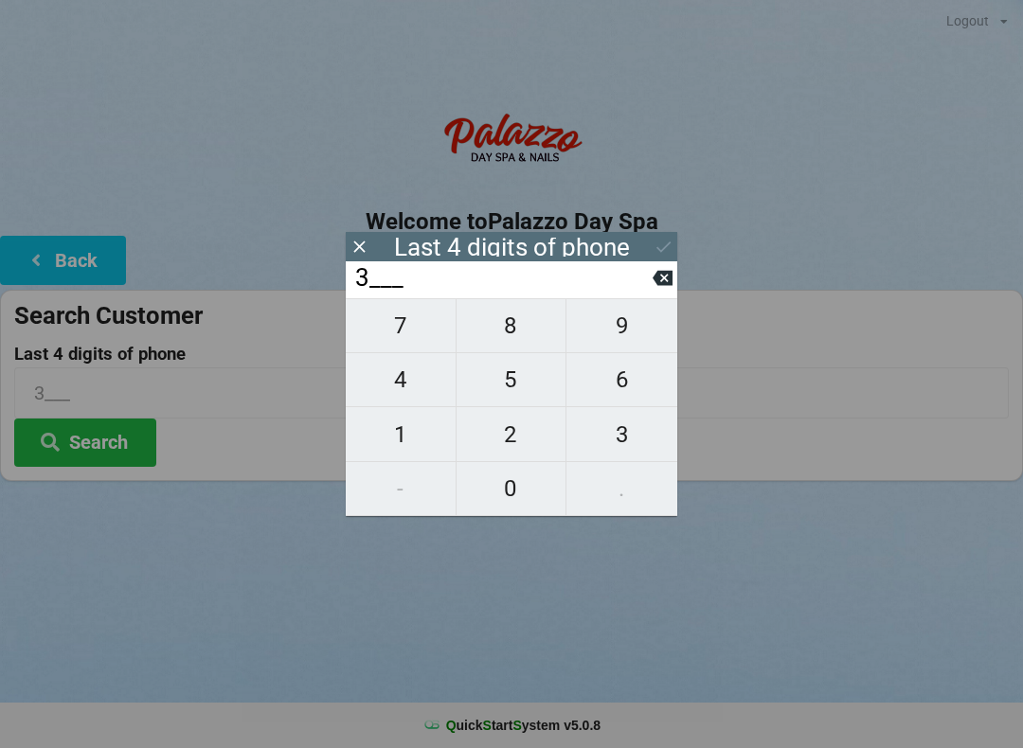
type input "36__"
click at [521, 327] on span "8" at bounding box center [512, 326] width 110 height 40
type input "368_"
click at [512, 497] on span "0" at bounding box center [512, 489] width 110 height 40
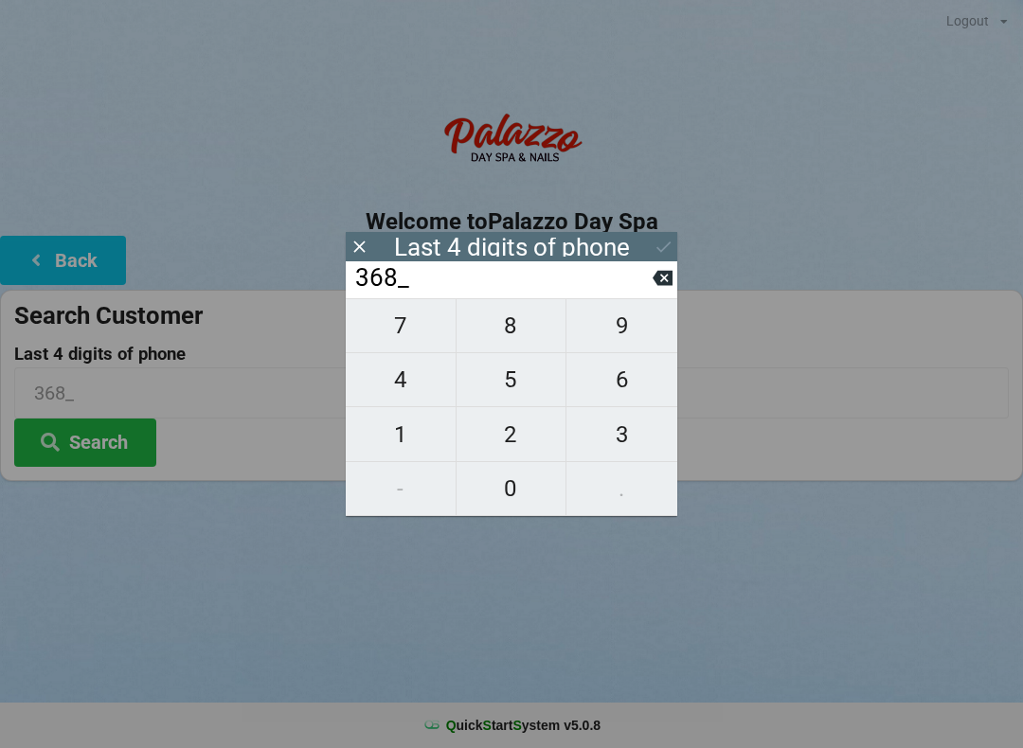
type input "3680"
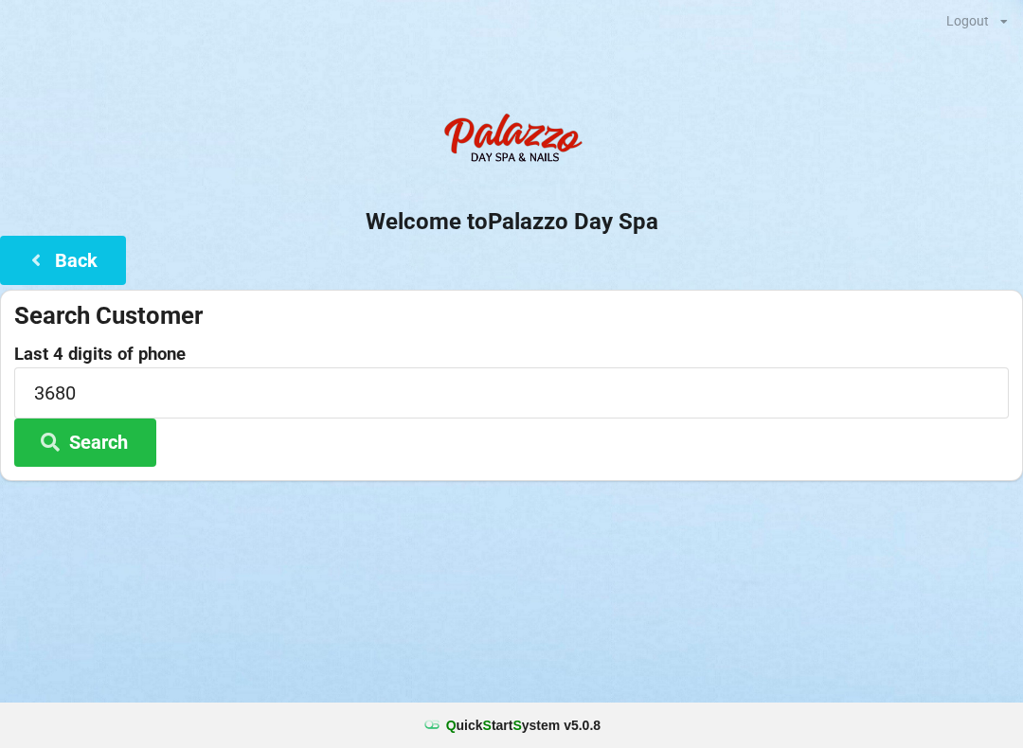
click at [117, 446] on button "Search" at bounding box center [85, 443] width 142 height 48
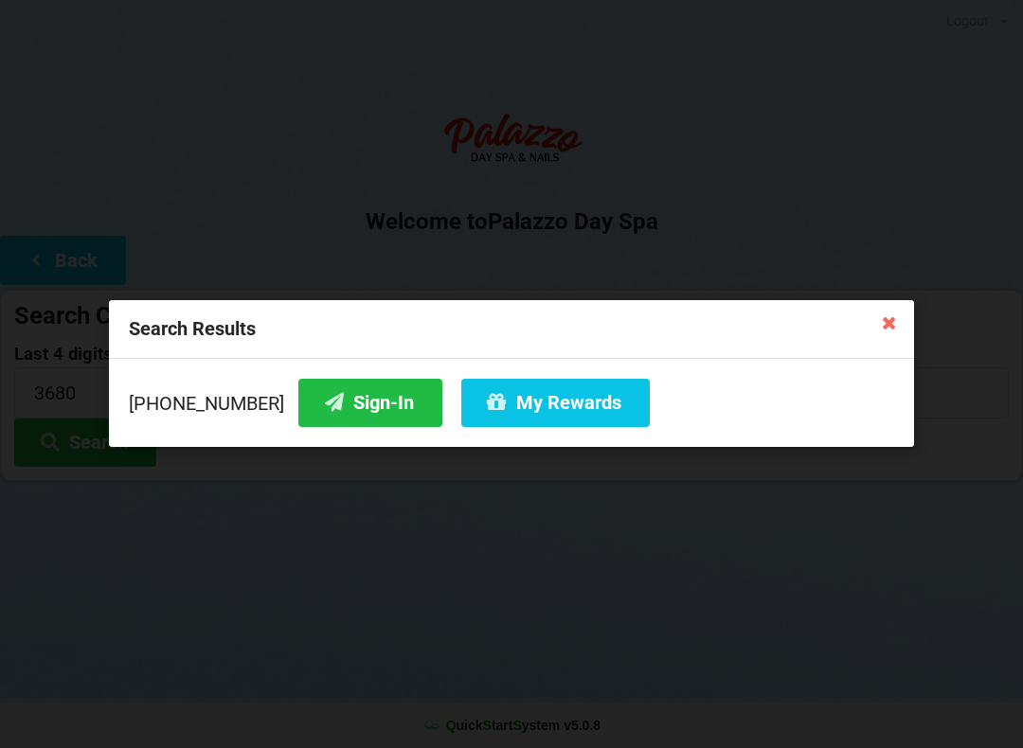
click at [352, 404] on button "Sign-In" at bounding box center [370, 403] width 144 height 48
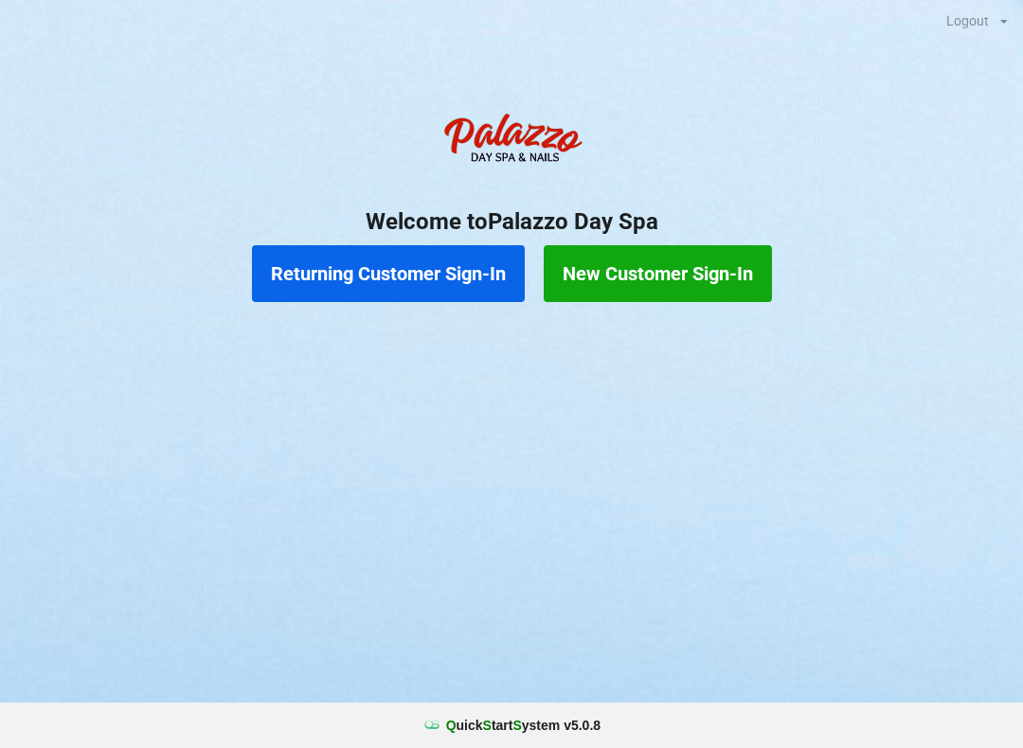
click at [414, 286] on button "Returning Customer Sign-In" at bounding box center [388, 273] width 273 height 57
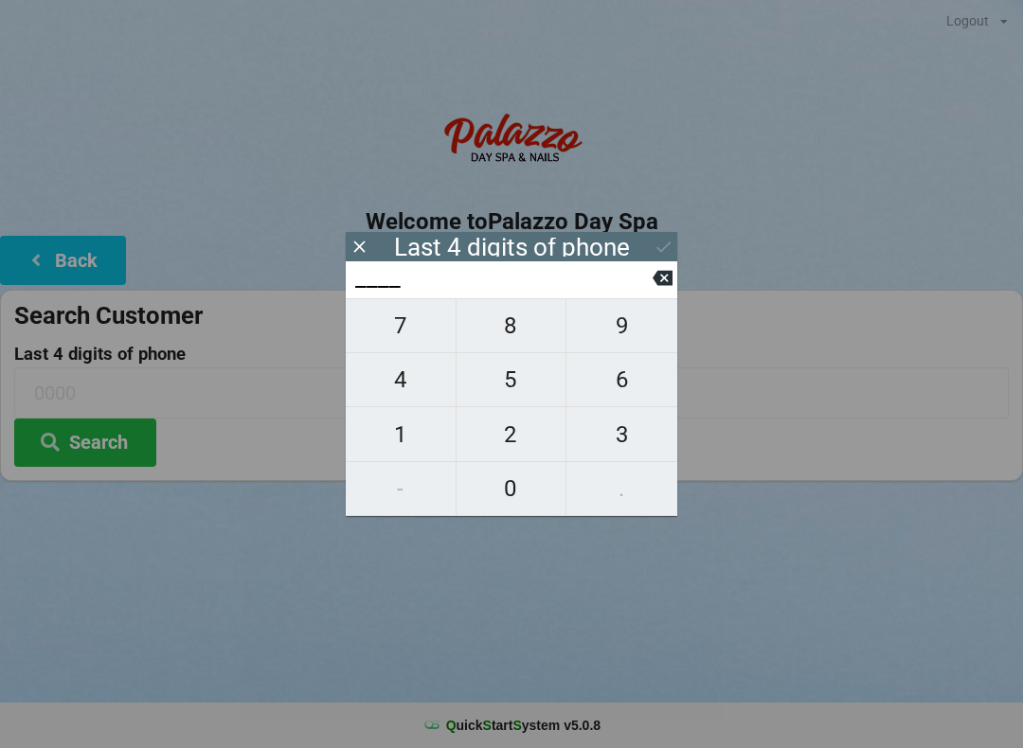
click at [521, 334] on span "8" at bounding box center [512, 326] width 110 height 40
type input "8___"
click at [511, 391] on span "5" at bounding box center [512, 380] width 110 height 40
type input "85__"
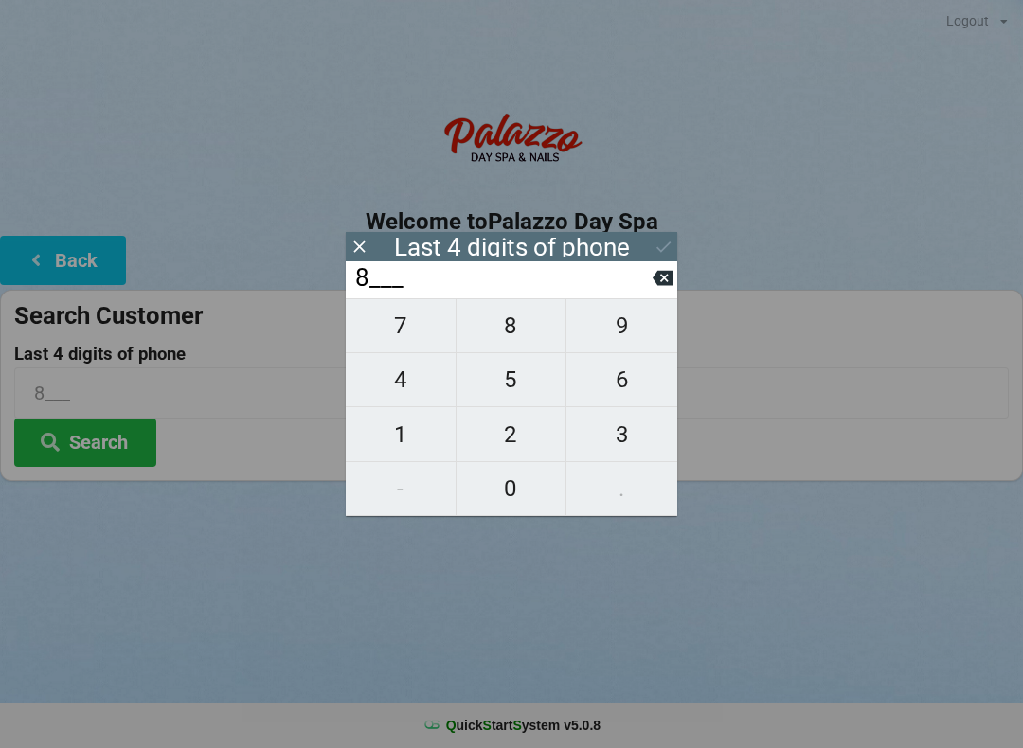
type input "85__"
click at [619, 445] on span "3" at bounding box center [621, 435] width 111 height 40
type input "853_"
click at [511, 398] on span "5" at bounding box center [512, 380] width 110 height 40
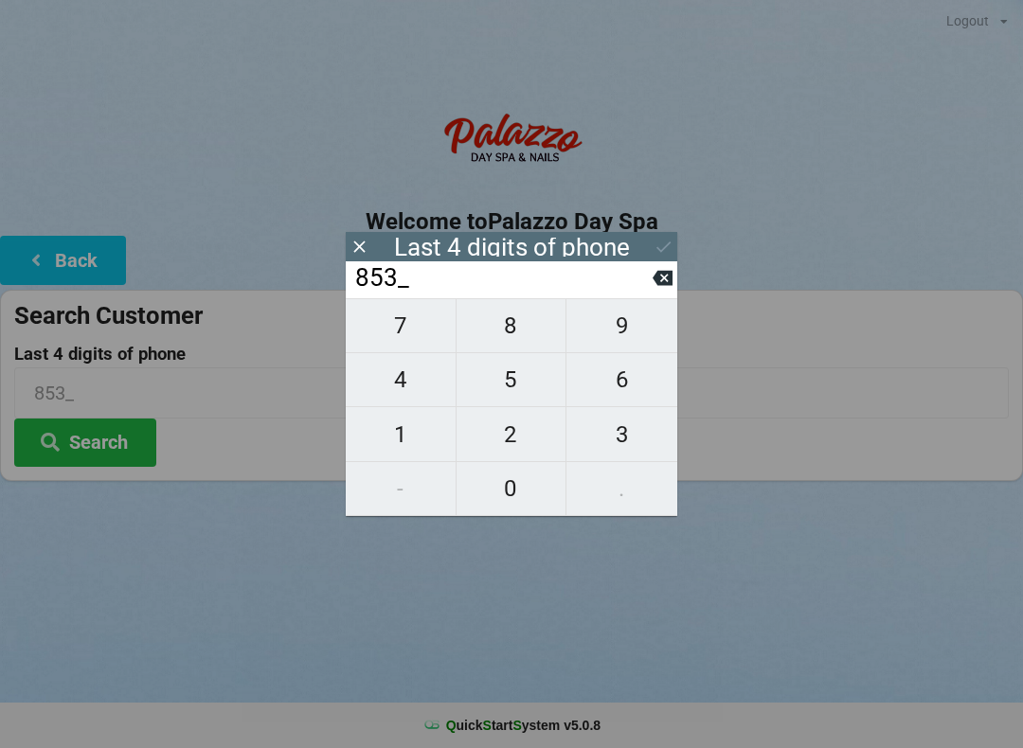
type input "8535"
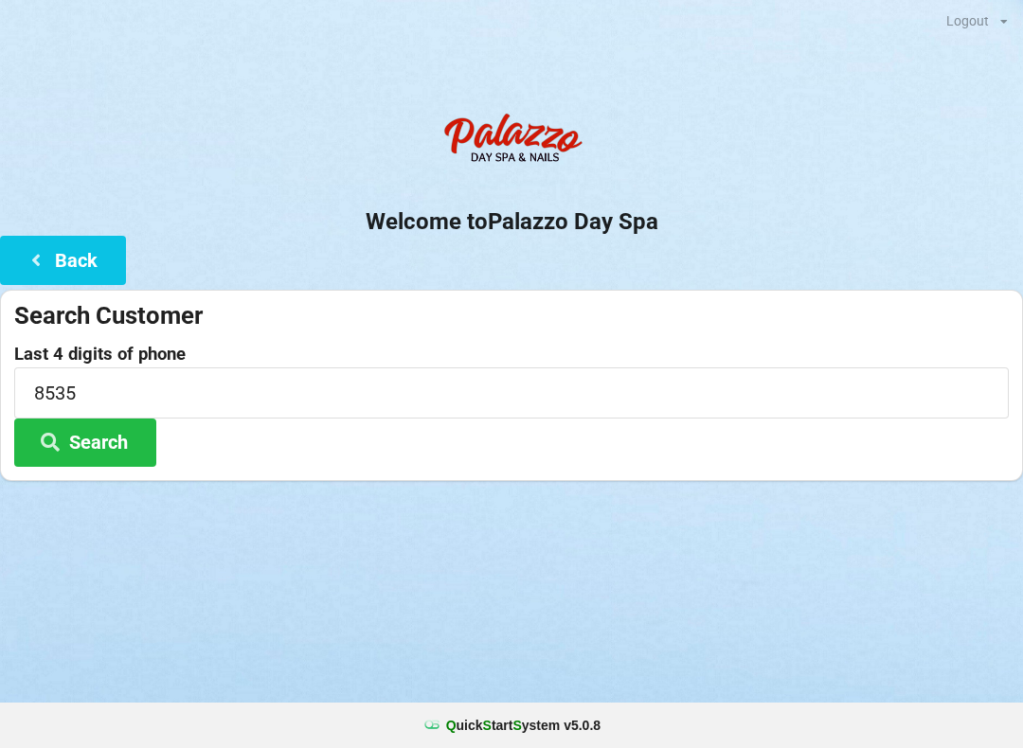
click at [101, 446] on button "Search" at bounding box center [85, 443] width 142 height 48
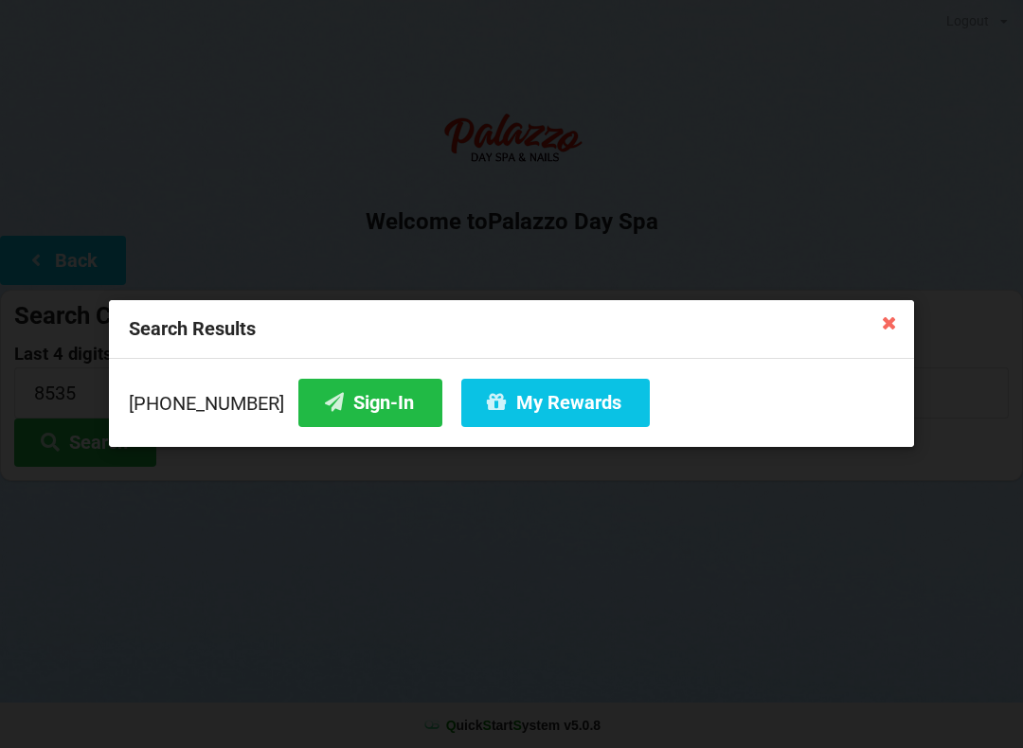
click at [892, 337] on icon at bounding box center [889, 322] width 30 height 30
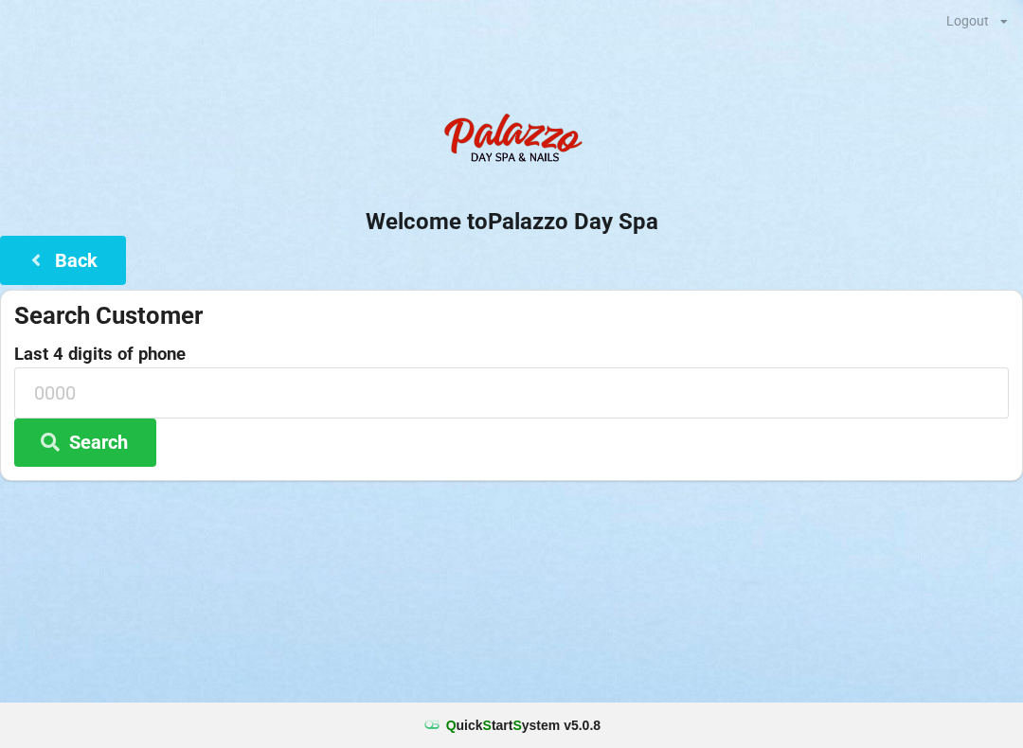
click at [67, 243] on button "Back" at bounding box center [63, 260] width 126 height 48
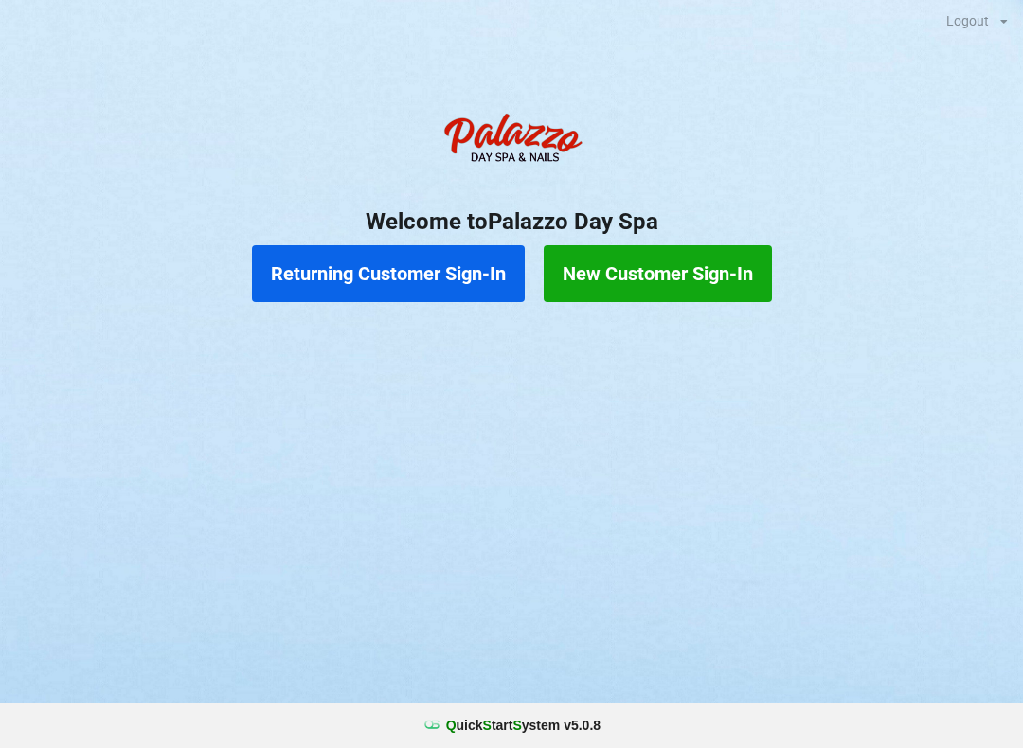
click at [686, 278] on button "New Customer Sign-In" at bounding box center [658, 273] width 228 height 57
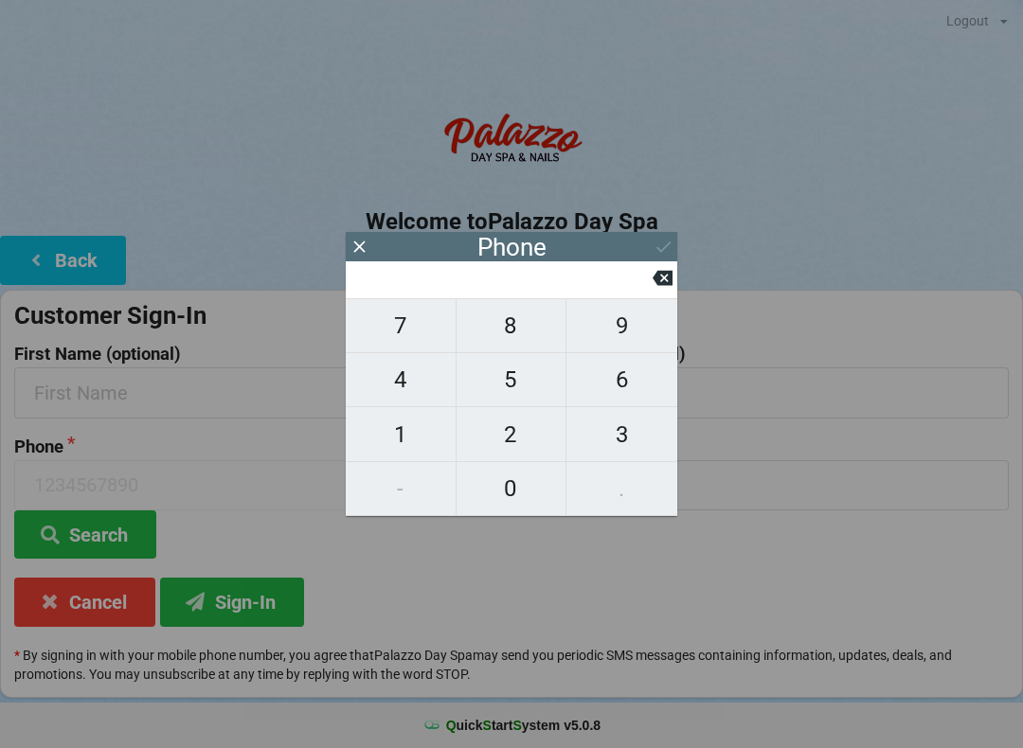
click at [620, 337] on span "9" at bounding box center [621, 326] width 111 height 40
type input "9"
click at [402, 334] on span "7" at bounding box center [401, 326] width 110 height 40
type input "97"
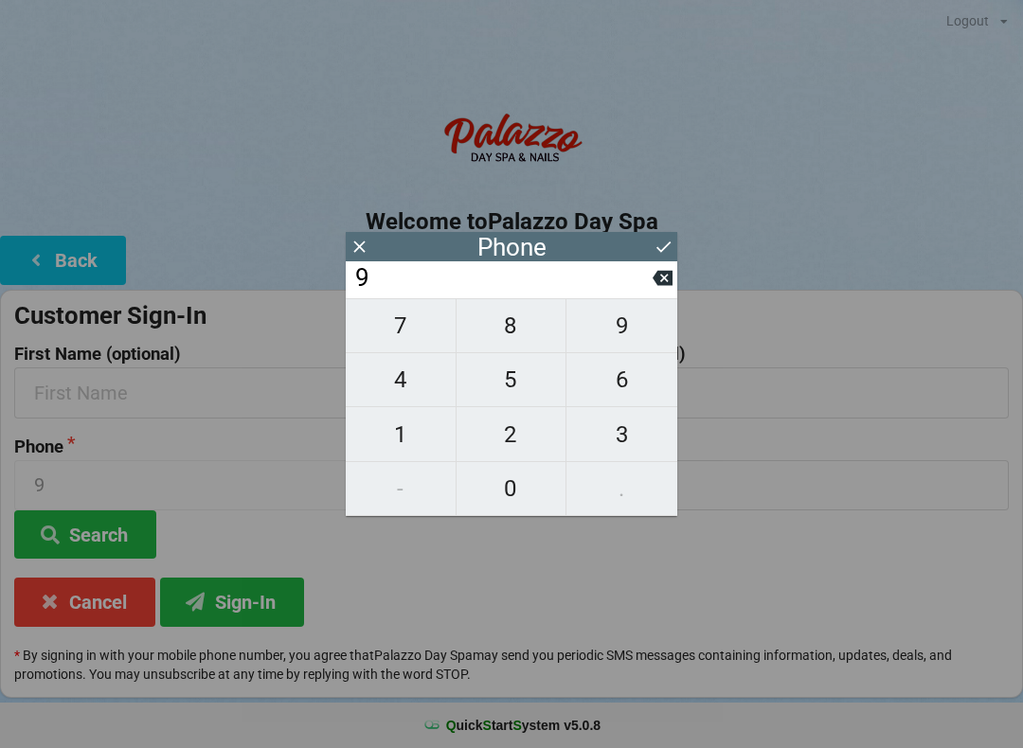
type input "97"
click at [516, 333] on span "8" at bounding box center [512, 326] width 110 height 40
type input "978"
click at [628, 440] on span "3" at bounding box center [621, 435] width 111 height 40
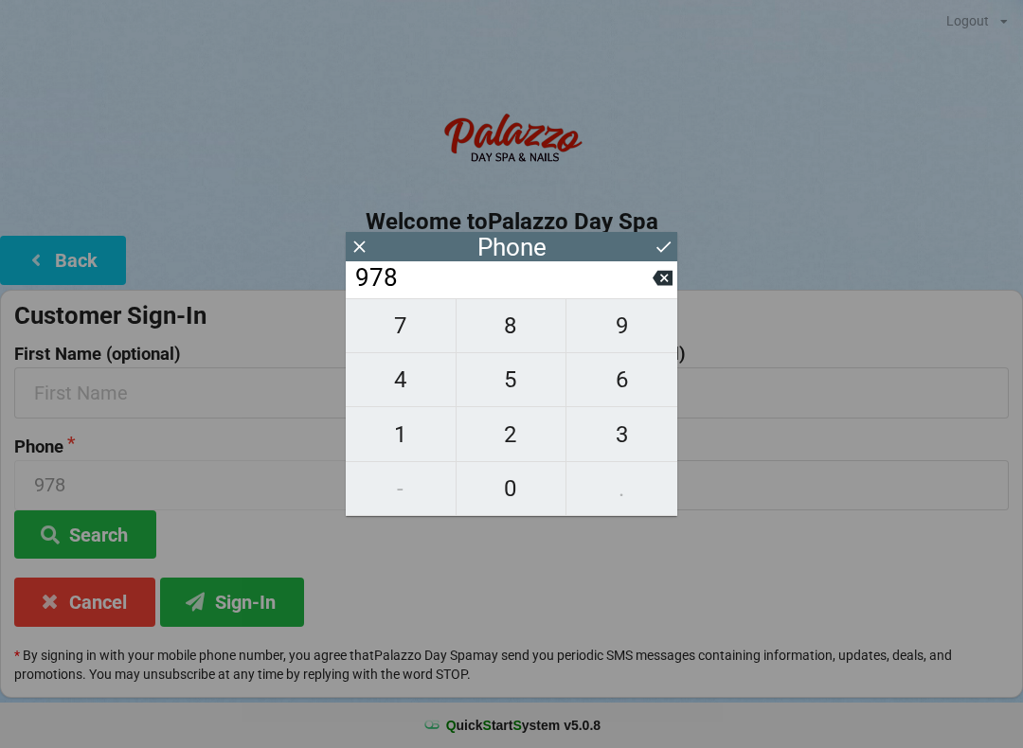
type input "9783"
click at [420, 382] on span "4" at bounding box center [401, 380] width 110 height 40
type input "97834"
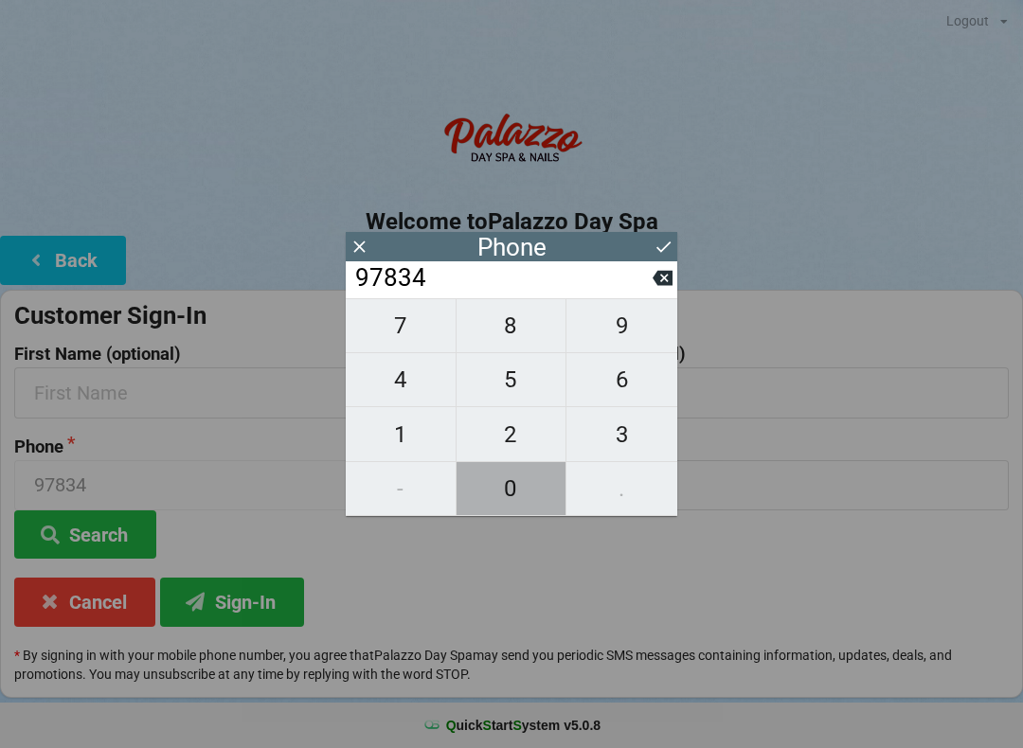
click at [517, 496] on span "0" at bounding box center [512, 489] width 110 height 40
type input "978340"
click at [521, 331] on span "8" at bounding box center [512, 326] width 110 height 40
type input "9783408"
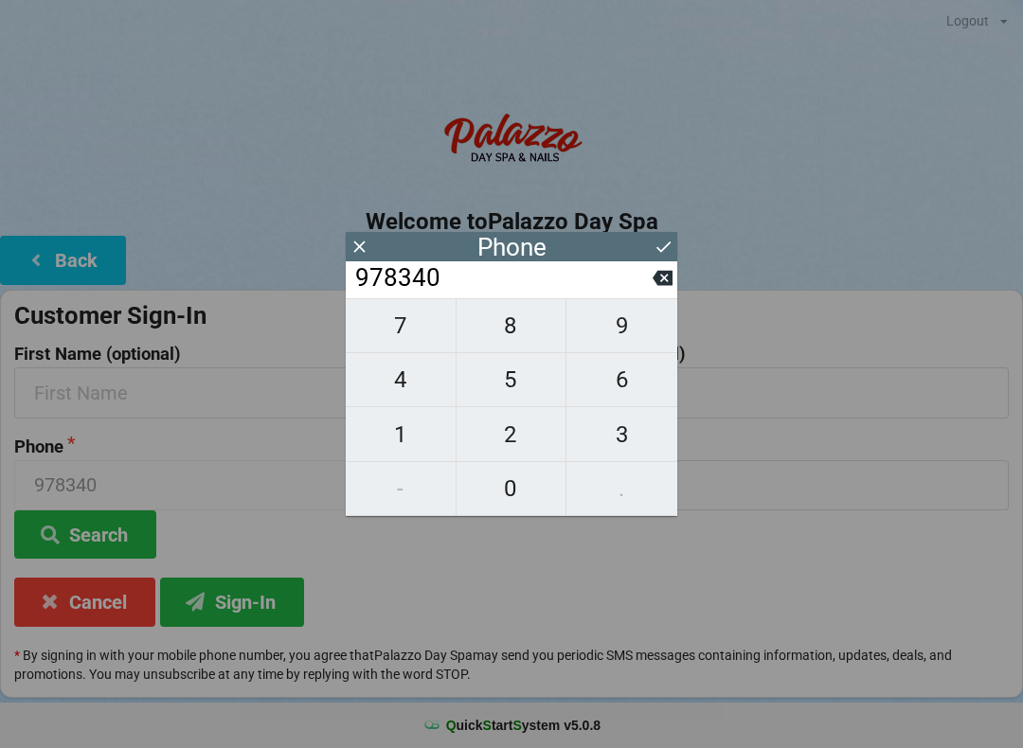
type input "9783408"
click at [516, 386] on span "5" at bounding box center [512, 380] width 110 height 40
type input "97834085"
click at [622, 446] on span "3" at bounding box center [621, 435] width 111 height 40
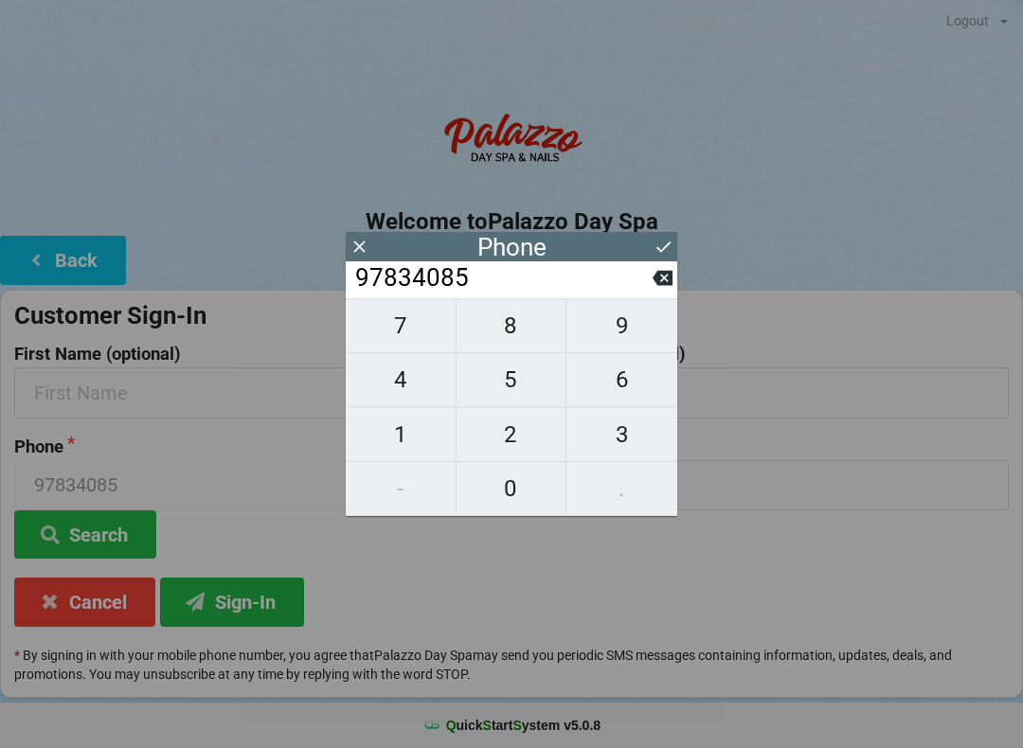
type input "978340853"
click at [513, 385] on span "5" at bounding box center [512, 380] width 110 height 40
type input "9783408535"
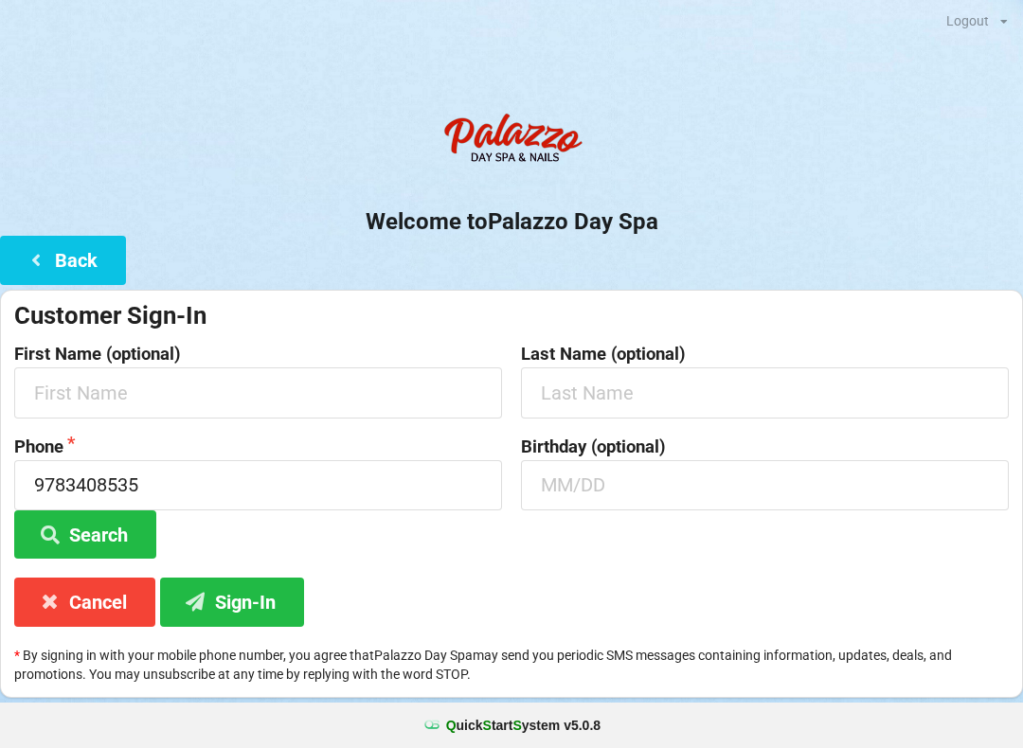
click at [248, 602] on button "Sign-In" at bounding box center [232, 602] width 144 height 48
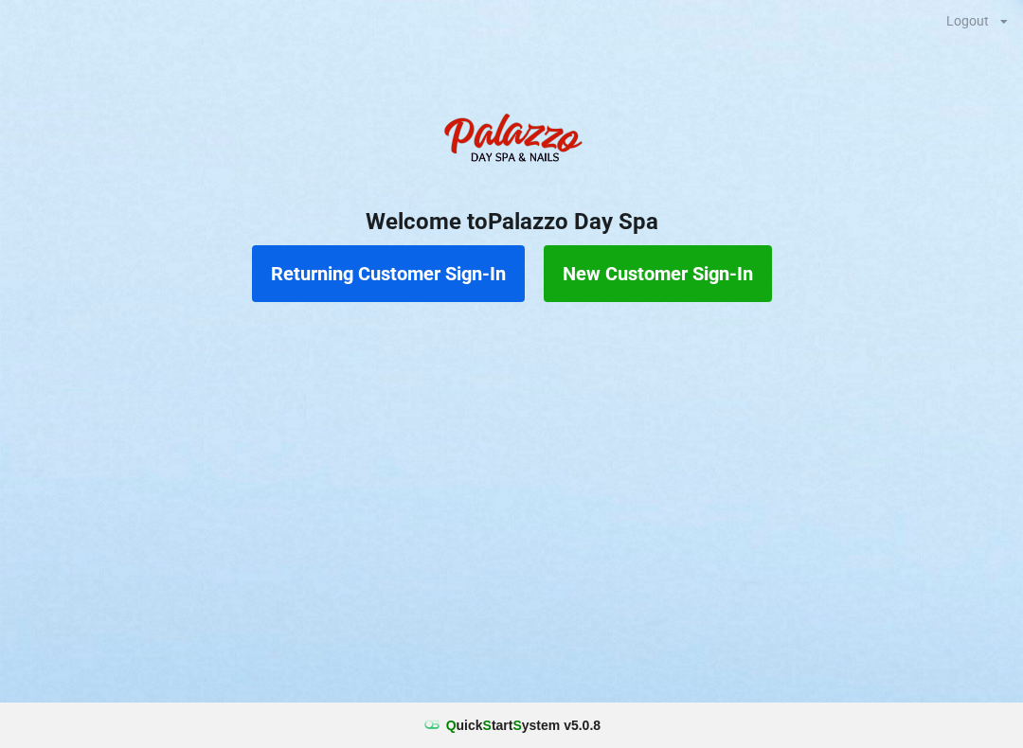
click at [407, 272] on button "Returning Customer Sign-In" at bounding box center [388, 273] width 273 height 57
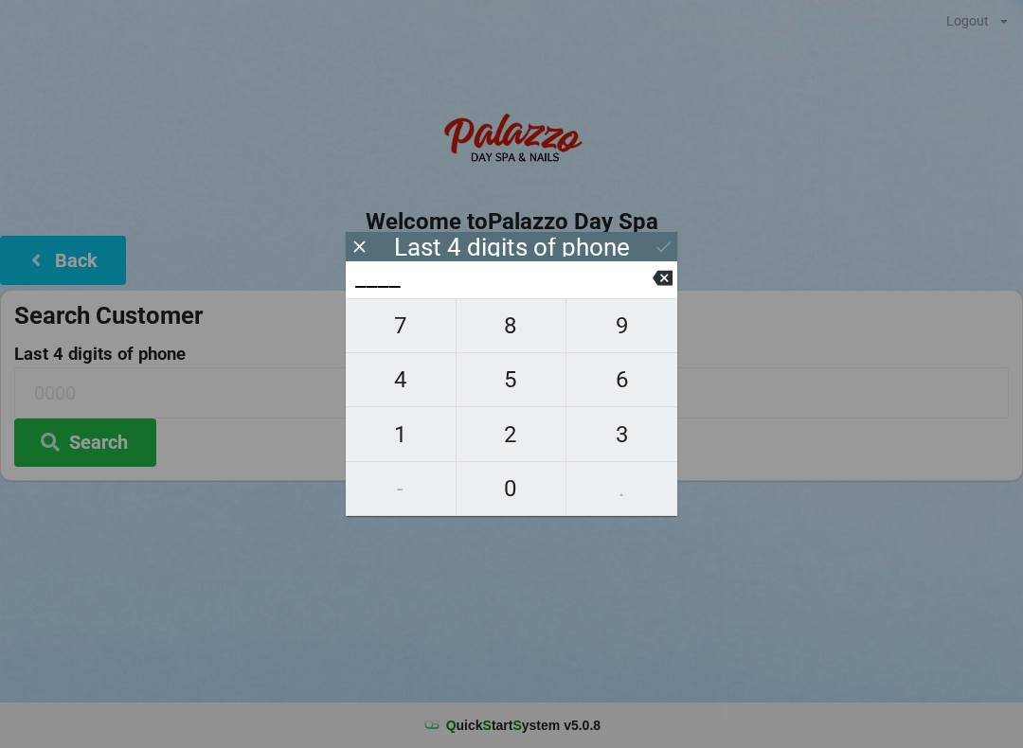
click at [509, 439] on span "2" at bounding box center [512, 435] width 110 height 40
type input "2___"
click at [622, 328] on span "9" at bounding box center [621, 326] width 111 height 40
type input "29__"
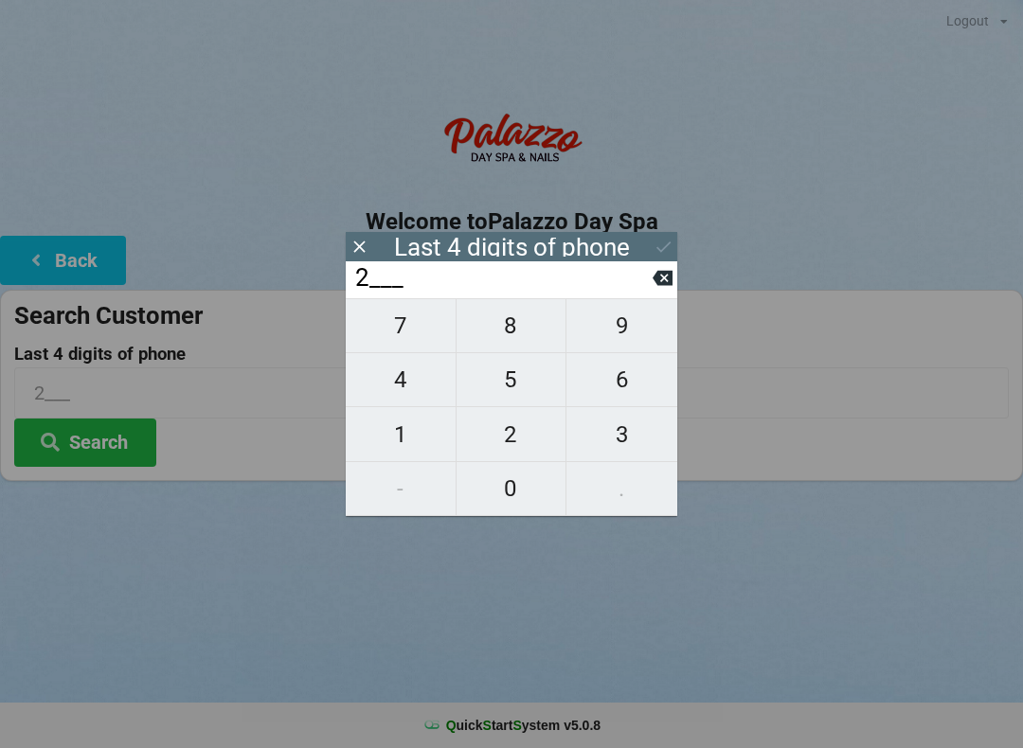
type input "29__"
click at [386, 323] on span "7" at bounding box center [401, 326] width 110 height 40
type input "297_"
click at [629, 425] on span "3" at bounding box center [621, 435] width 111 height 40
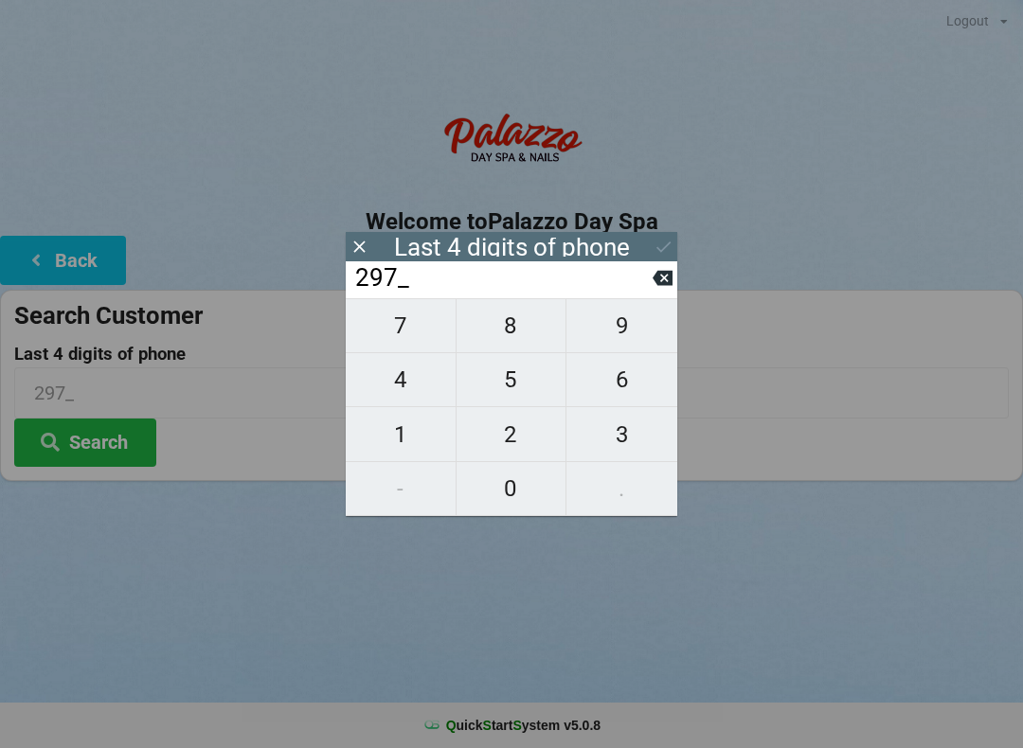
type input "2973"
click at [86, 446] on button "Search" at bounding box center [85, 443] width 142 height 48
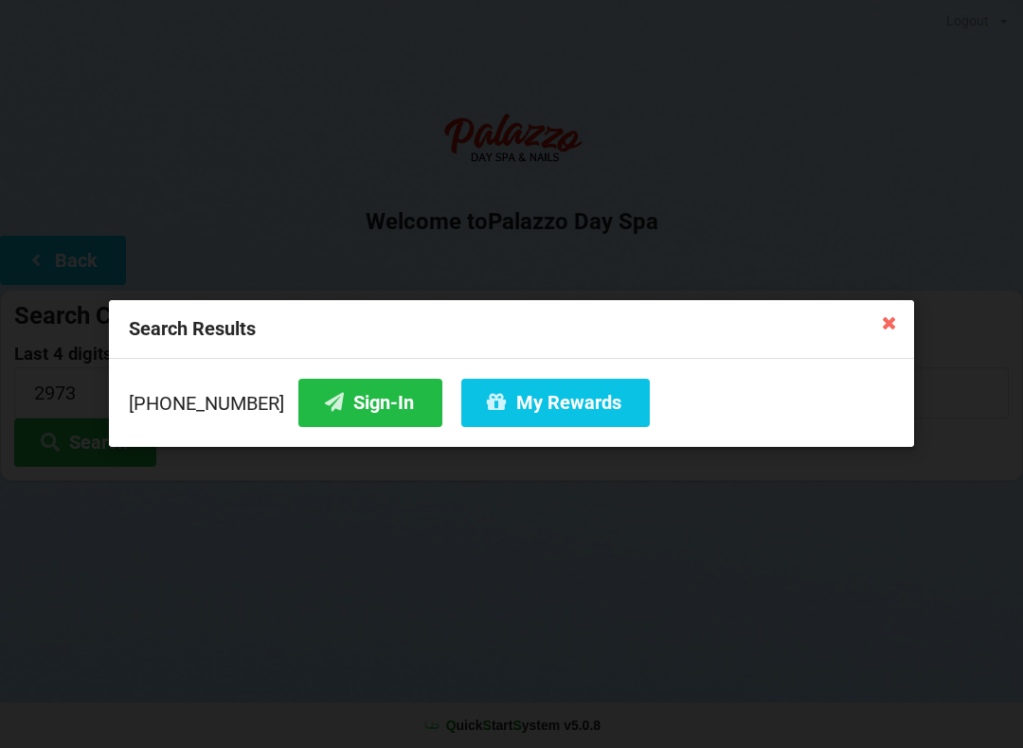
click at [317, 416] on button "Sign-In" at bounding box center [370, 403] width 144 height 48
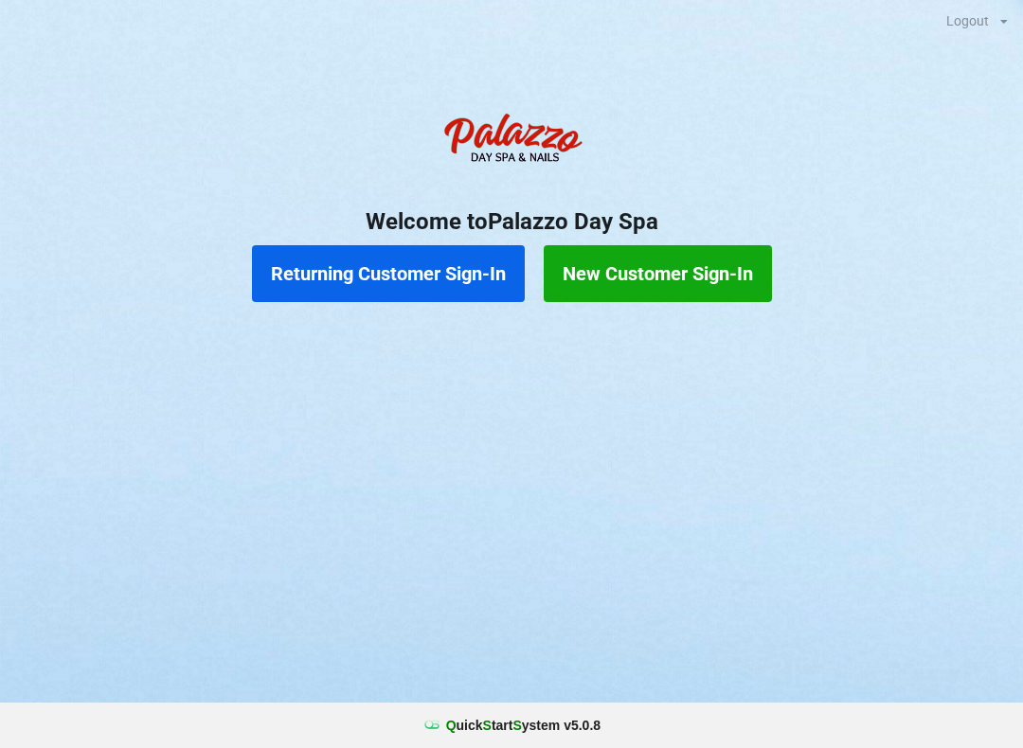
click at [427, 269] on button "Returning Customer Sign-In" at bounding box center [388, 273] width 273 height 57
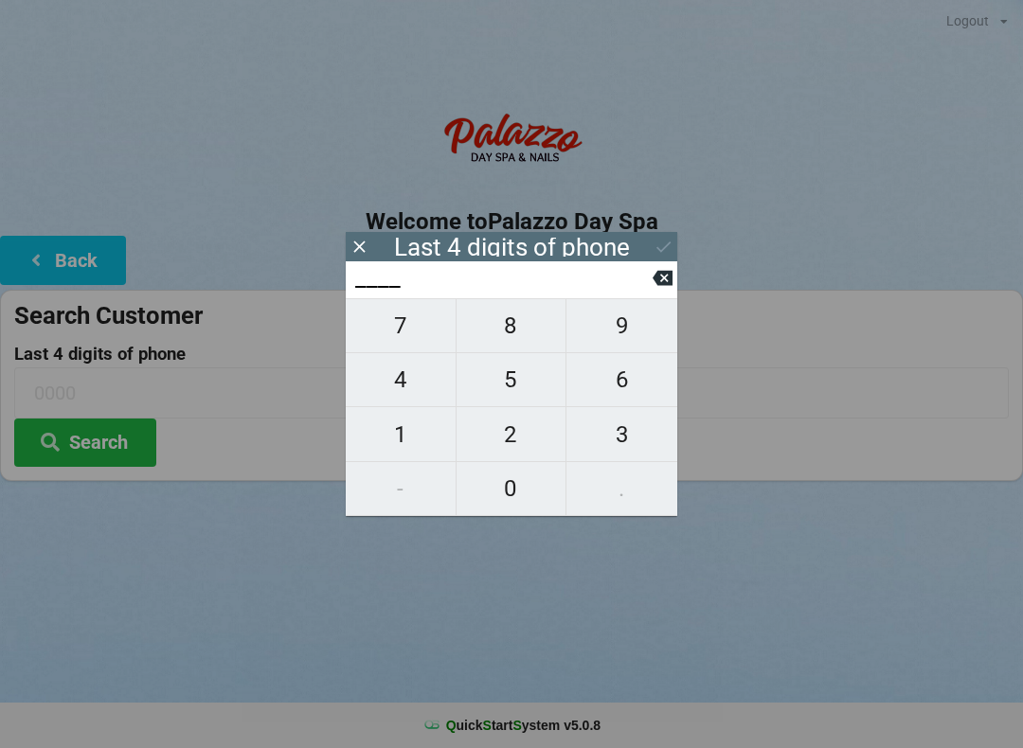
click at [614, 380] on span "6" at bounding box center [621, 380] width 111 height 40
type input "6___"
click at [516, 336] on span "8" at bounding box center [512, 326] width 110 height 40
type input "68__"
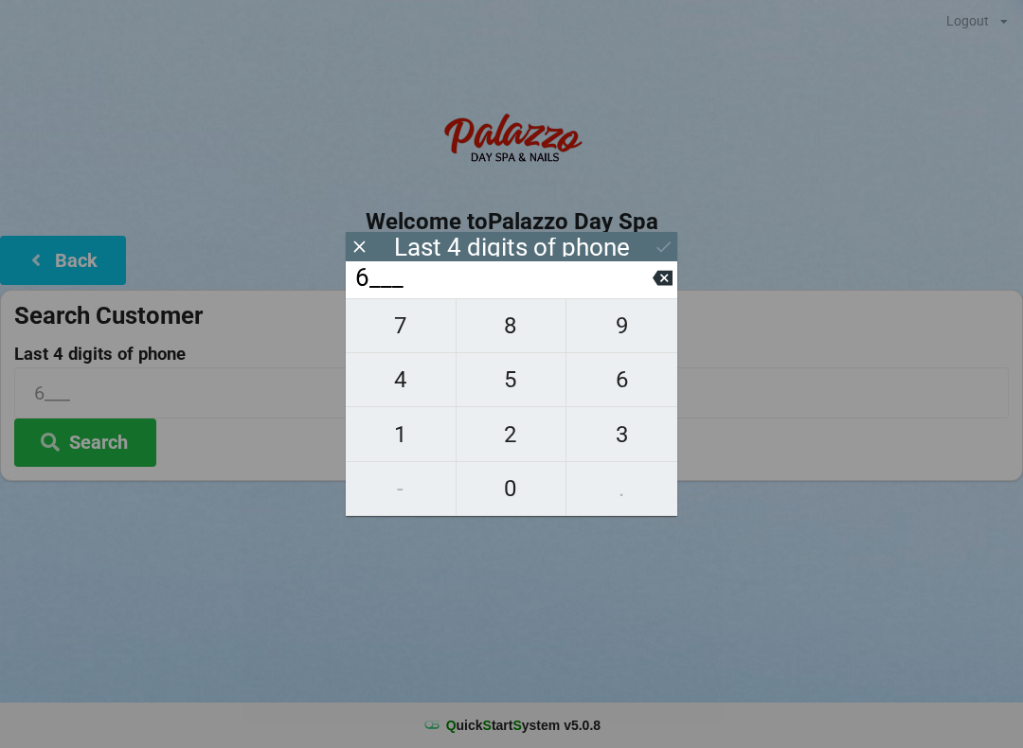
type input "68__"
click at [613, 335] on span "9" at bounding box center [621, 326] width 111 height 40
type input "689_"
click at [513, 448] on span "2" at bounding box center [512, 435] width 110 height 40
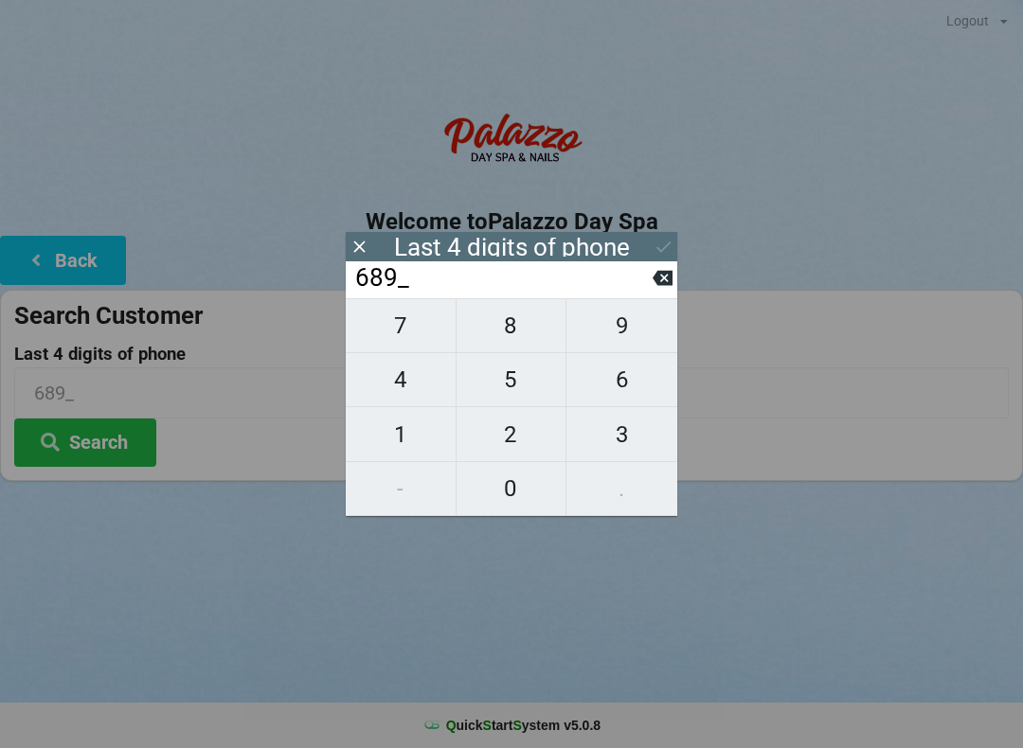
type input "6892"
click at [593, 341] on div "7 8 9 4 5 6 1 2 3 - 0 ." at bounding box center [512, 407] width 332 height 218
click at [662, 286] on icon at bounding box center [663, 278] width 20 height 15
click at [655, 283] on icon at bounding box center [663, 278] width 20 height 15
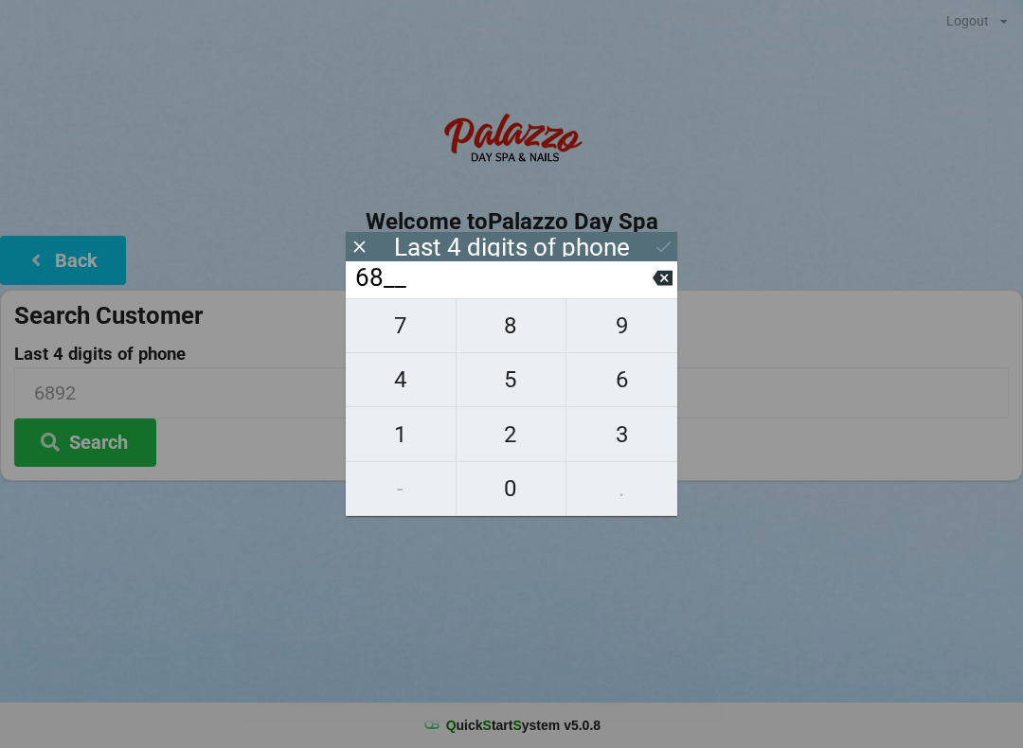
click at [651, 284] on input "68__" at bounding box center [502, 278] width 299 height 30
click at [655, 286] on icon at bounding box center [663, 278] width 20 height 15
click at [656, 278] on icon at bounding box center [663, 278] width 20 height 20
click at [502, 496] on span "0" at bounding box center [512, 489] width 110 height 40
type input "0___"
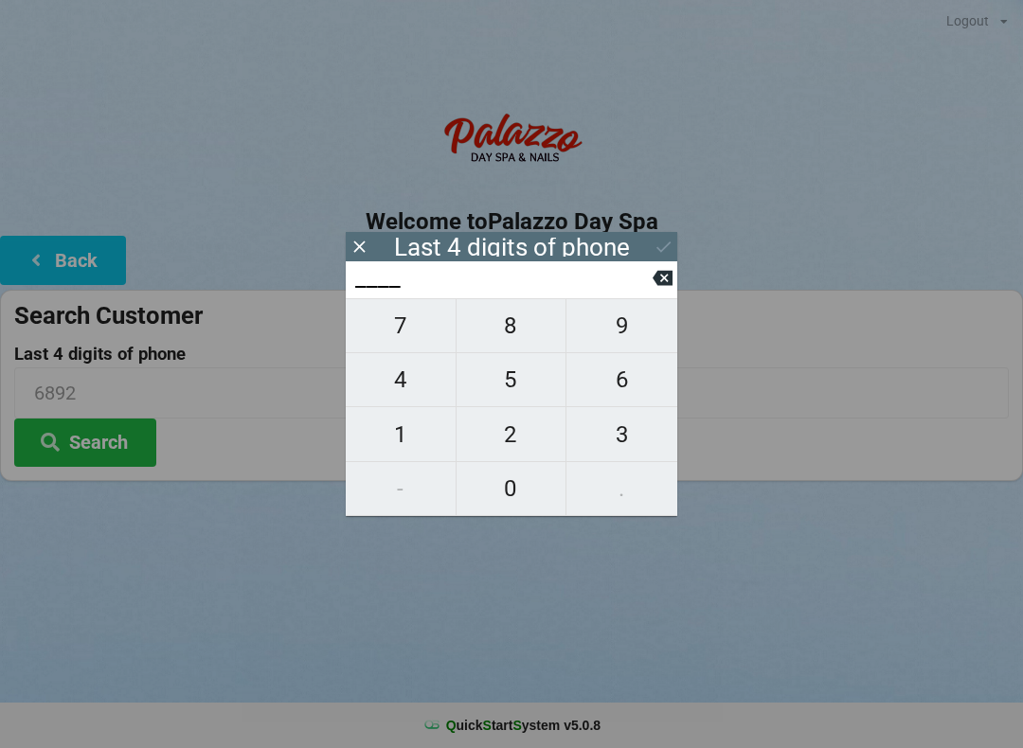
type input "0___"
click at [614, 438] on span "3" at bounding box center [621, 435] width 111 height 40
type input "03__"
click at [533, 440] on span "2" at bounding box center [512, 435] width 110 height 40
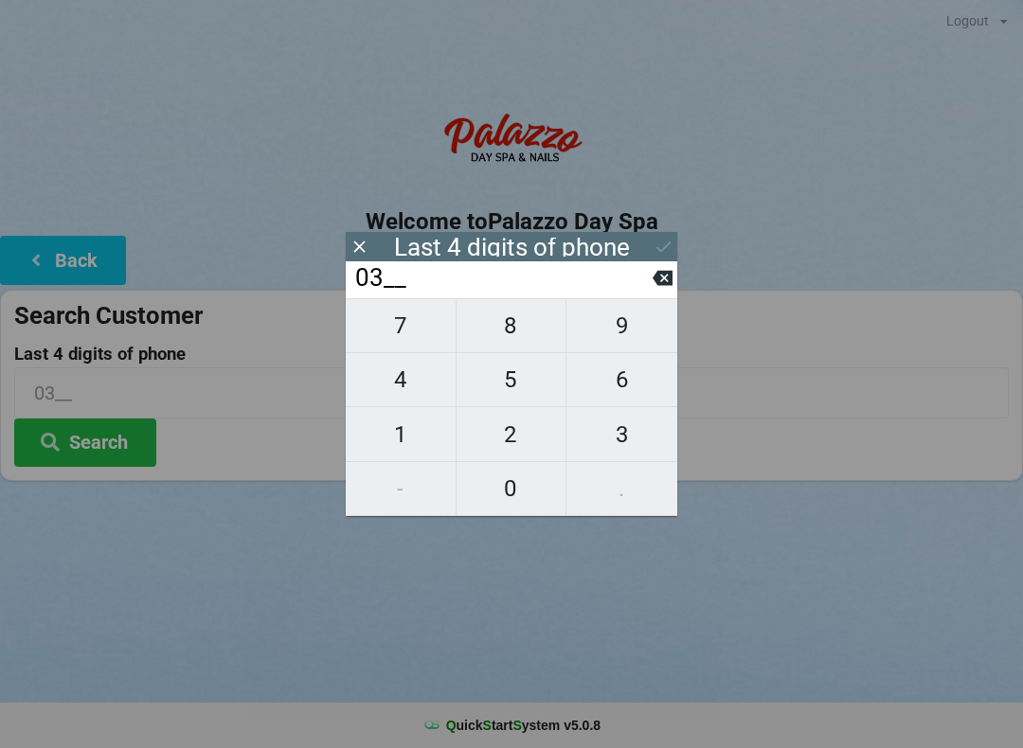
type input "032_"
click at [413, 394] on span "4" at bounding box center [401, 380] width 110 height 40
type input "0324"
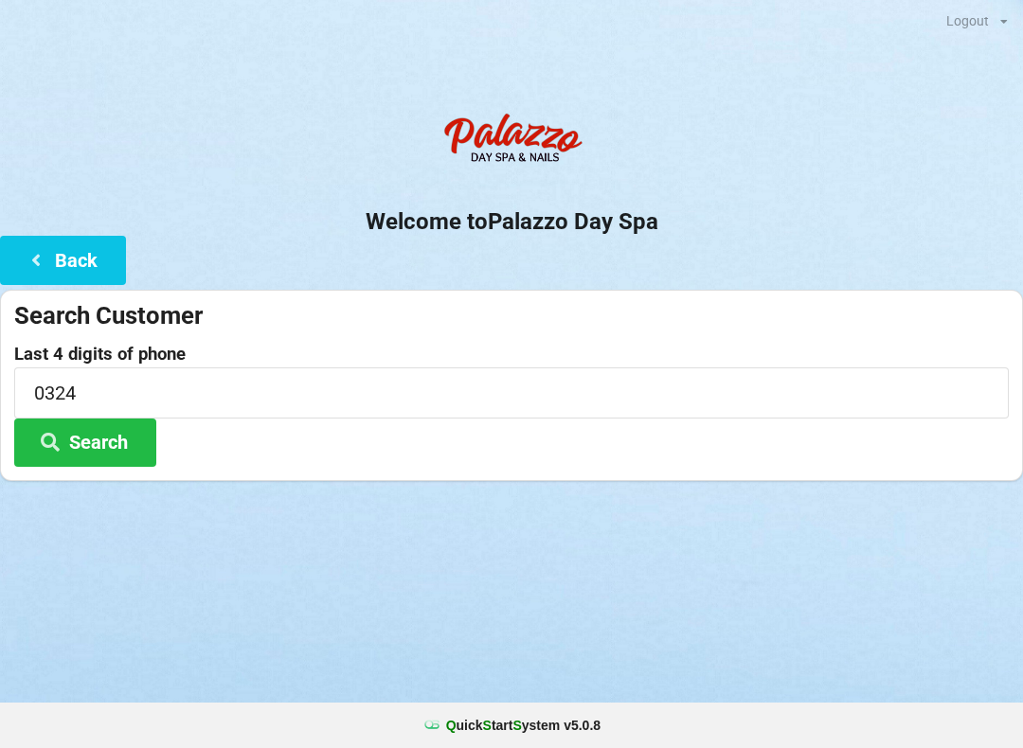
click at [243, 574] on div "Logout Logout Sign-In Welcome to Palazzo Day Spa Back Search Customer Last 4 di…" at bounding box center [511, 374] width 1023 height 748
click at [102, 443] on button "Search" at bounding box center [85, 443] width 142 height 48
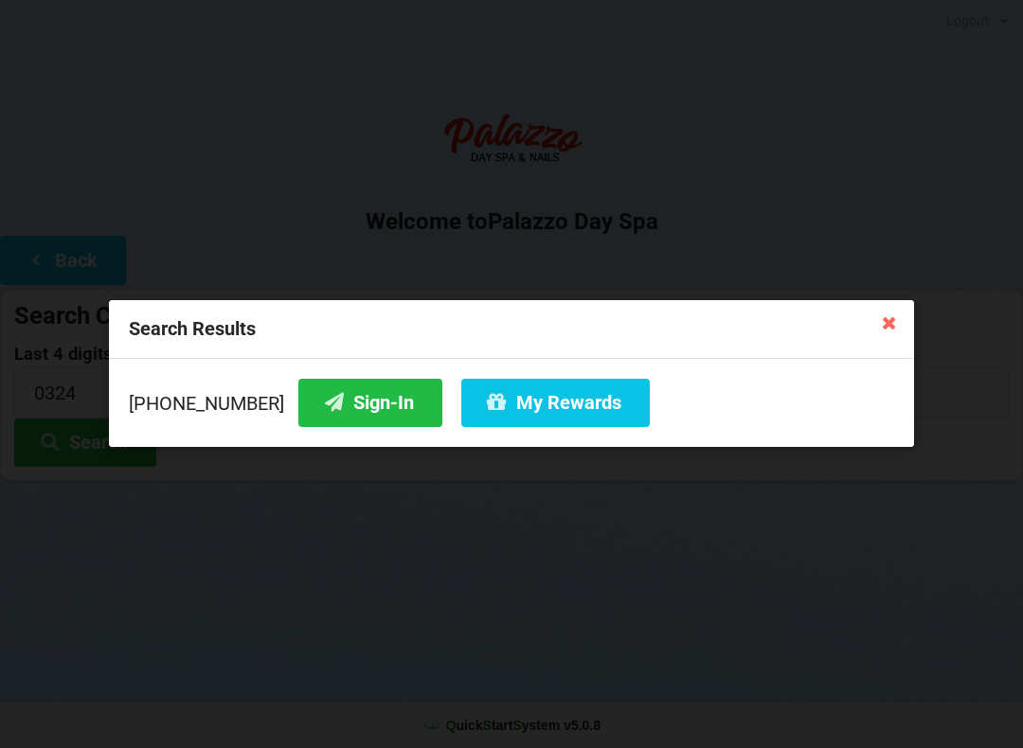
click at [336, 407] on button "Sign-In" at bounding box center [370, 403] width 144 height 48
